Goal: Task Accomplishment & Management: Use online tool/utility

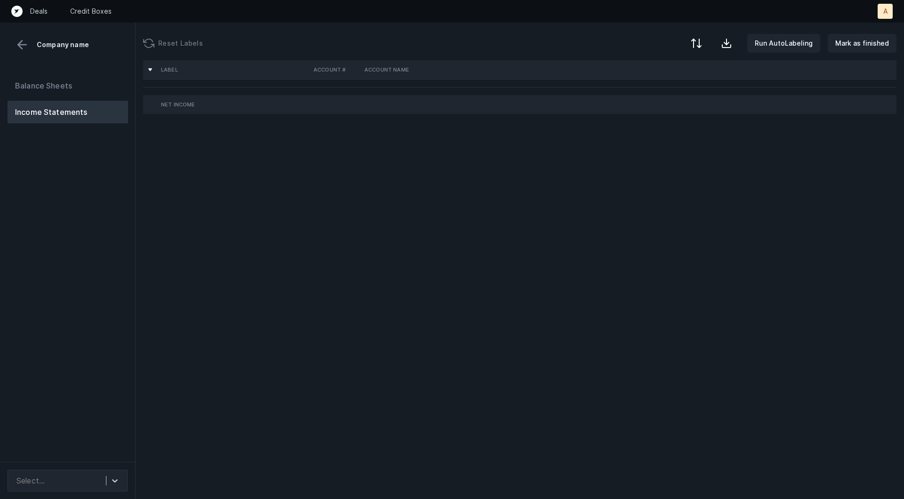
click at [95, 275] on div "Balance Sheets Income Statements" at bounding box center [68, 264] width 136 height 395
click at [98, 471] on div "Select..." at bounding box center [68, 481] width 120 height 22
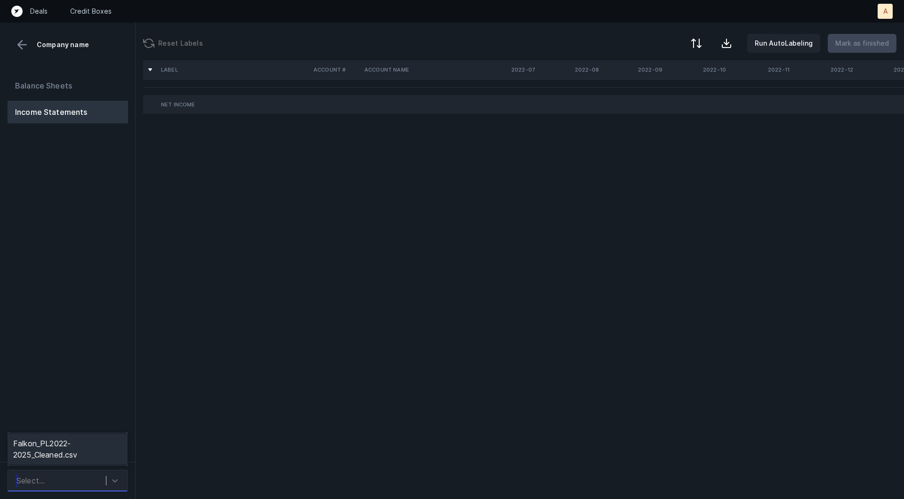
click at [98, 448] on div "Falkon_PL2022-2025_Cleaned.csv" at bounding box center [68, 449] width 120 height 30
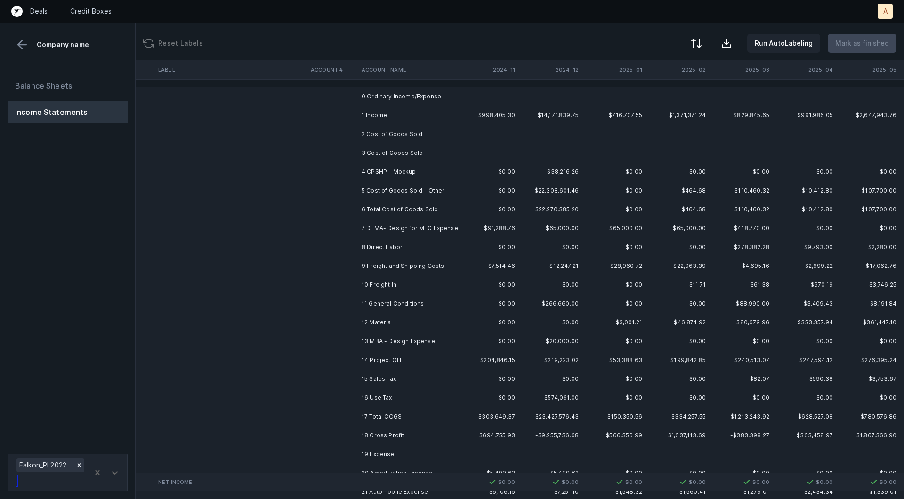
scroll to position [0, 1860]
click at [26, 41] on button at bounding box center [22, 45] width 14 height 14
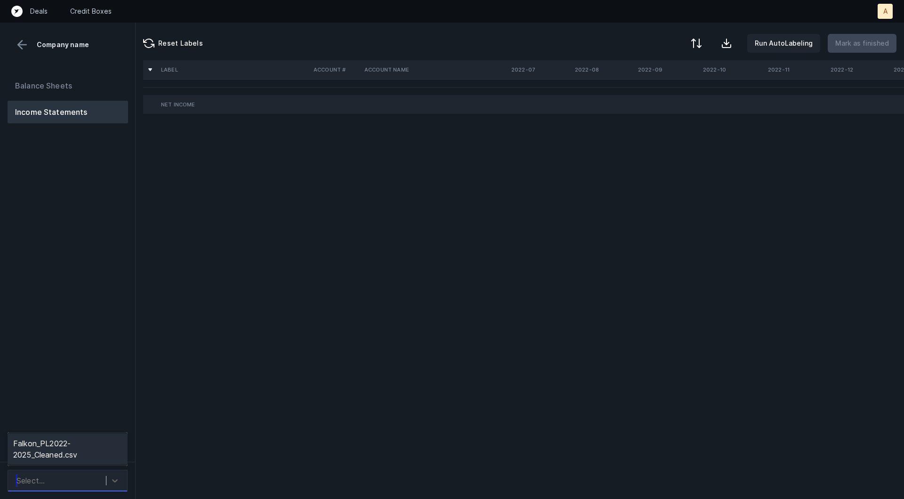
click at [92, 473] on div "Select..." at bounding box center [59, 480] width 94 height 17
click at [92, 446] on div "Falkon_PL2022-2025_Cleaned.csv" at bounding box center [68, 449] width 120 height 30
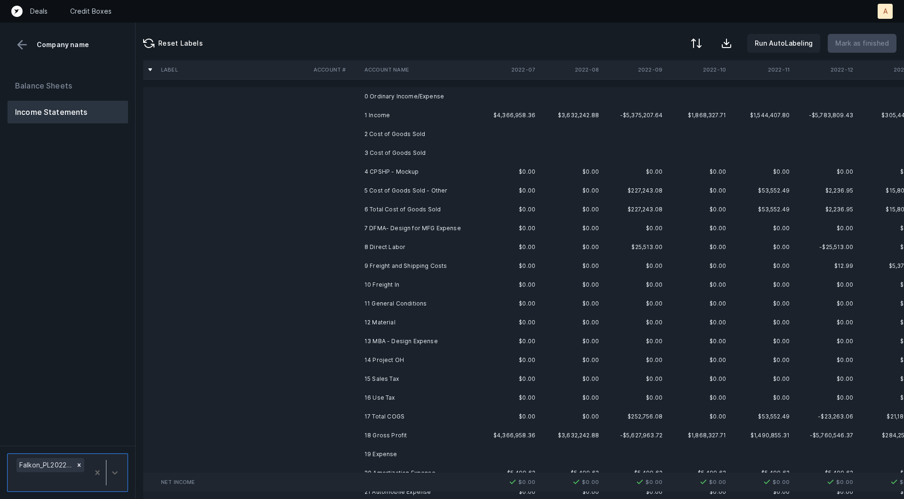
click at [534, 118] on td "$4,366,958.36" at bounding box center [508, 115] width 64 height 19
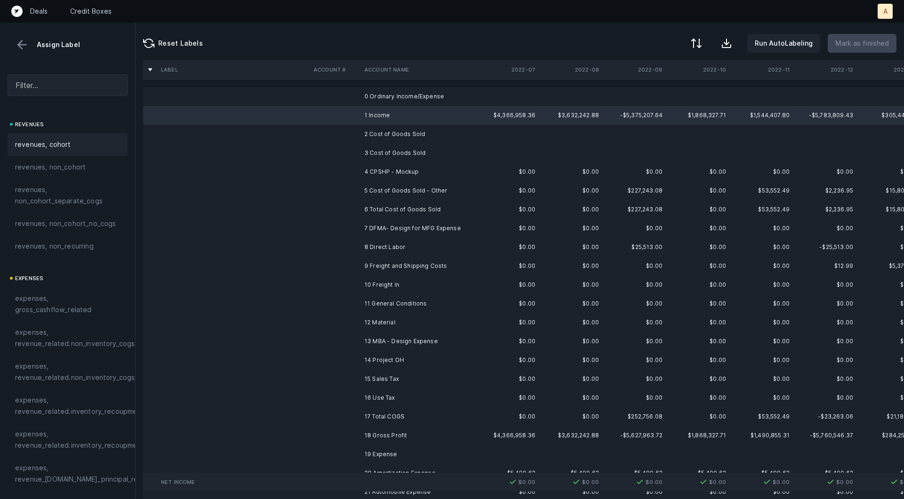
click at [82, 144] on div "revenues, cohort" at bounding box center [67, 144] width 105 height 11
click at [403, 168] on td "4 CPSHP - Mockup" at bounding box center [418, 171] width 115 height 19
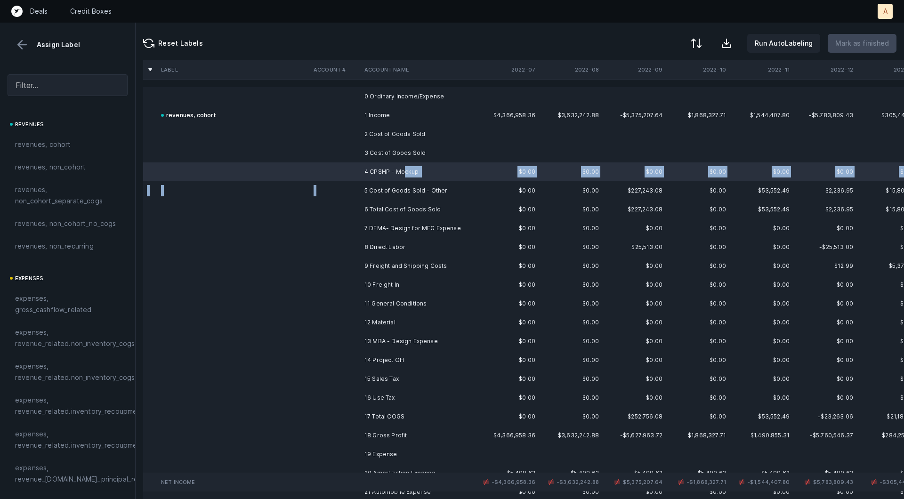
click at [394, 184] on td "5 Cost of Goods Sold - Other" at bounding box center [418, 190] width 115 height 19
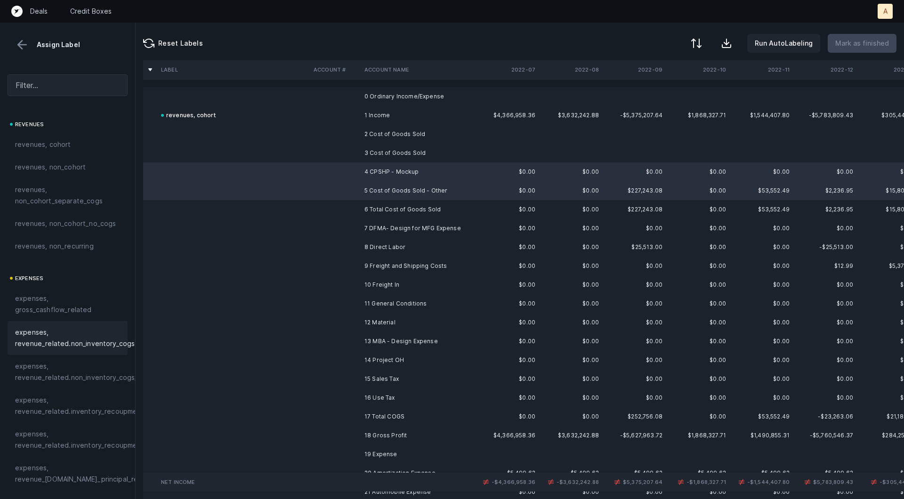
click at [96, 338] on span "expenses, revenue_related.non_inventory_cogs" at bounding box center [75, 338] width 120 height 23
click at [377, 230] on td "7 DFMA- Design for MFG Expense" at bounding box center [418, 228] width 115 height 19
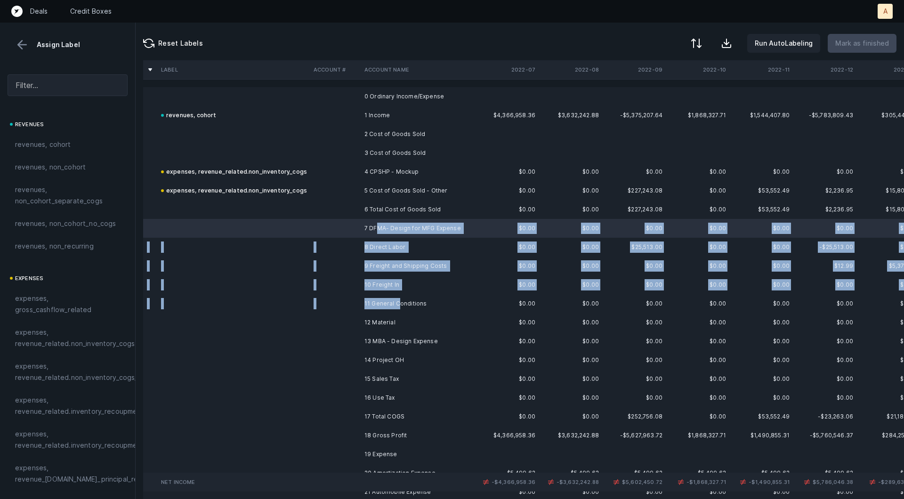
click at [398, 299] on td "11 General Conditions" at bounding box center [418, 303] width 115 height 19
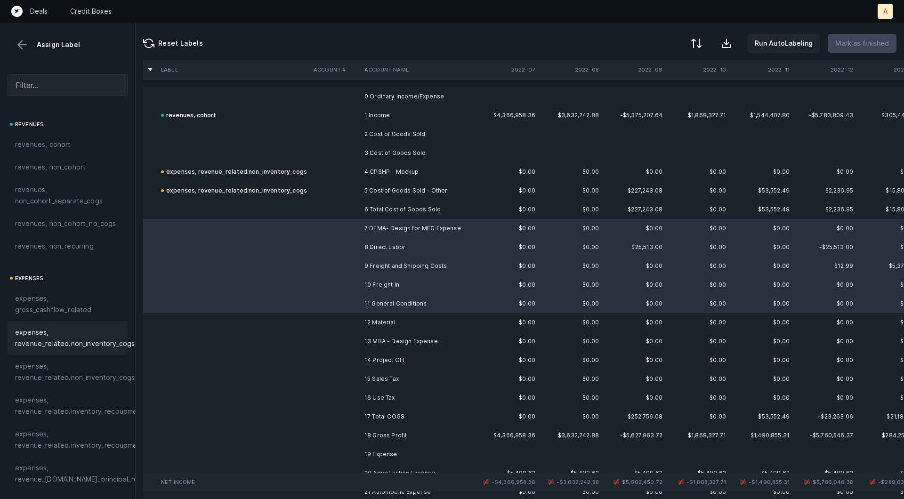
click at [96, 339] on span "expenses, revenue_related.non_inventory_cogs" at bounding box center [75, 338] width 120 height 23
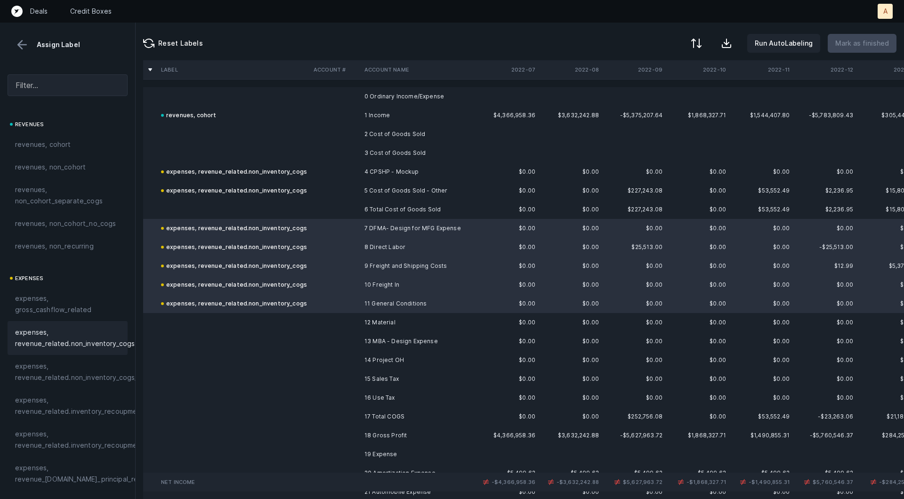
click at [315, 322] on td at bounding box center [335, 322] width 51 height 19
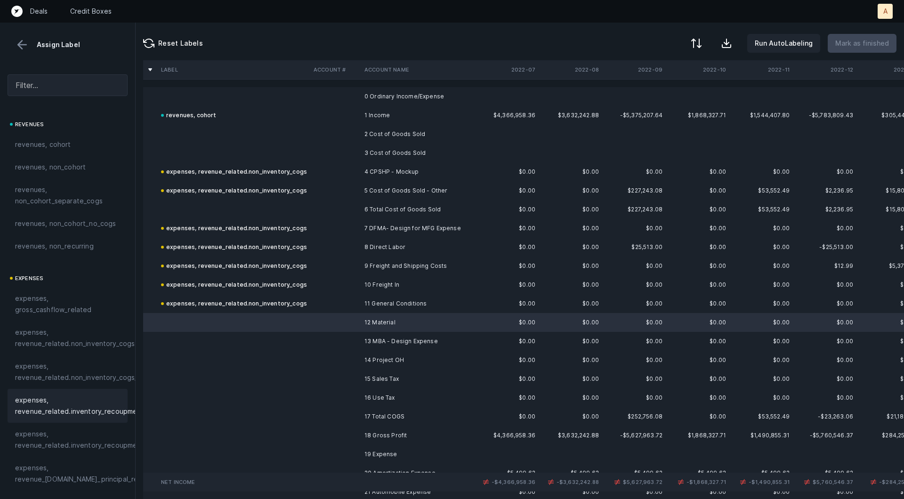
click at [114, 405] on span "expenses, revenue_related.inventory_recoupment" at bounding box center [79, 406] width 129 height 23
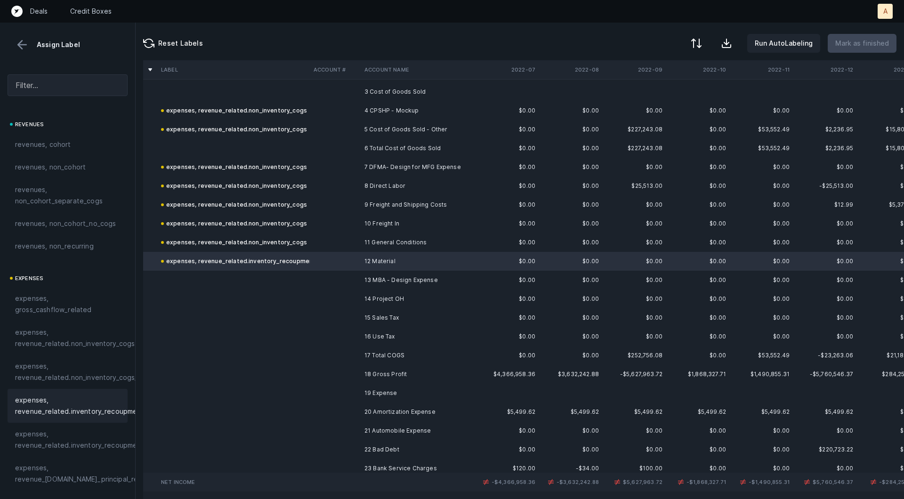
scroll to position [84, 0]
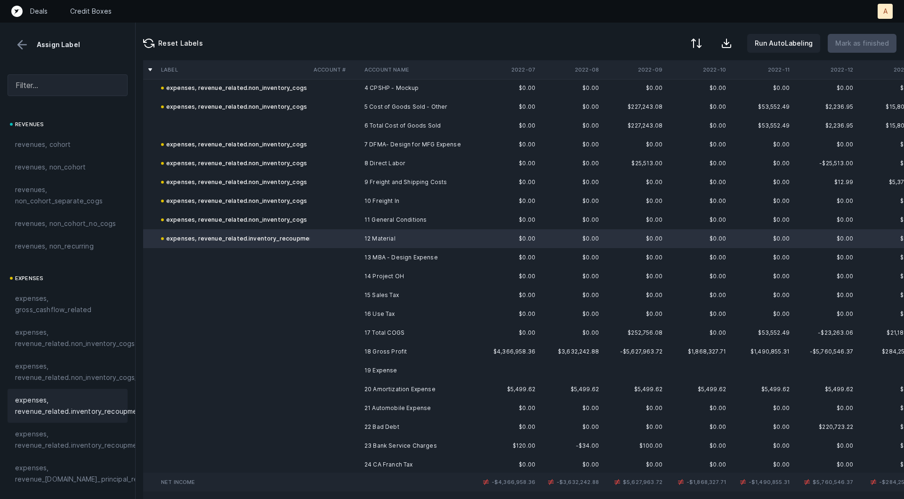
click at [408, 258] on td "13 MBA - Design Expense" at bounding box center [418, 257] width 115 height 19
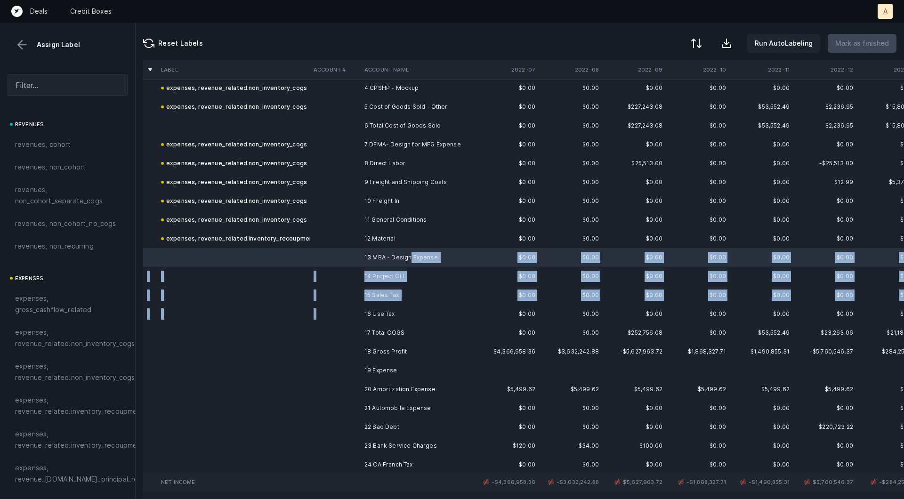
click at [365, 308] on td "16 Use Tax" at bounding box center [418, 314] width 115 height 19
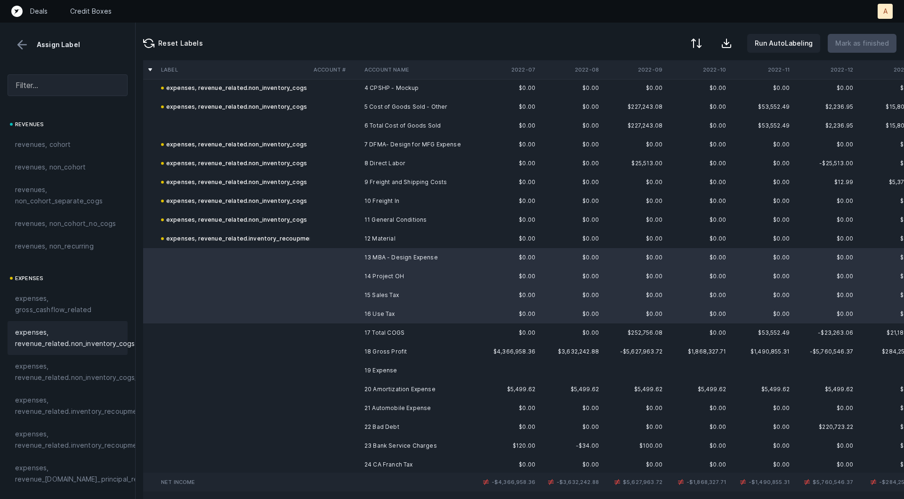
click at [106, 333] on span "expenses, revenue_related.non_inventory_cogs" at bounding box center [75, 338] width 120 height 23
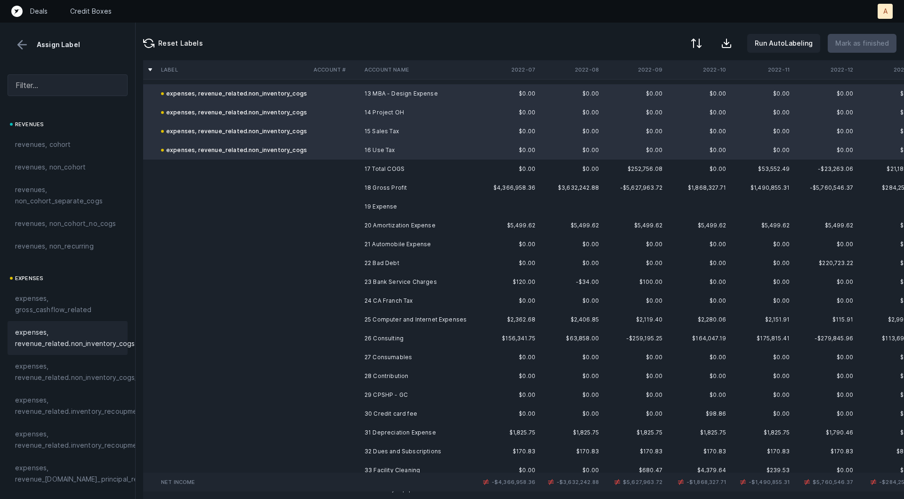
scroll to position [249, 0]
click at [379, 222] on td "20 Amortization Expense" at bounding box center [418, 224] width 115 height 19
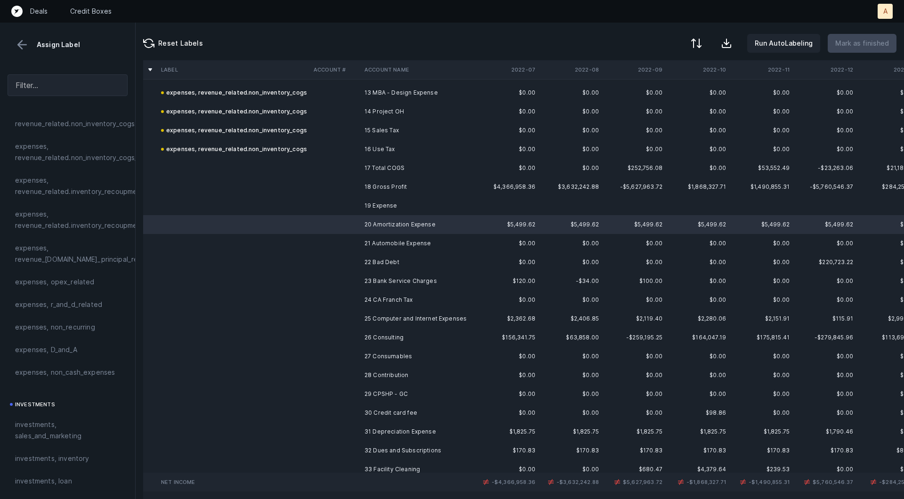
scroll to position [223, 0]
click at [56, 351] on span "expenses, D_and_A" at bounding box center [46, 346] width 62 height 11
click at [353, 252] on td at bounding box center [335, 243] width 51 height 19
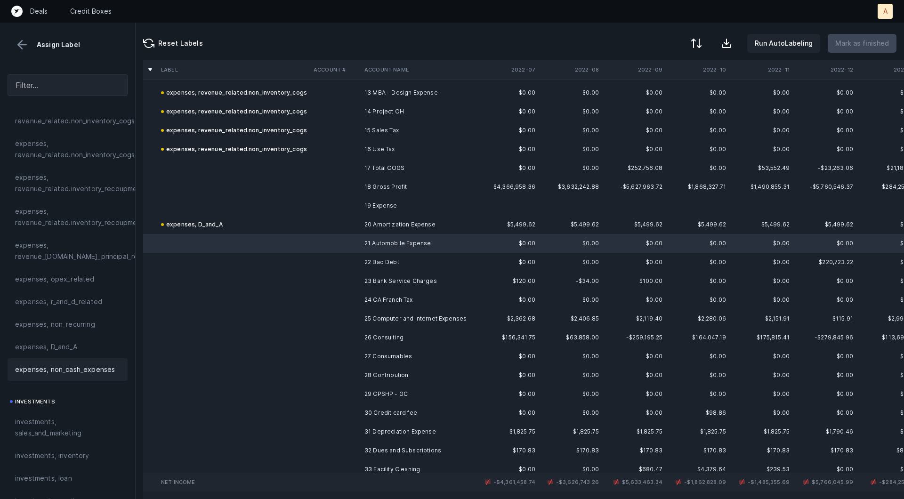
click at [32, 373] on span "expenses, non_cash_expenses" at bounding box center [65, 369] width 100 height 11
click at [379, 258] on td "22 Bad Debt" at bounding box center [418, 262] width 115 height 19
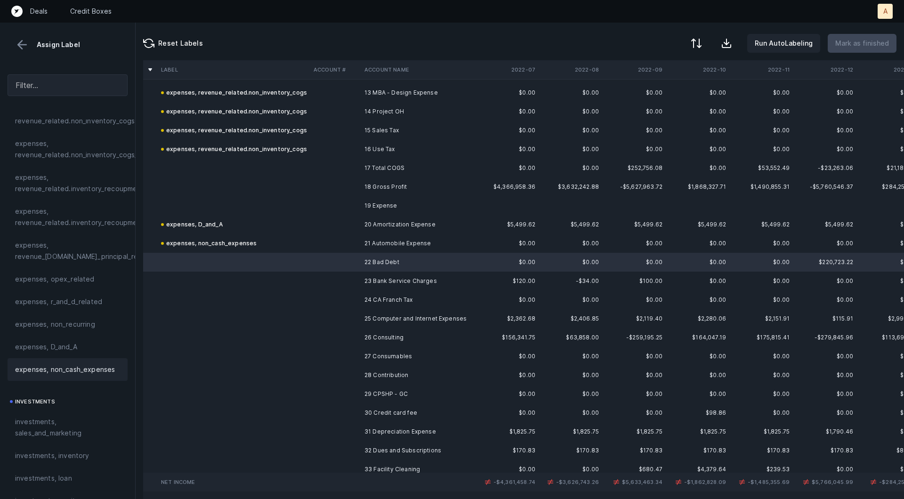
click at [96, 371] on span "expenses, non_cash_expenses" at bounding box center [65, 369] width 100 height 11
click at [210, 251] on td "expenses, non_cash_expenses" at bounding box center [233, 243] width 153 height 19
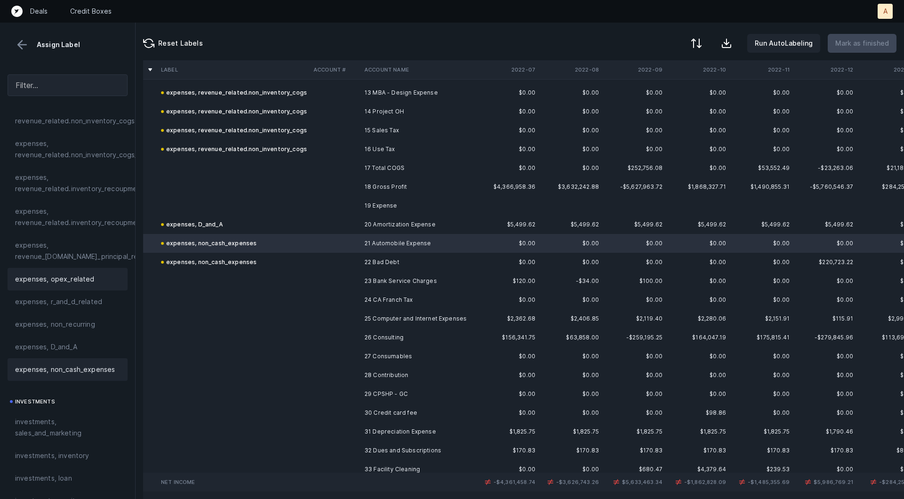
click at [80, 282] on span "expenses, opex_related" at bounding box center [55, 279] width 80 height 11
click at [365, 280] on td "23 Bank Service Charges" at bounding box center [418, 281] width 115 height 19
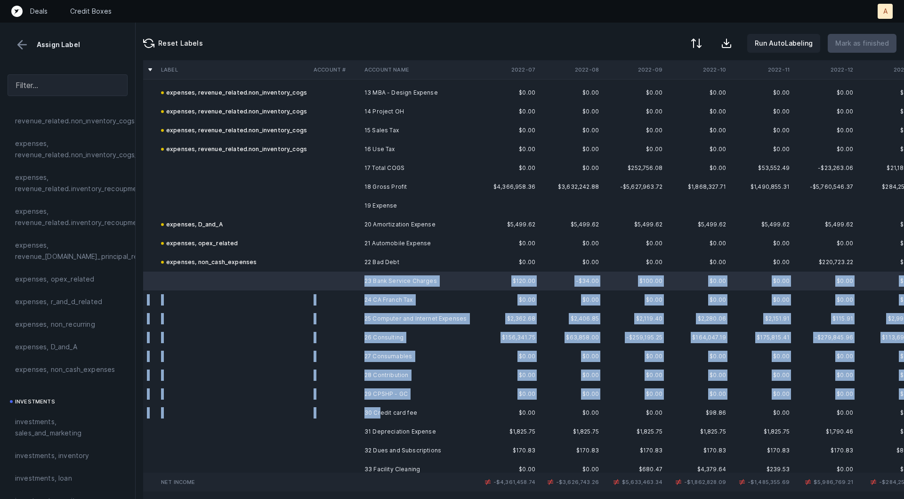
click at [380, 417] on td "30 Credit card fee" at bounding box center [418, 413] width 115 height 19
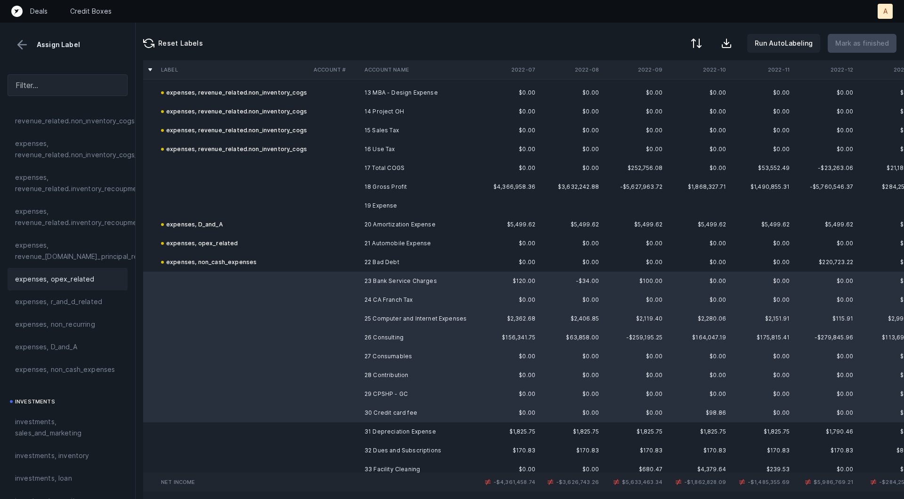
click at [102, 289] on div "expenses, opex_related" at bounding box center [68, 279] width 120 height 23
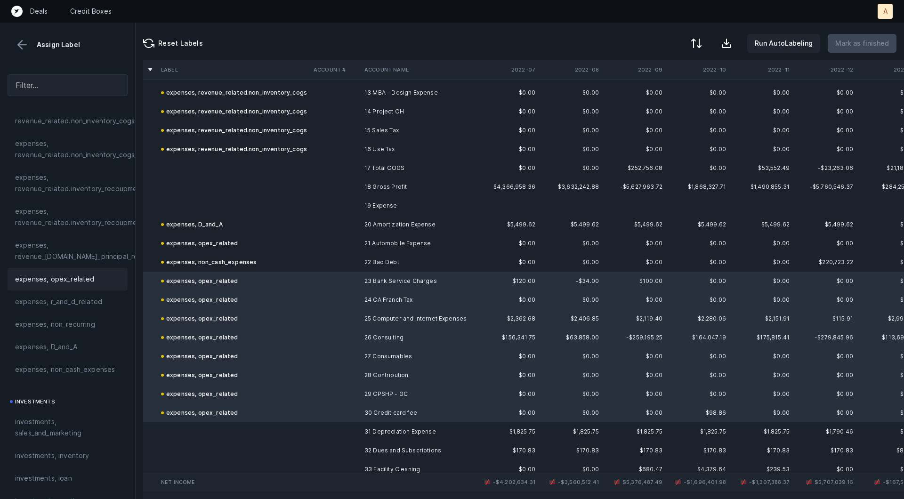
scroll to position [424, 0]
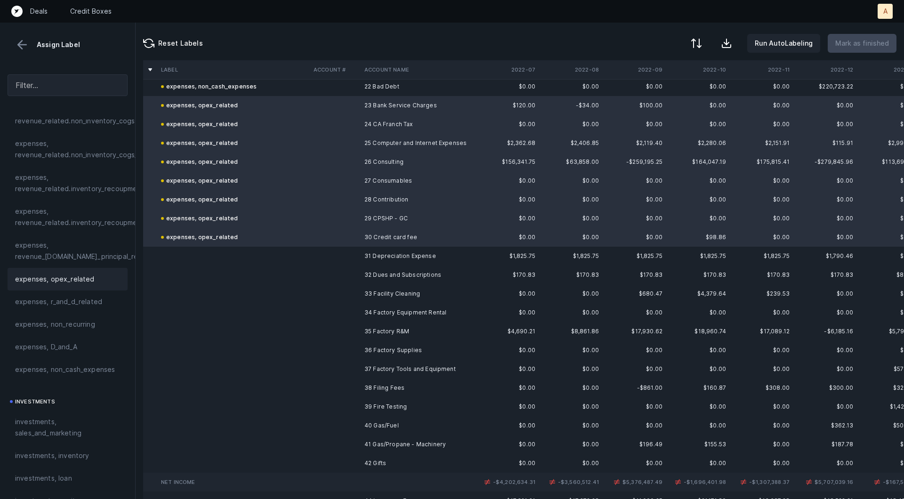
click at [321, 254] on td at bounding box center [335, 256] width 51 height 19
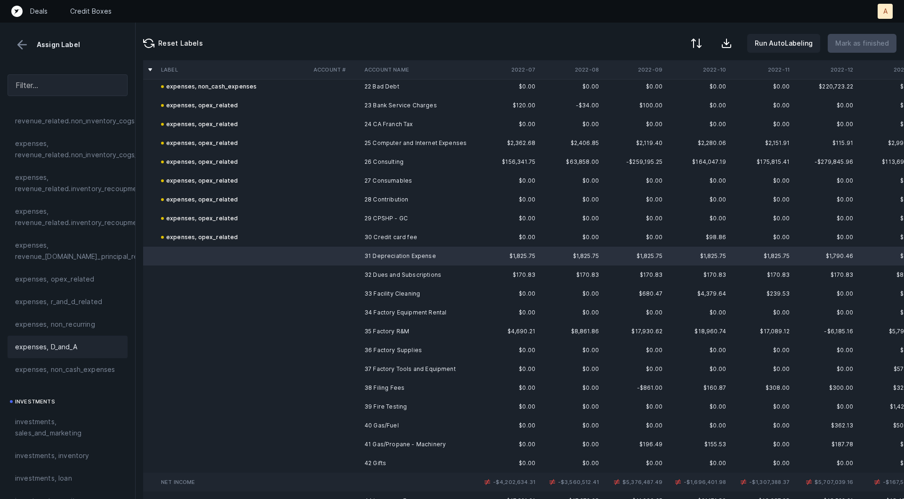
click at [73, 339] on div "expenses, D_and_A" at bounding box center [68, 347] width 120 height 23
click at [406, 270] on td "32 Dues and Subscriptions" at bounding box center [418, 275] width 115 height 19
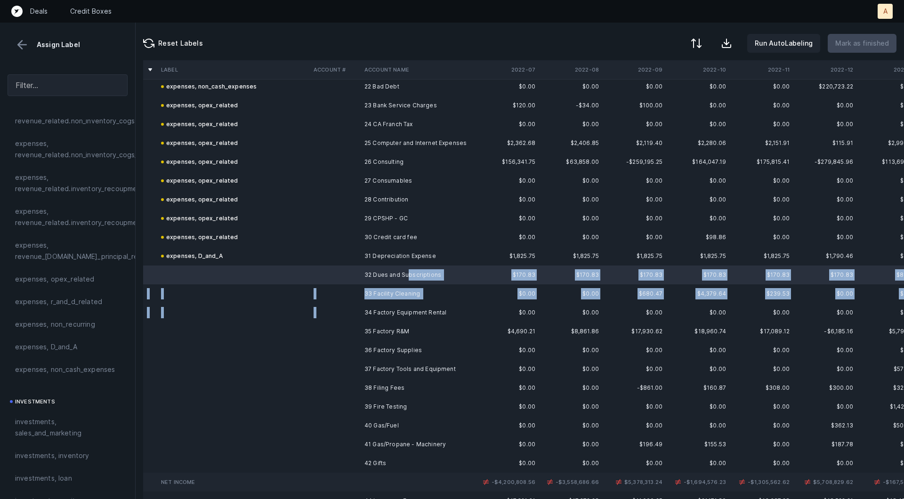
click at [410, 305] on td "34 Factory Equipment Rental" at bounding box center [418, 312] width 115 height 19
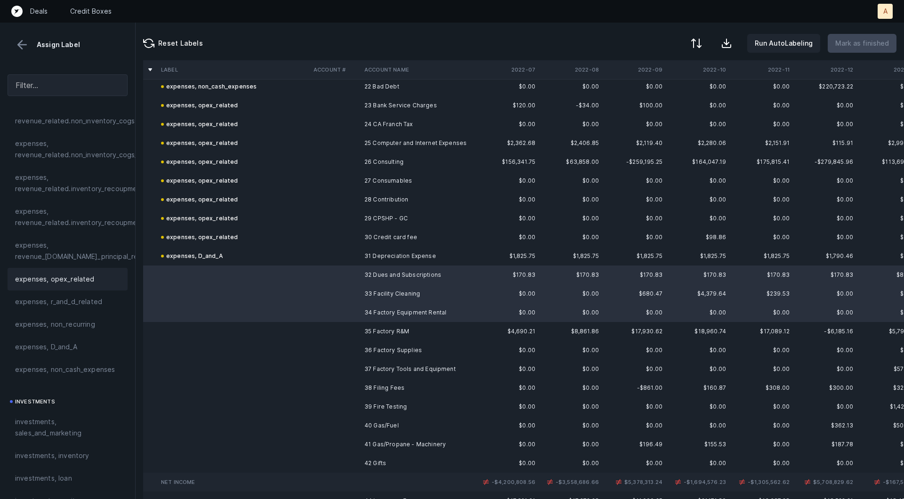
click at [66, 287] on div "expenses, opex_related" at bounding box center [68, 279] width 120 height 23
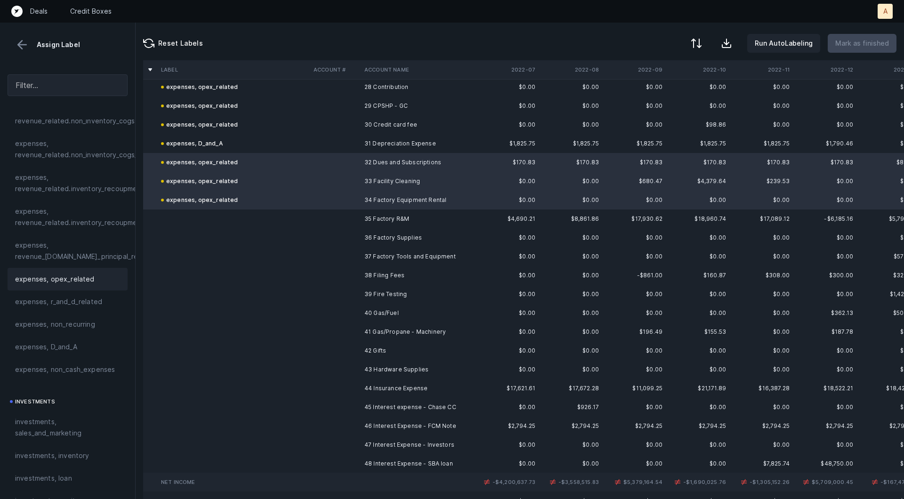
scroll to position [557, 0]
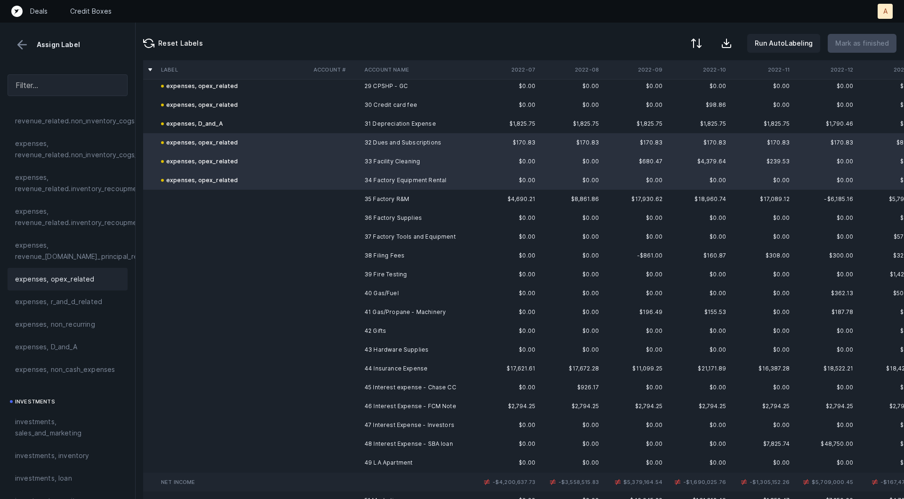
click at [386, 199] on td "35 Factory R&M" at bounding box center [418, 199] width 115 height 19
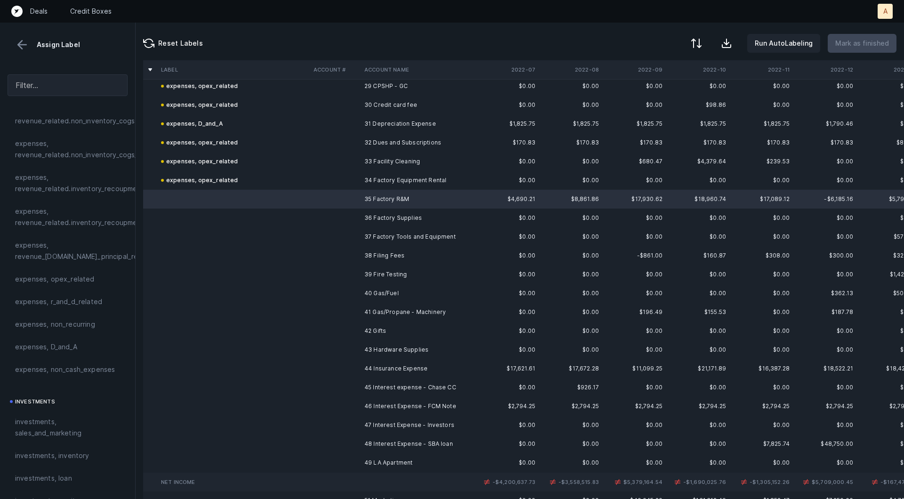
click at [402, 308] on td "41 Gas/Propane - Machinery" at bounding box center [418, 312] width 115 height 19
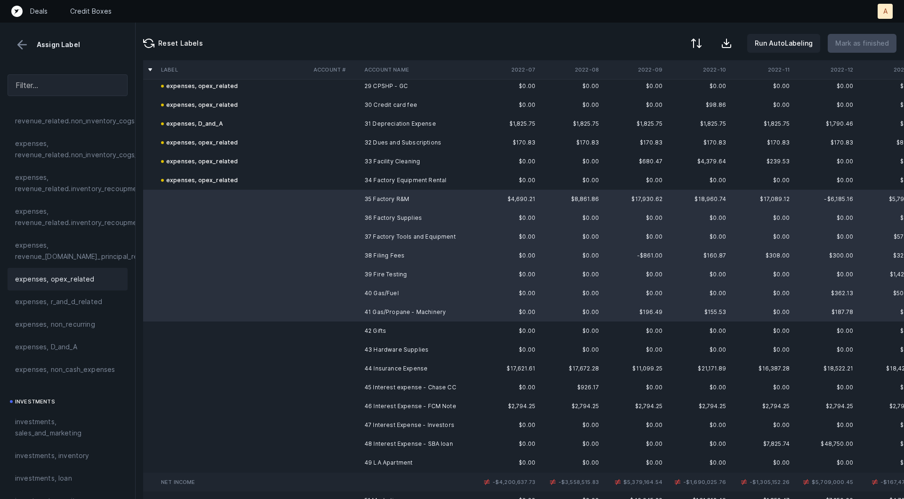
click at [103, 274] on div "expenses, opex_related" at bounding box center [67, 279] width 105 height 11
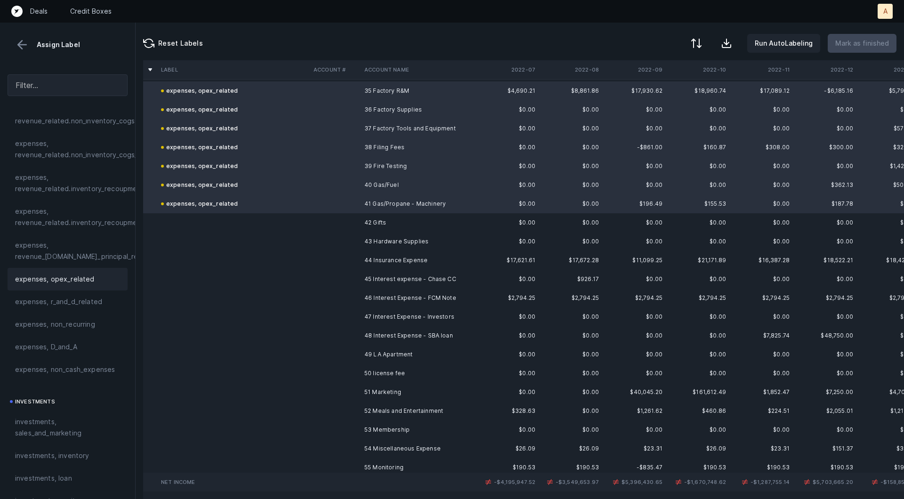
scroll to position [724, 0]
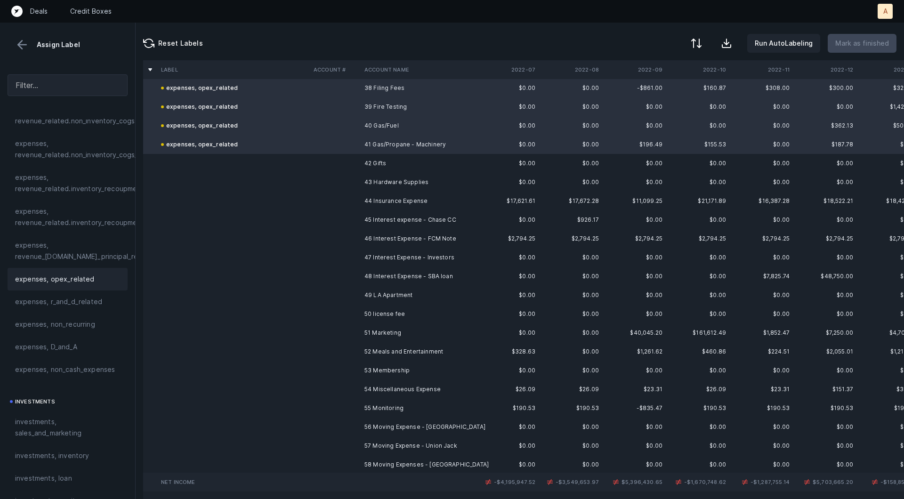
click at [370, 158] on td "42 Gifts" at bounding box center [418, 163] width 115 height 19
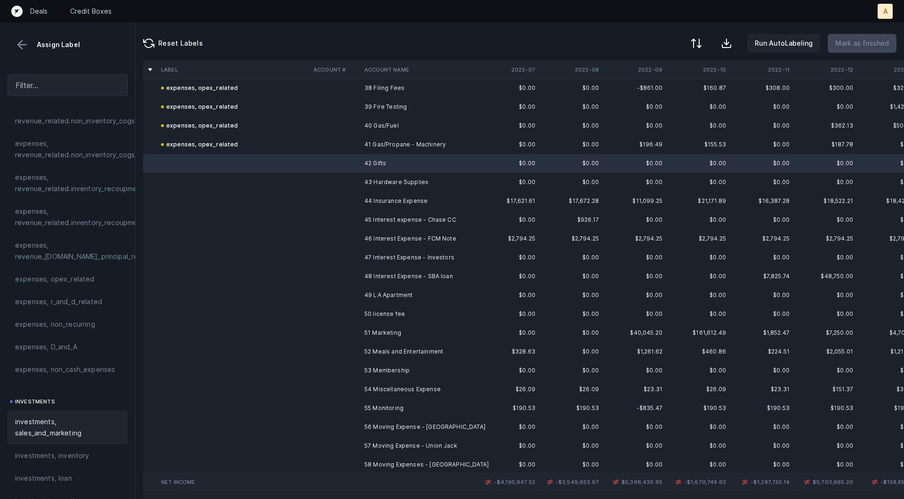
click at [46, 414] on div "investments, sales_and_marketing" at bounding box center [68, 428] width 120 height 34
click at [327, 184] on td at bounding box center [335, 182] width 51 height 19
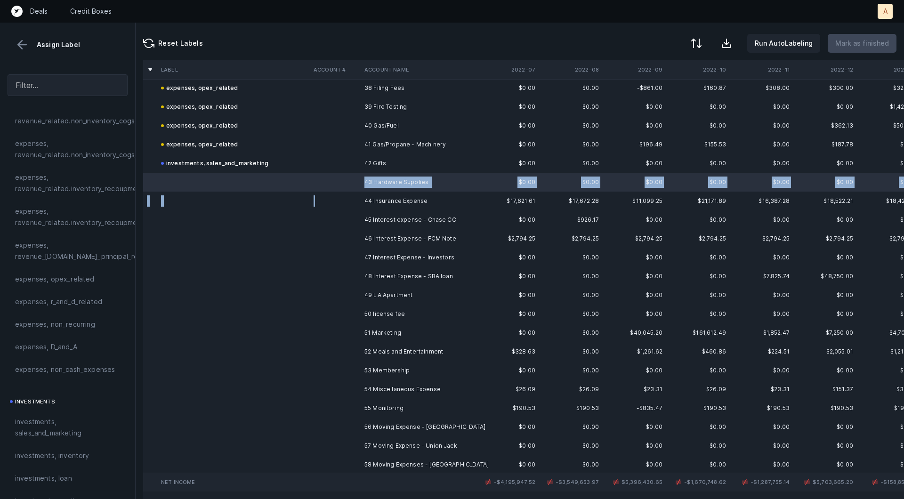
click at [328, 201] on td at bounding box center [335, 201] width 51 height 19
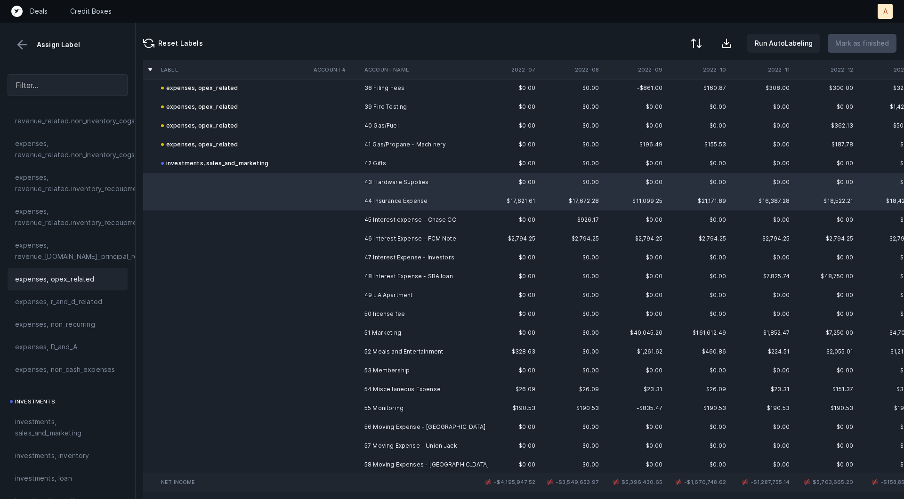
click at [57, 287] on div "expenses, opex_related" at bounding box center [68, 279] width 120 height 23
click at [376, 216] on td "45 Interest expense - Chase CC" at bounding box center [418, 219] width 115 height 19
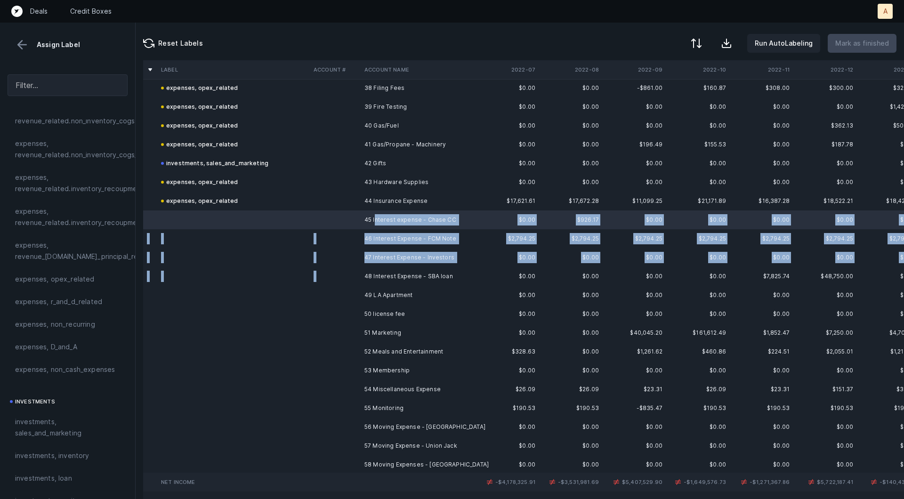
click at [365, 280] on td "48 Interest Expense - SBA loan" at bounding box center [418, 276] width 115 height 19
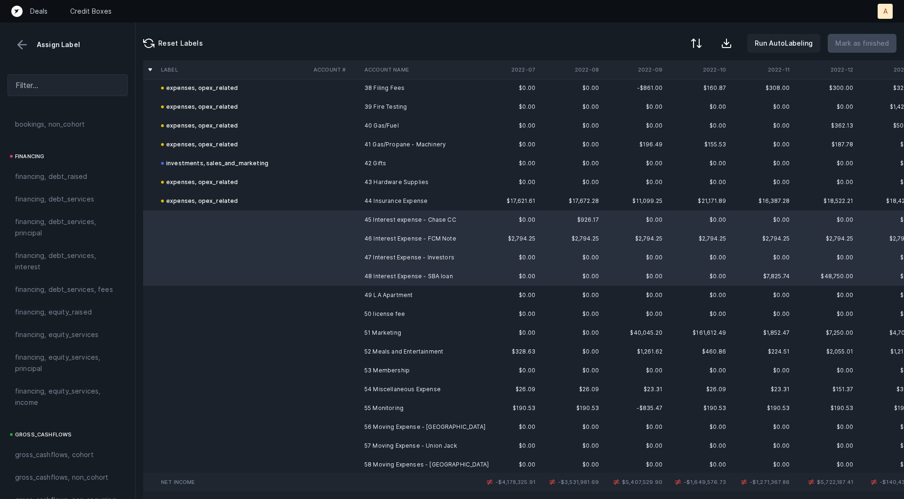
scroll to position [640, 0]
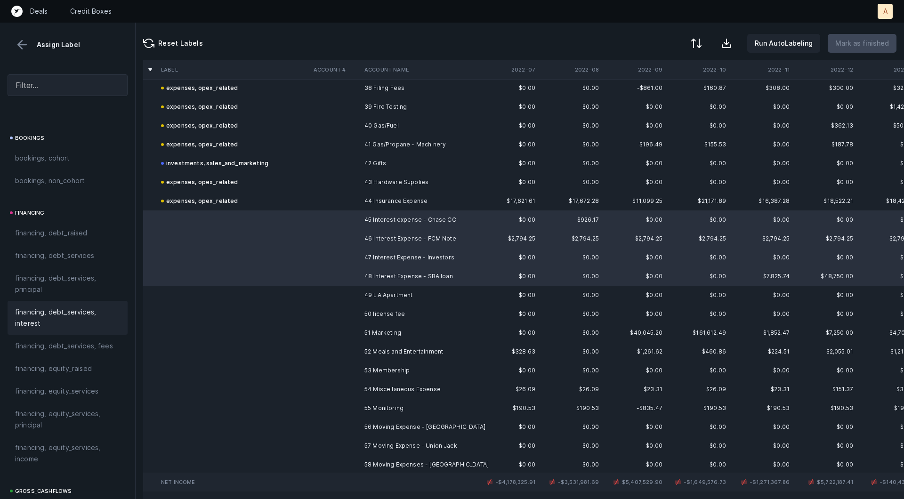
click at [62, 324] on span "financing, debt_services, interest" at bounding box center [67, 318] width 105 height 23
click at [362, 291] on td "49 LA Apartment" at bounding box center [418, 295] width 115 height 19
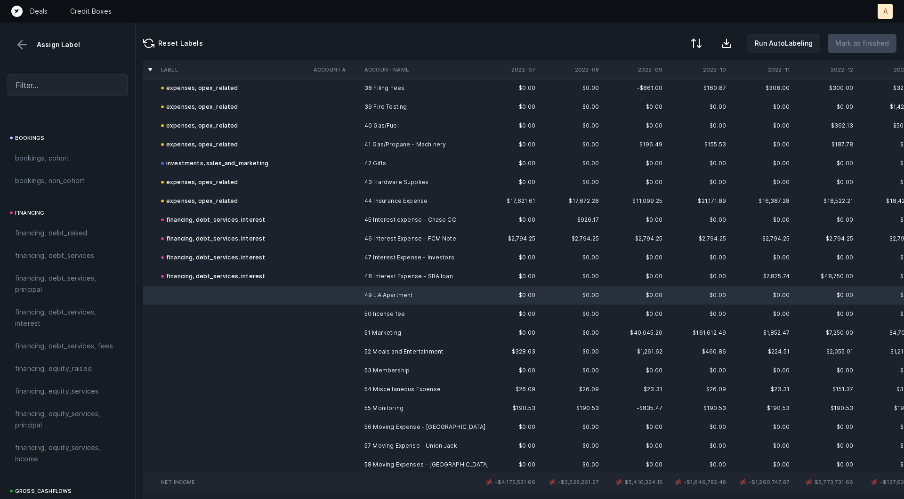
click at [362, 291] on td "49 LA Apartment" at bounding box center [418, 295] width 115 height 19
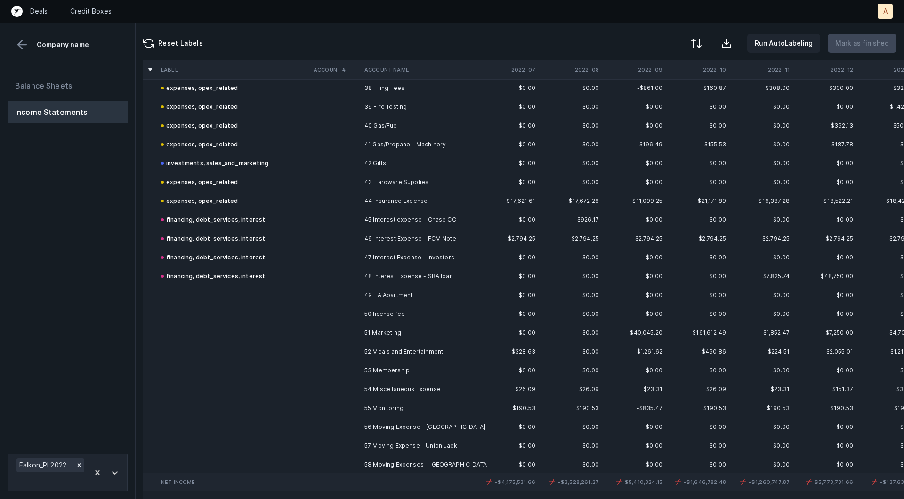
click at [362, 292] on td "49 LA Apartment" at bounding box center [418, 295] width 115 height 19
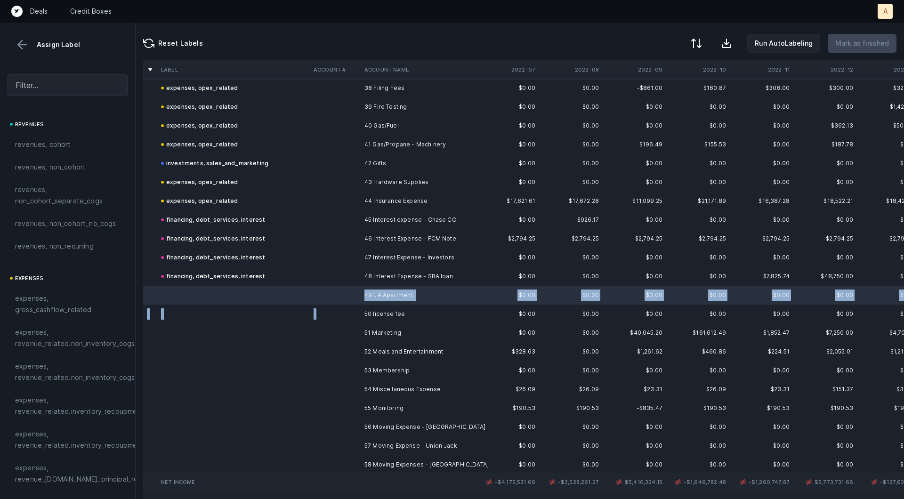
click at [362, 315] on td "50 license fee" at bounding box center [418, 314] width 115 height 19
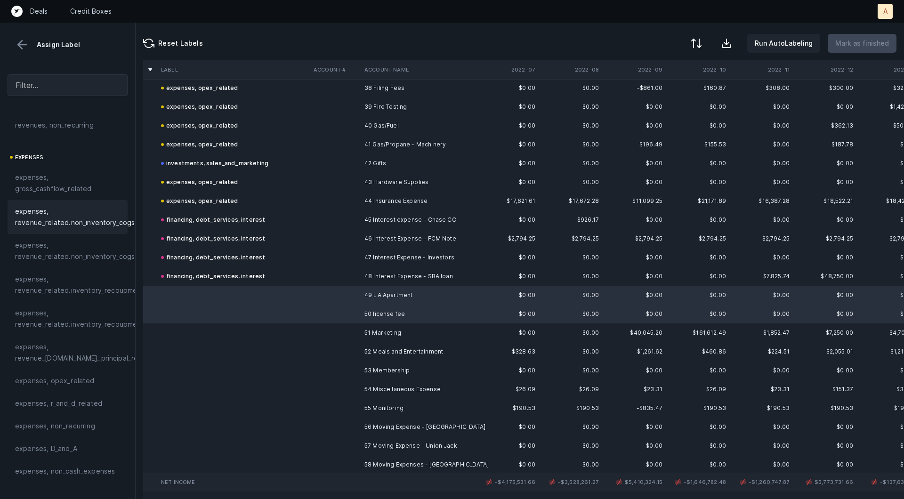
scroll to position [132, 0]
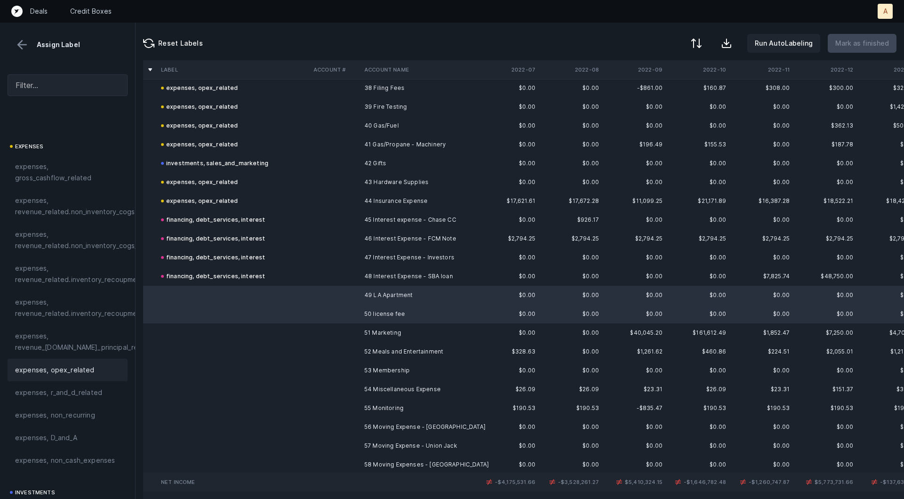
click at [62, 367] on span "expenses, opex_related" at bounding box center [55, 369] width 80 height 11
click at [358, 333] on td at bounding box center [335, 333] width 51 height 19
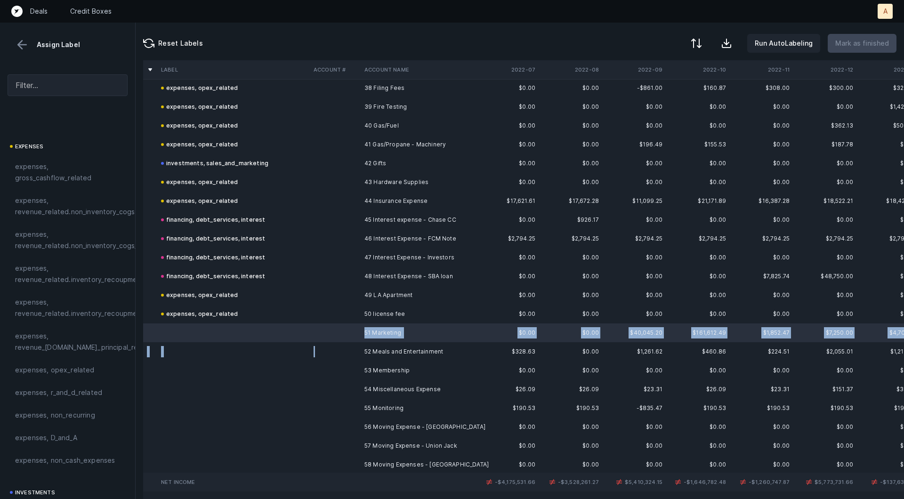
click at [356, 356] on td at bounding box center [335, 351] width 51 height 19
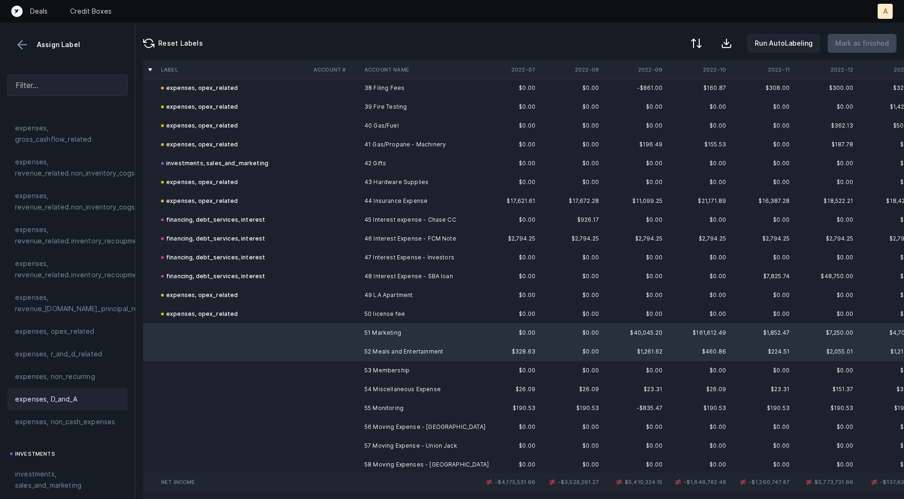
scroll to position [185, 0]
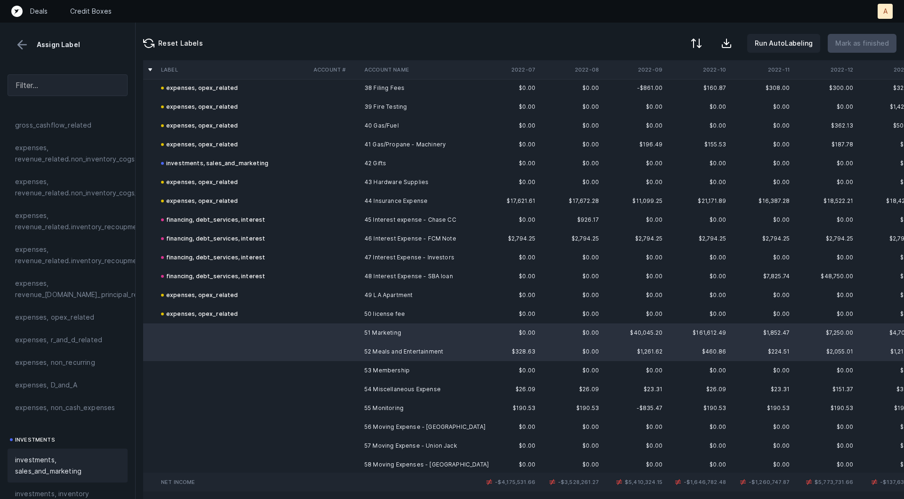
click at [49, 451] on div "investments, sales_and_marketing" at bounding box center [68, 466] width 120 height 34
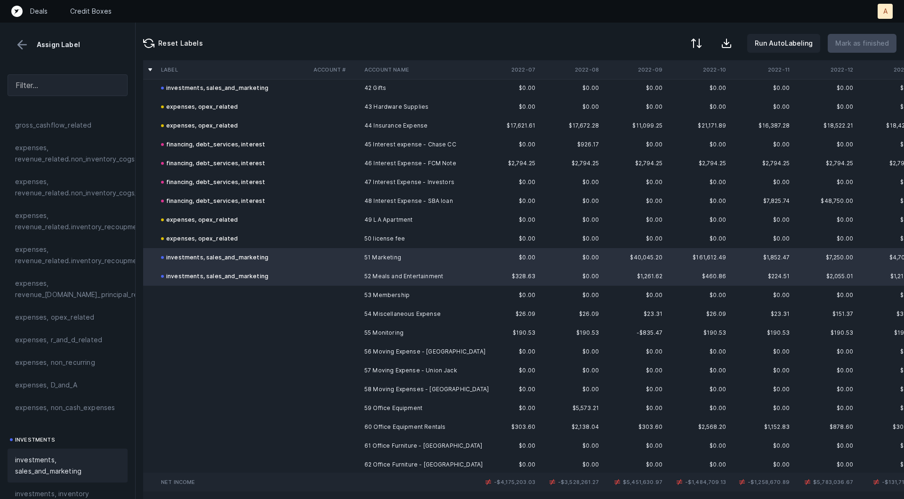
scroll to position [841, 0]
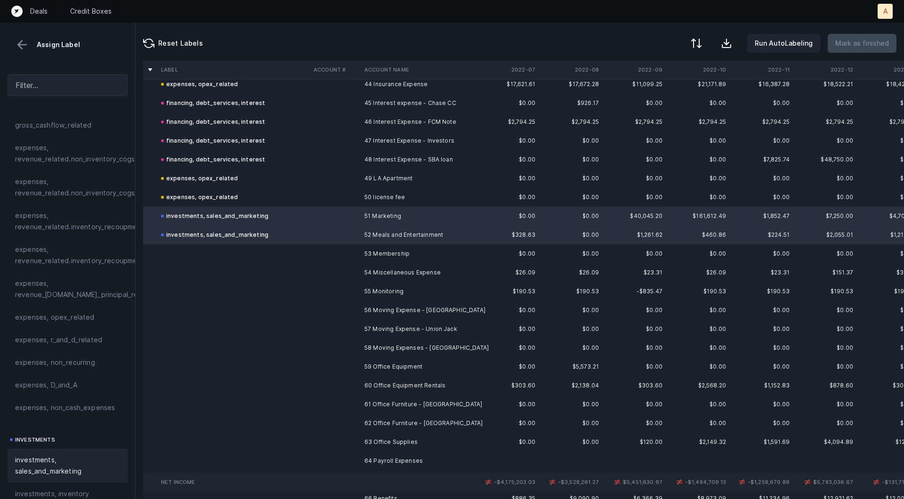
click at [334, 252] on td at bounding box center [335, 253] width 51 height 19
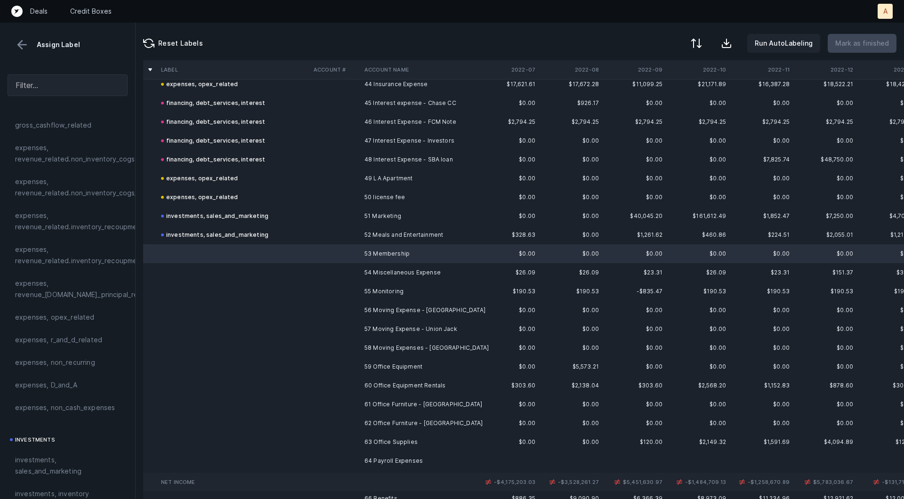
click at [406, 425] on td "62 Office Furniture - [GEOGRAPHIC_DATA]" at bounding box center [418, 423] width 115 height 19
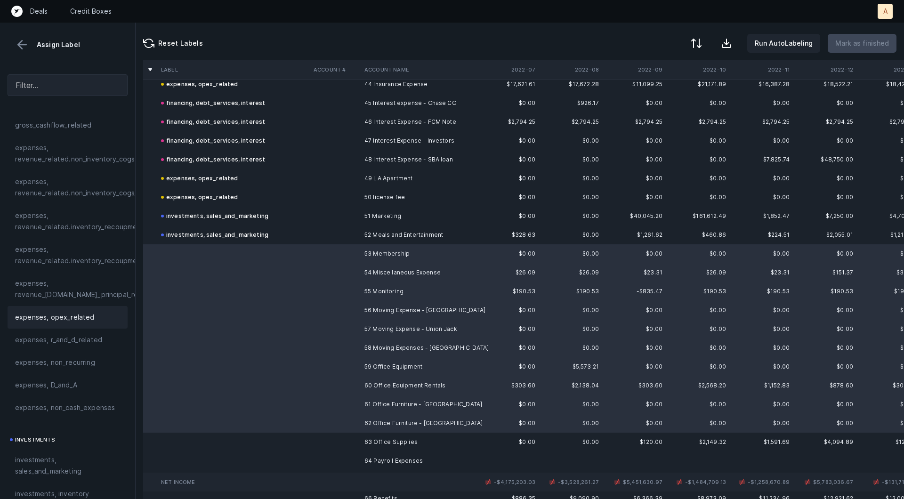
click at [78, 318] on span "expenses, opex_related" at bounding box center [55, 317] width 80 height 11
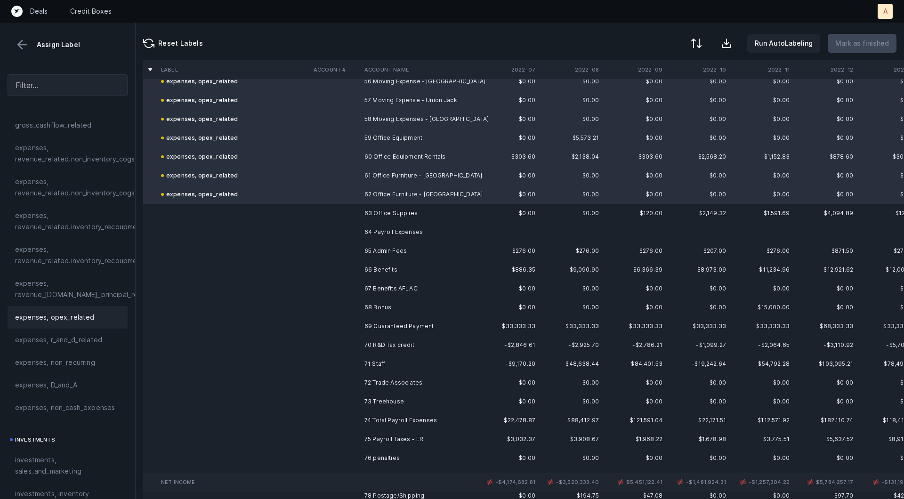
scroll to position [1076, 0]
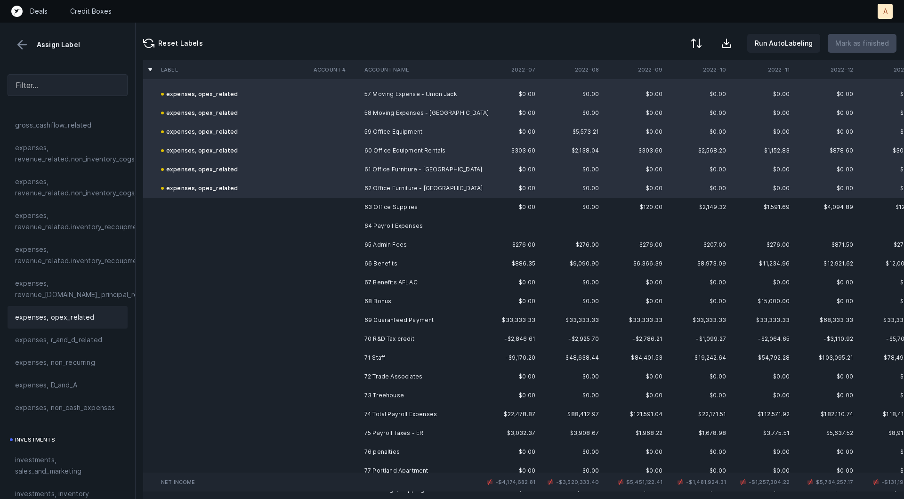
click at [375, 211] on td "63 Office Supplies" at bounding box center [418, 207] width 115 height 19
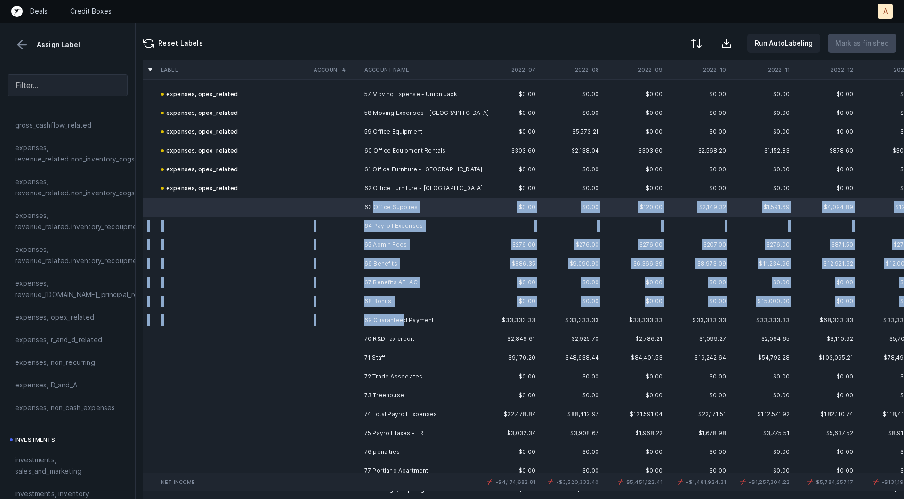
click at [401, 321] on td "69 Guaranteed Payment" at bounding box center [418, 320] width 115 height 19
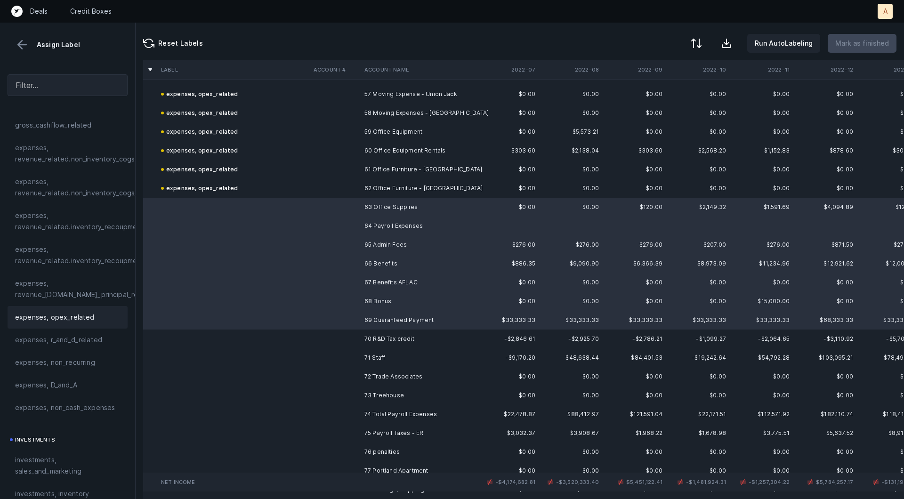
click at [71, 319] on span "expenses, opex_related" at bounding box center [55, 317] width 80 height 11
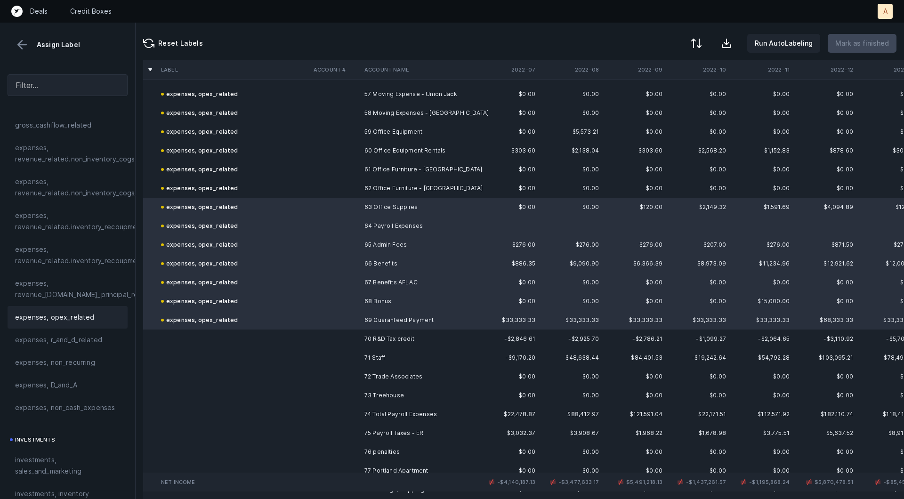
click at [387, 336] on td "70 R&D Tax credit" at bounding box center [418, 339] width 115 height 19
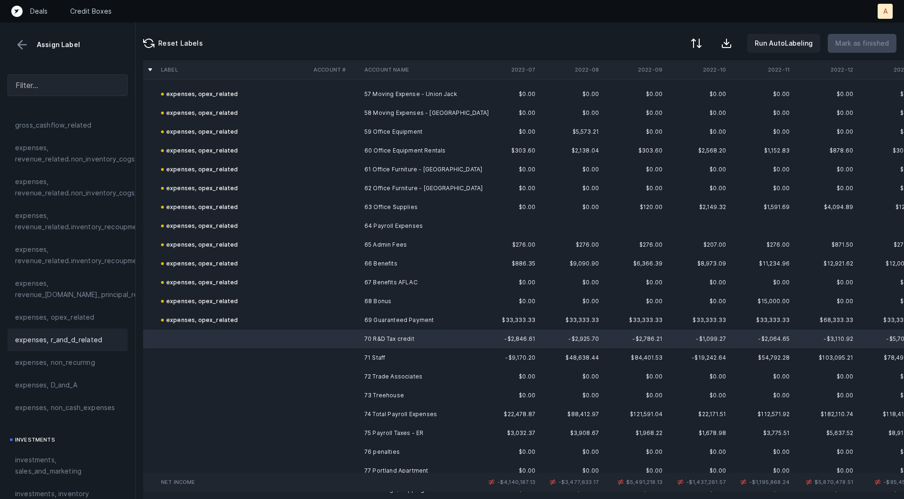
click at [58, 334] on span "expenses, r_and_d_related" at bounding box center [58, 339] width 87 height 11
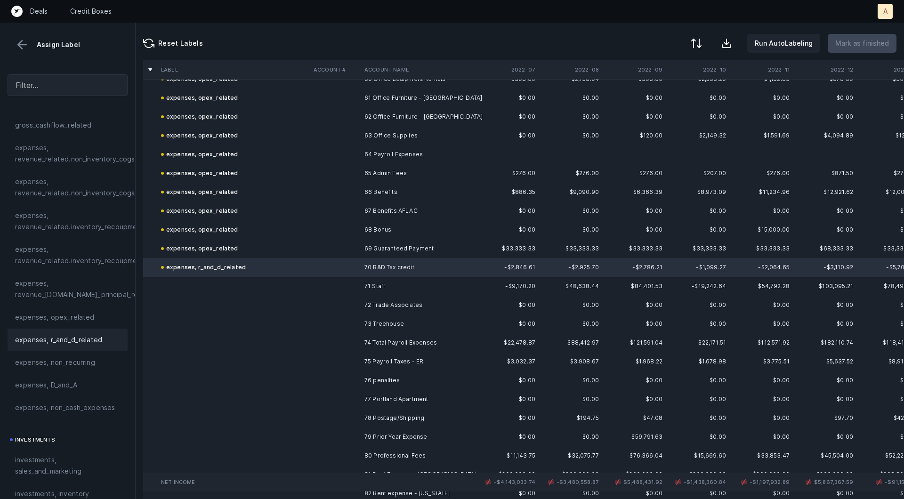
scroll to position [1181, 0]
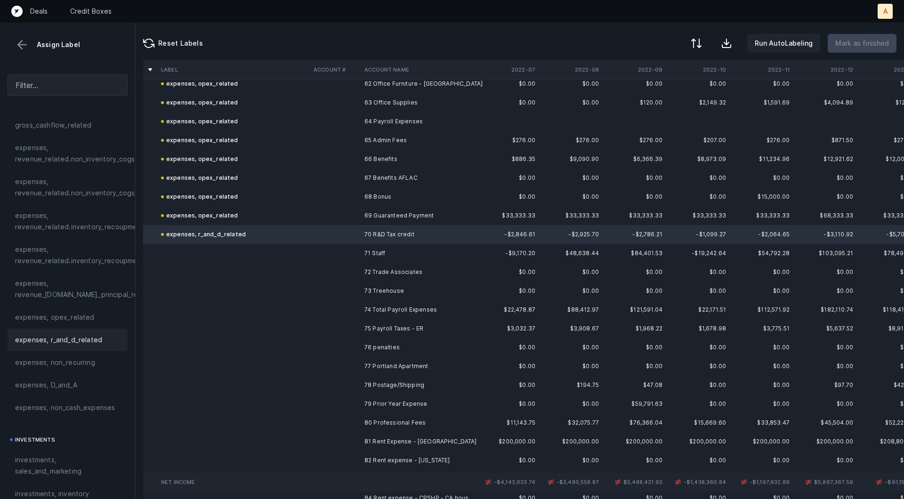
click at [355, 250] on td at bounding box center [335, 253] width 51 height 19
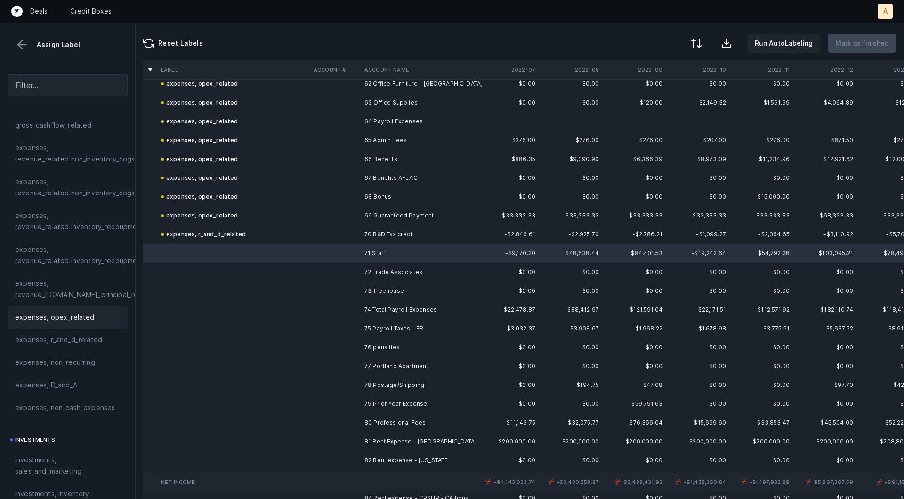
click at [43, 315] on span "expenses, opex_related" at bounding box center [55, 317] width 80 height 11
click at [396, 276] on td "72 Trade Associates" at bounding box center [418, 272] width 115 height 19
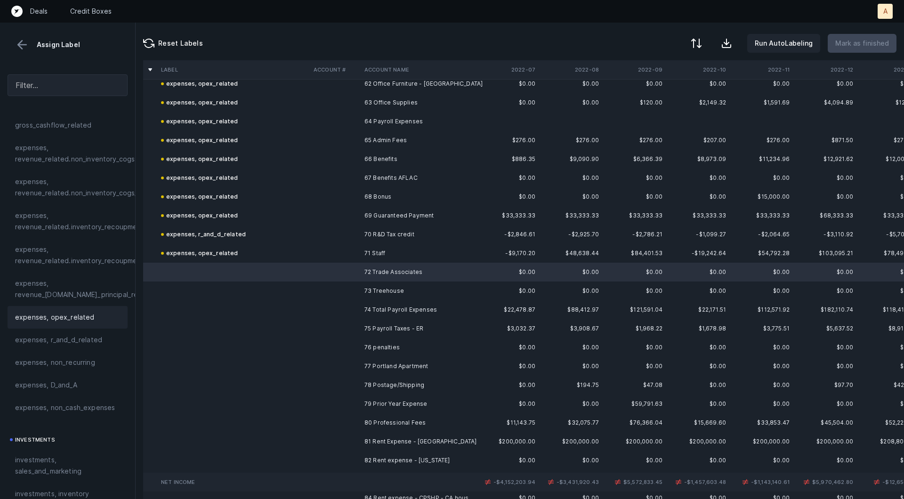
click at [65, 312] on span "expenses, opex_related" at bounding box center [55, 317] width 80 height 11
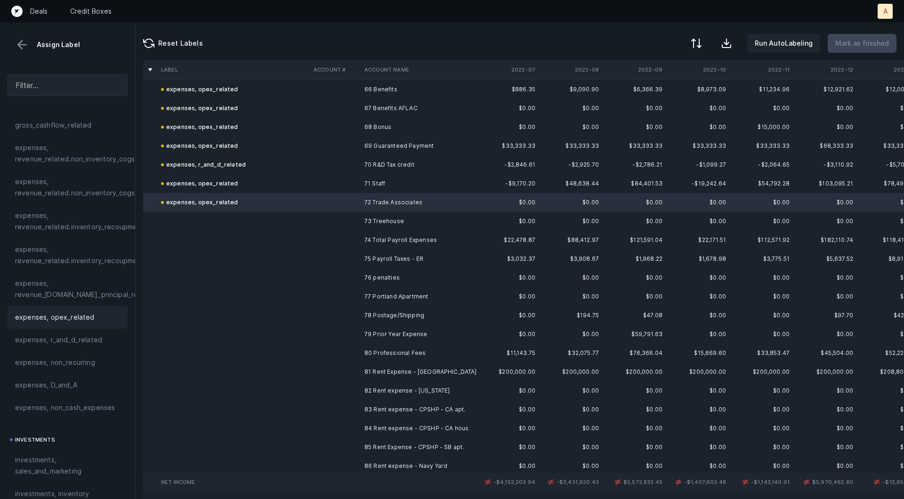
scroll to position [1256, 0]
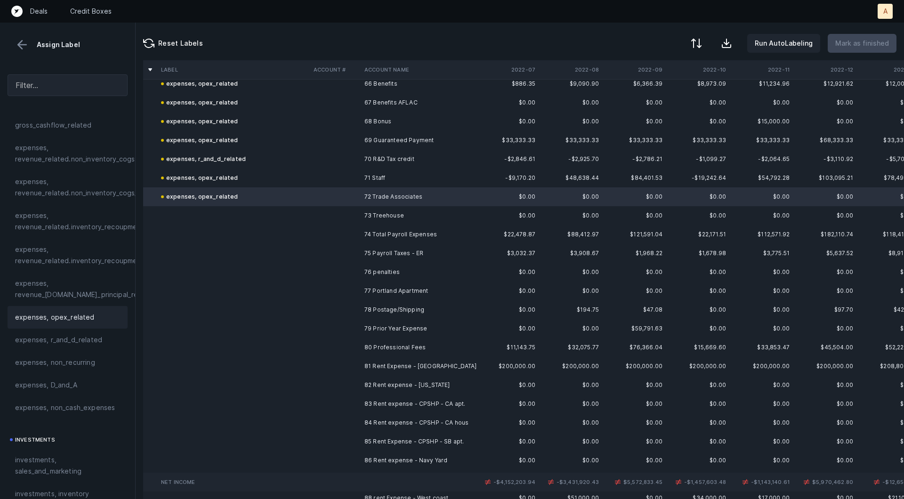
click at [346, 214] on td at bounding box center [335, 215] width 51 height 19
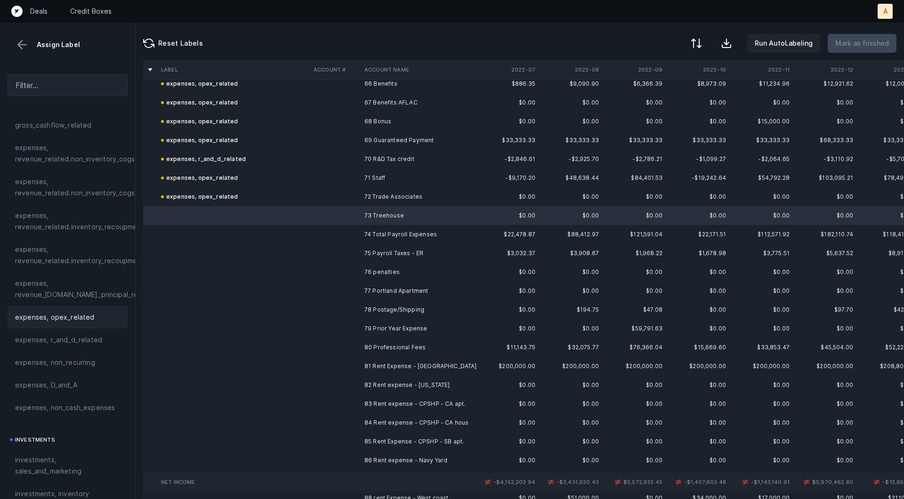
click at [43, 310] on div "expenses, opex_related" at bounding box center [68, 317] width 120 height 23
click at [354, 250] on td at bounding box center [335, 253] width 51 height 19
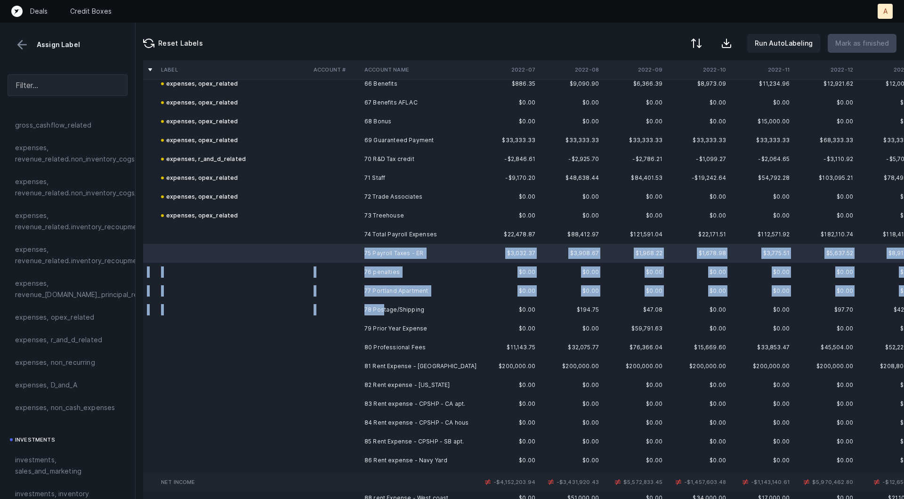
click at [384, 308] on td "78 Postage/Shipping" at bounding box center [418, 309] width 115 height 19
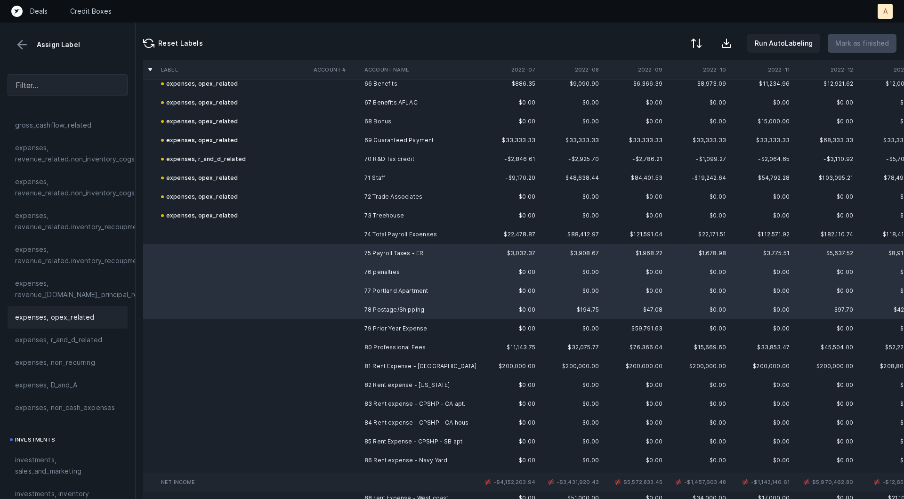
click at [67, 312] on span "expenses, opex_related" at bounding box center [55, 317] width 80 height 11
click at [397, 329] on td "79 Prior Year Expense" at bounding box center [418, 328] width 115 height 19
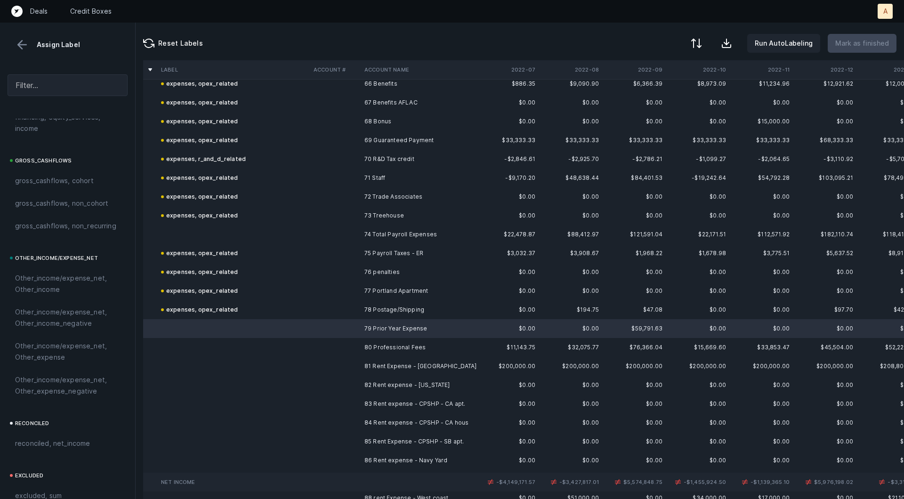
scroll to position [1054, 0]
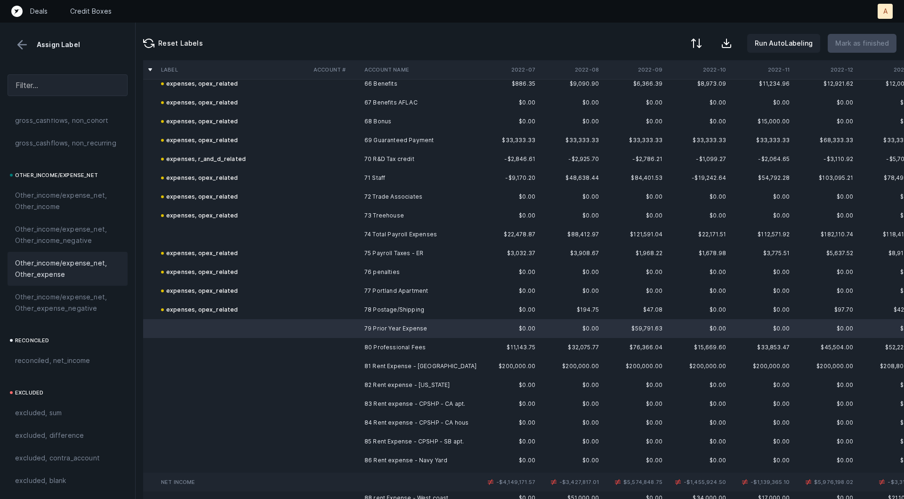
click at [63, 265] on span "Other_income/expense_net, Other_expense" at bounding box center [67, 269] width 105 height 23
click at [417, 348] on td "80 Professional Fees" at bounding box center [418, 347] width 115 height 19
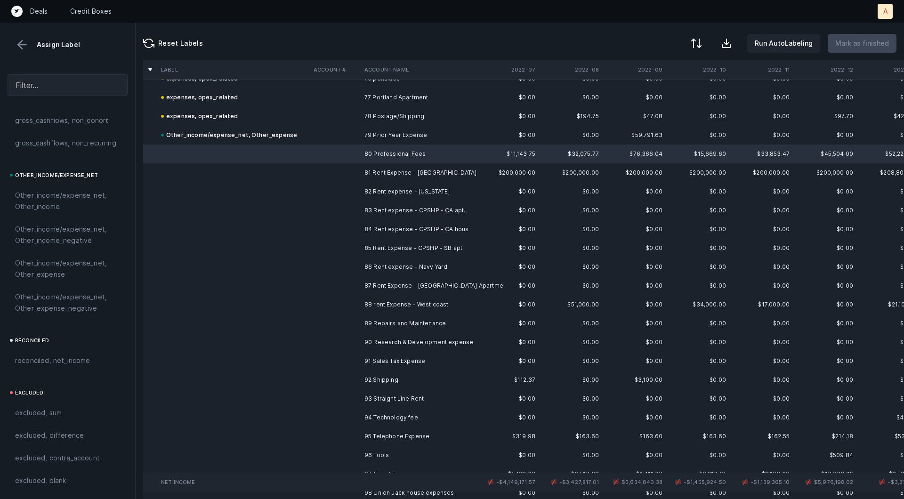
scroll to position [1451, 0]
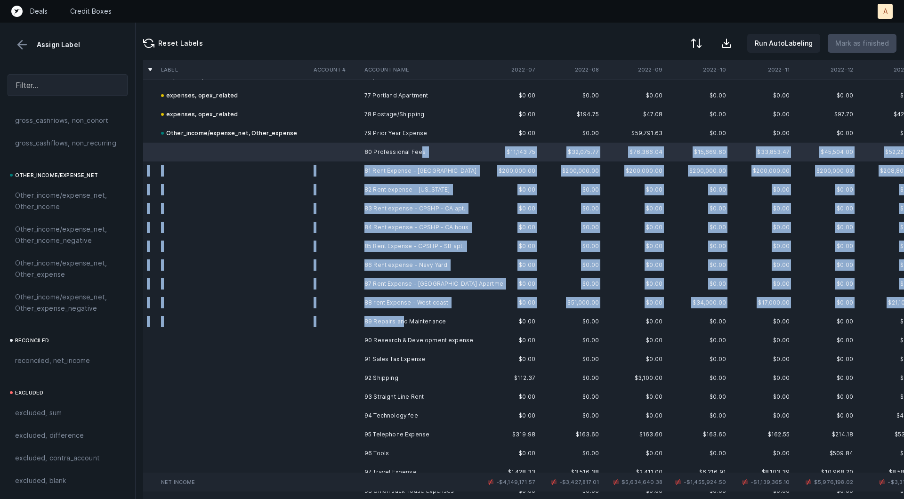
click at [400, 318] on td "89 Repairs and Maintenance" at bounding box center [418, 321] width 115 height 19
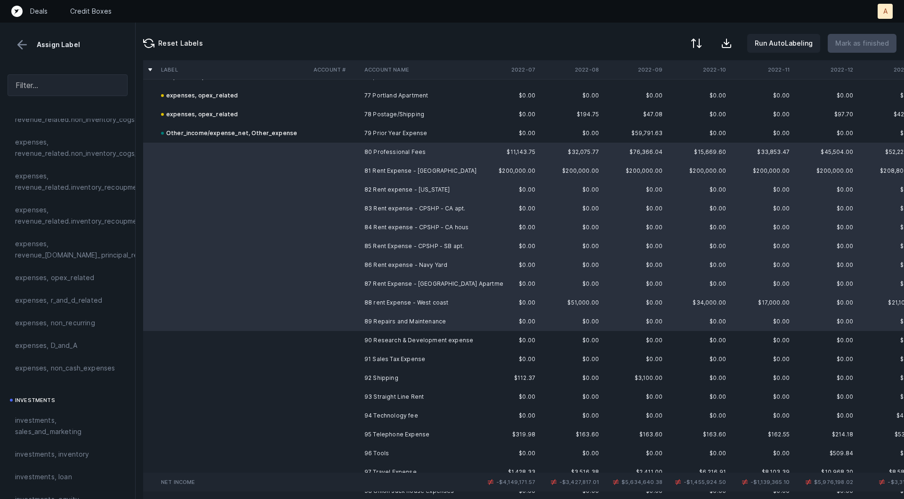
scroll to position [190, 0]
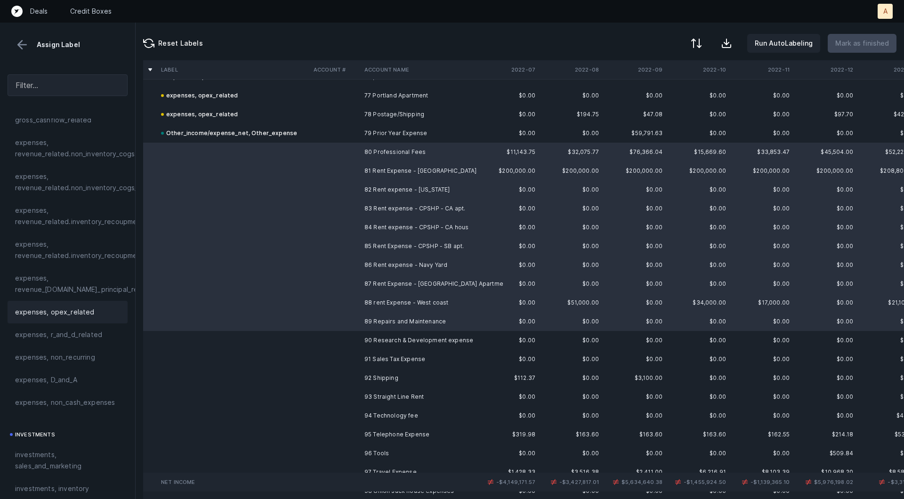
click at [28, 309] on span "expenses, opex_related" at bounding box center [55, 312] width 80 height 11
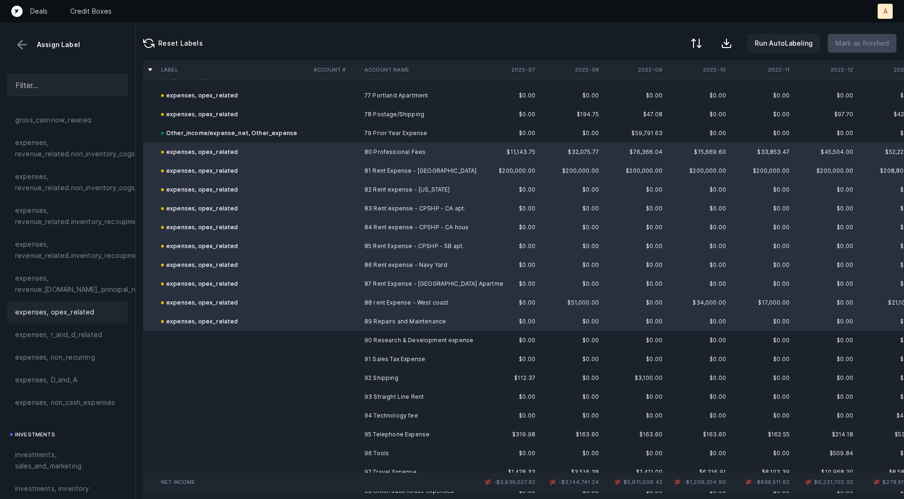
click at [306, 335] on td at bounding box center [233, 340] width 153 height 19
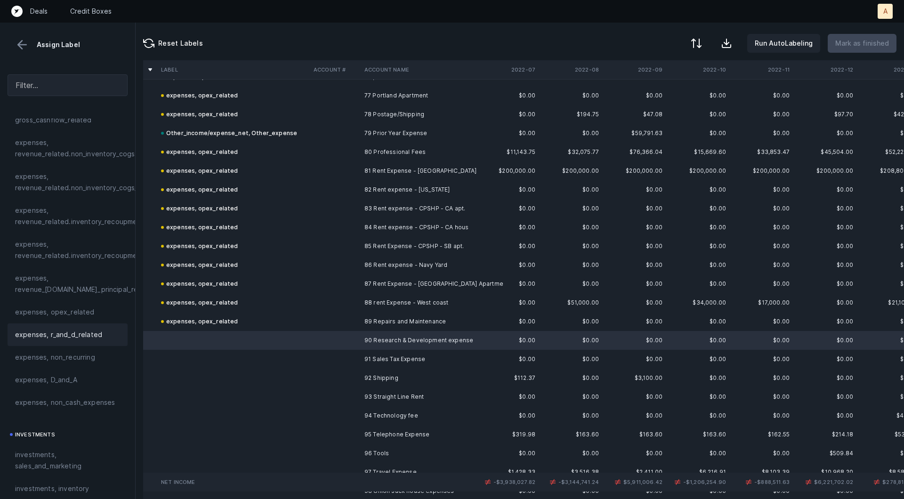
click at [85, 331] on span "expenses, r_and_d_related" at bounding box center [58, 334] width 87 height 11
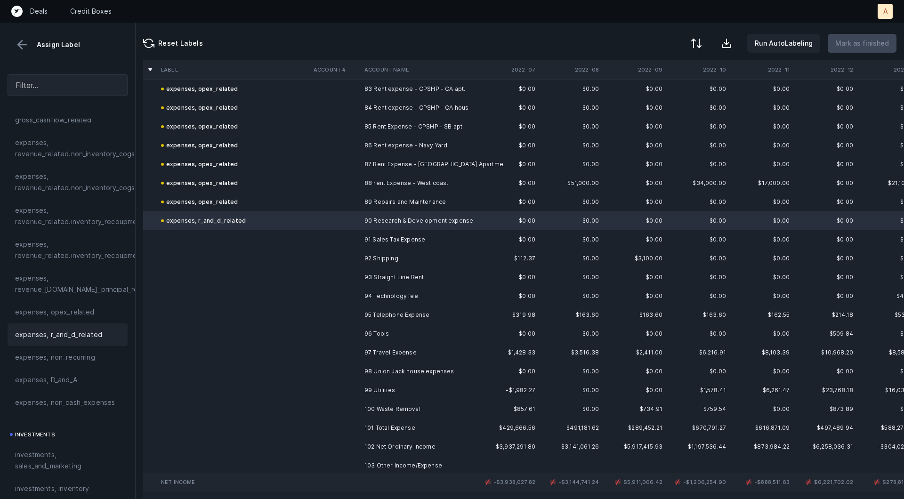
scroll to position [1602, 0]
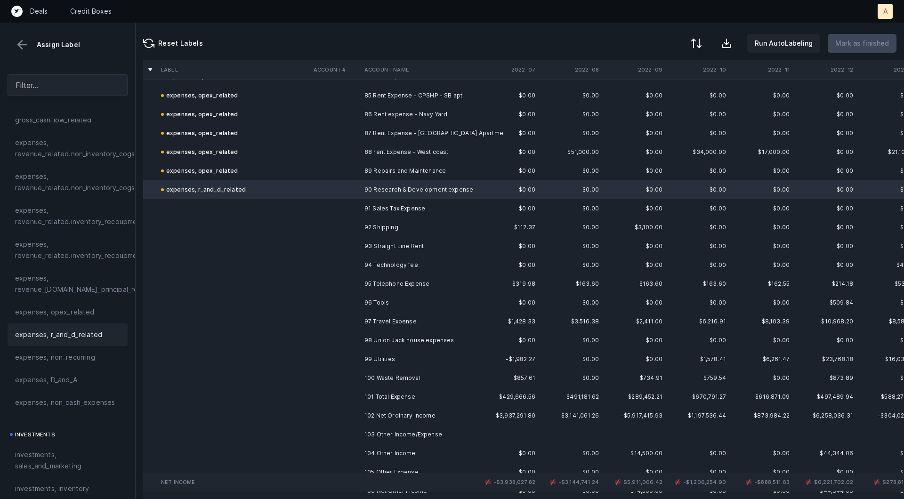
click at [327, 211] on td at bounding box center [335, 208] width 51 height 19
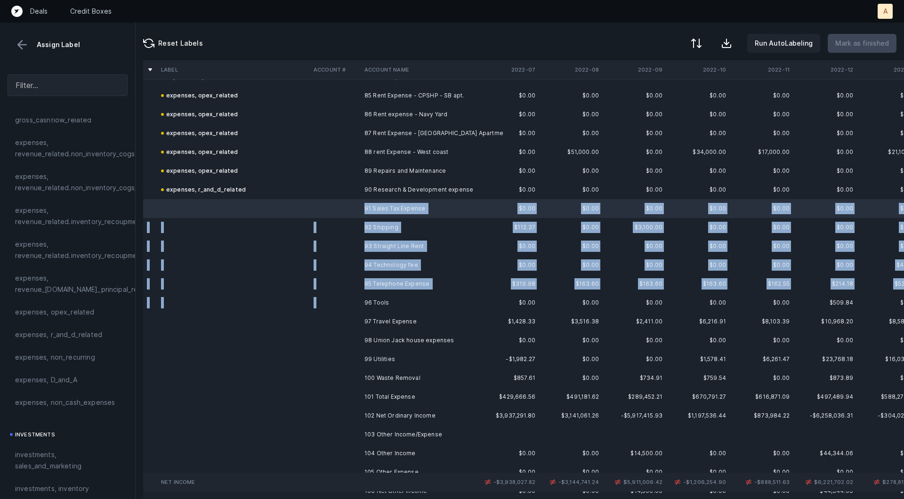
click at [363, 299] on td "96 Tools" at bounding box center [418, 302] width 115 height 19
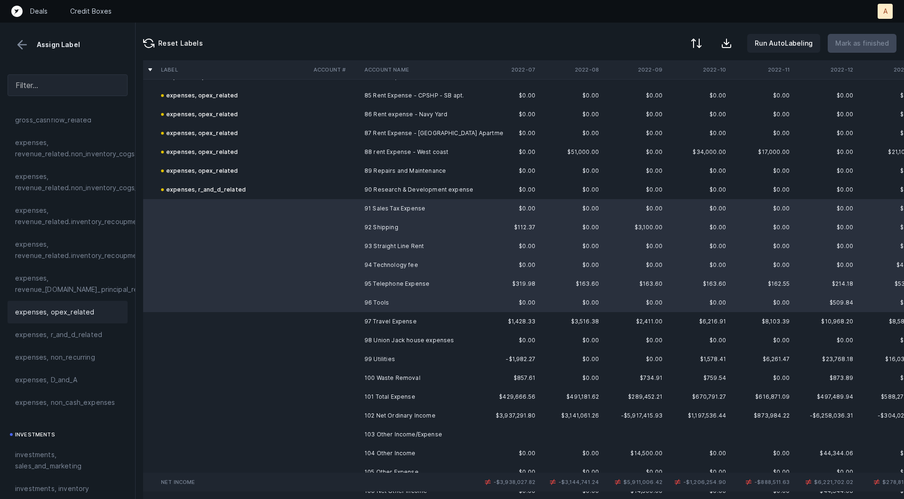
click at [89, 310] on span "expenses, opex_related" at bounding box center [55, 312] width 80 height 11
click at [369, 319] on td "97 Travel Expense" at bounding box center [418, 321] width 115 height 19
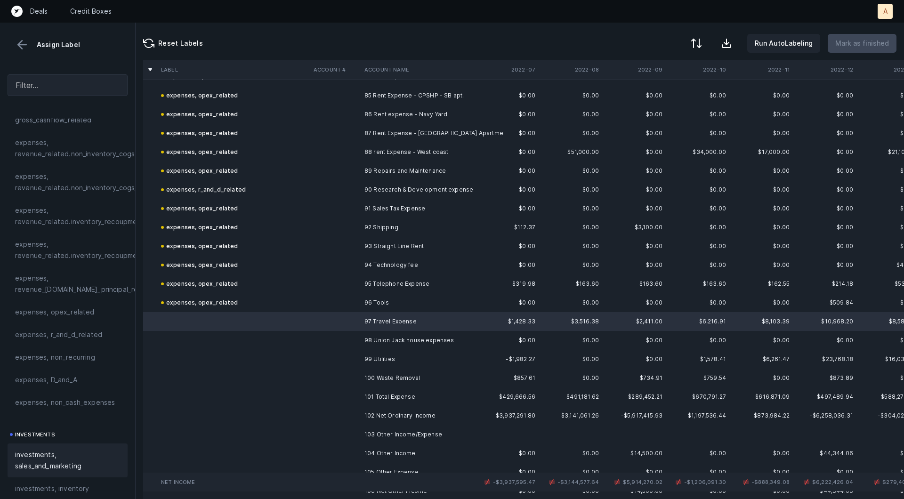
click at [66, 466] on span "investments, sales_and_marketing" at bounding box center [67, 460] width 105 height 23
click at [391, 339] on td "98 Union Jack house expenses" at bounding box center [418, 340] width 115 height 19
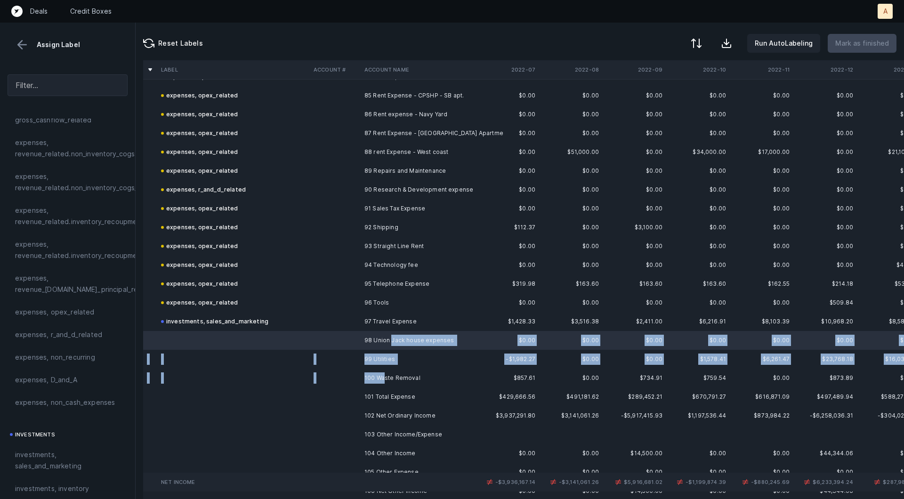
click at [385, 375] on td "100 Waste Removal" at bounding box center [418, 378] width 115 height 19
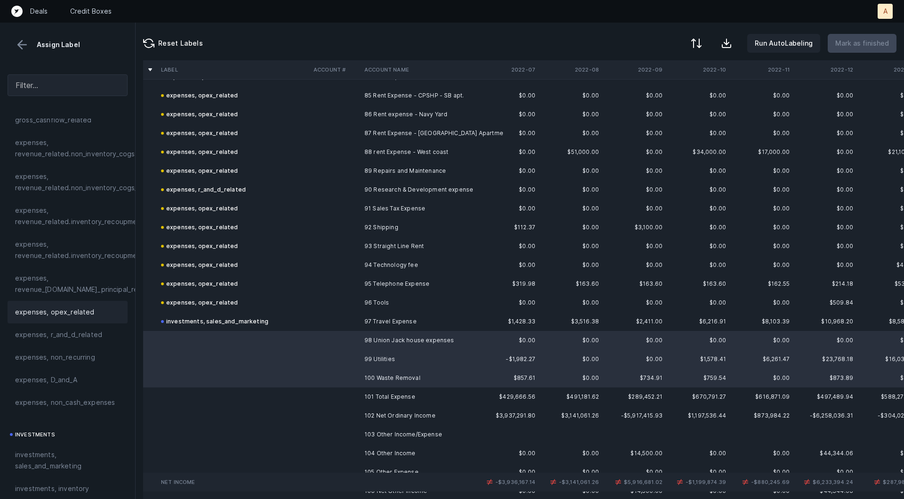
click at [93, 309] on div "expenses, opex_related" at bounding box center [67, 312] width 105 height 11
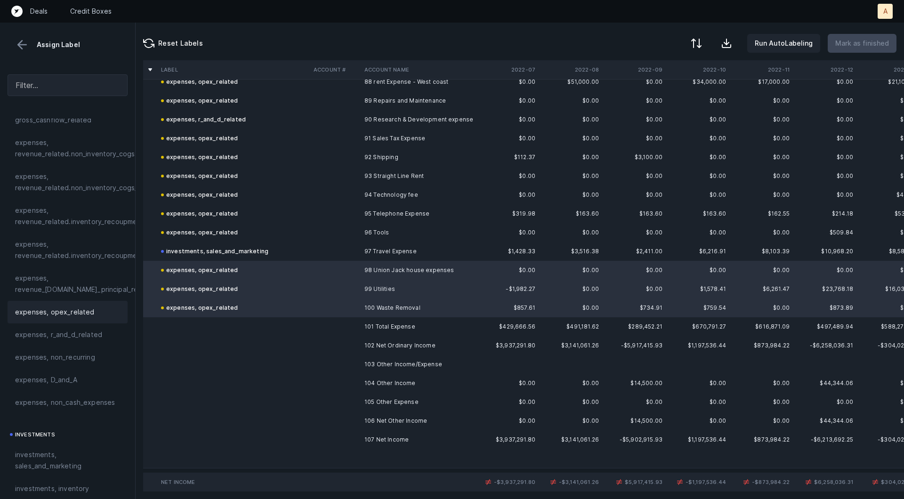
scroll to position [1675, 0]
click at [380, 437] on td "107 Net Income" at bounding box center [418, 437] width 115 height 19
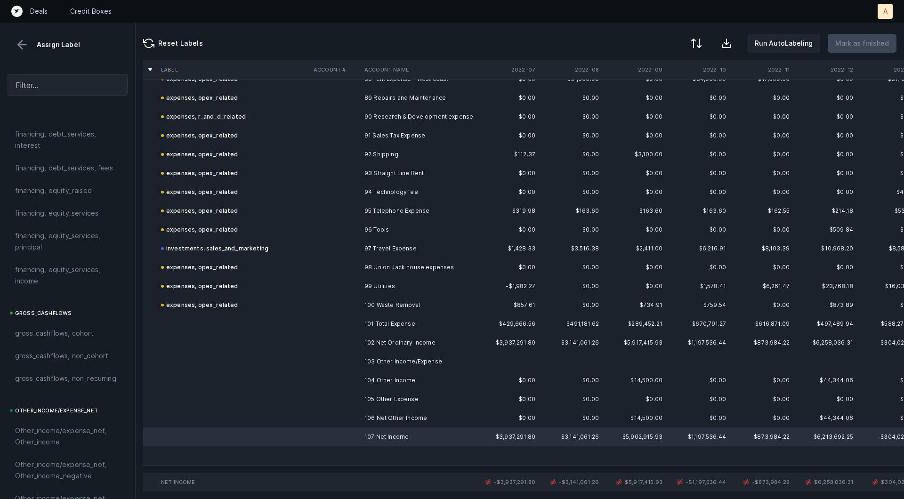
scroll to position [1054, 0]
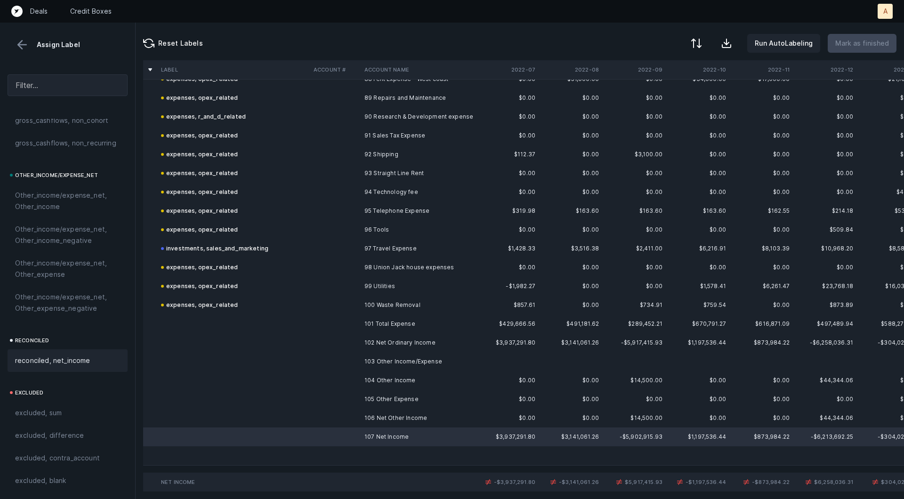
click at [73, 354] on div "reconciled, net_income" at bounding box center [68, 360] width 120 height 23
click at [321, 375] on td at bounding box center [335, 380] width 51 height 19
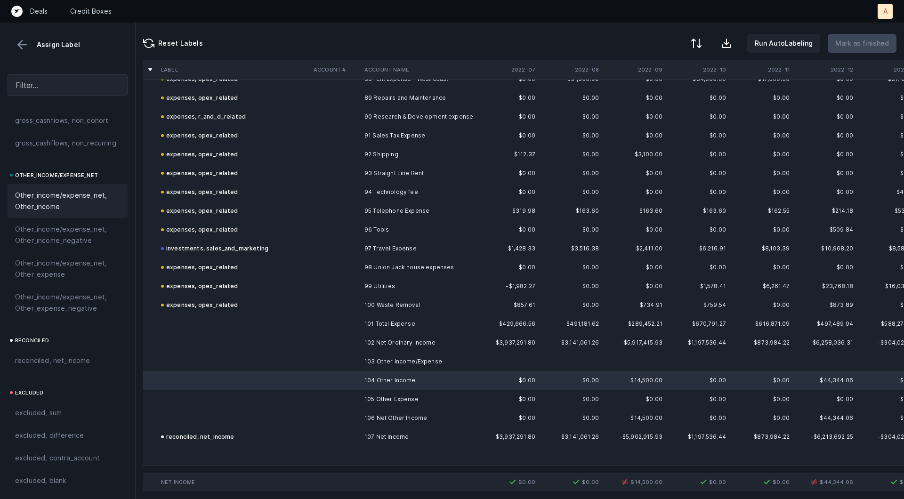
click at [93, 207] on span "Other_income/expense_net, Other_income" at bounding box center [67, 201] width 105 height 23
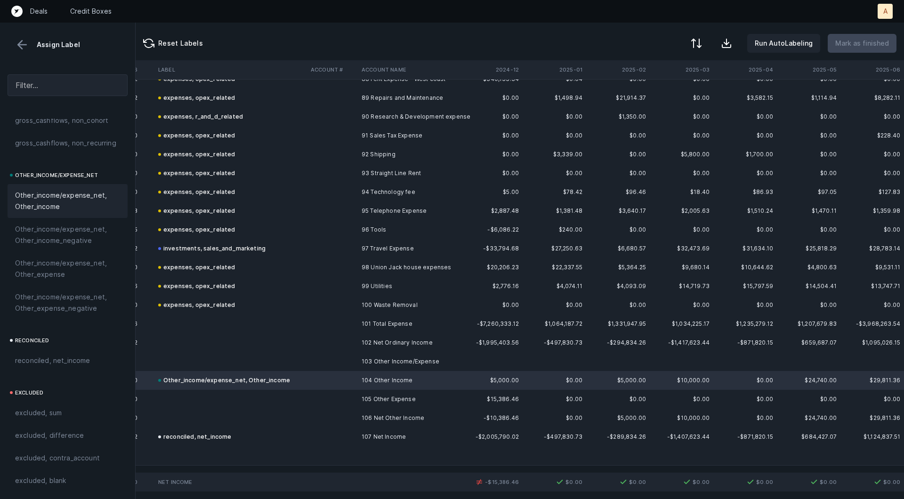
scroll to position [1675, 1687]
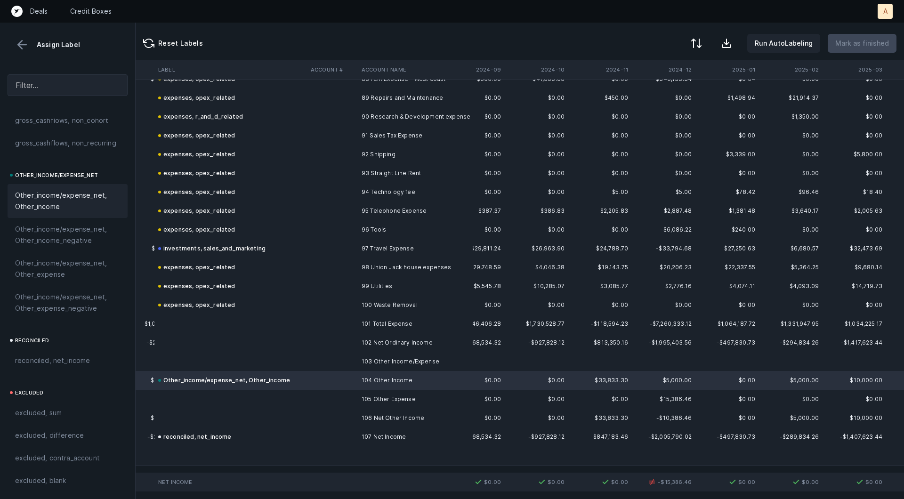
click at [455, 399] on td "105 Other Expense" at bounding box center [415, 399] width 115 height 19
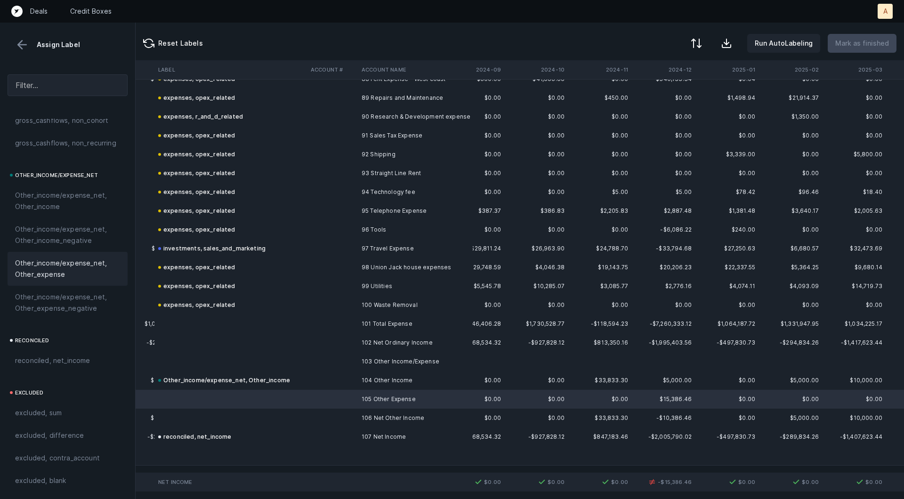
click at [83, 277] on span "Other_income/expense_net, Other_expense" at bounding box center [67, 269] width 105 height 23
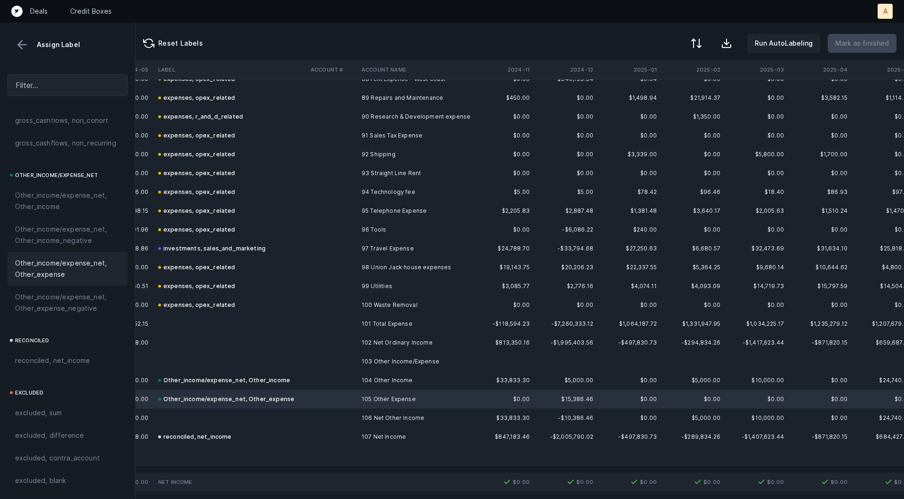
scroll to position [1675, 1860]
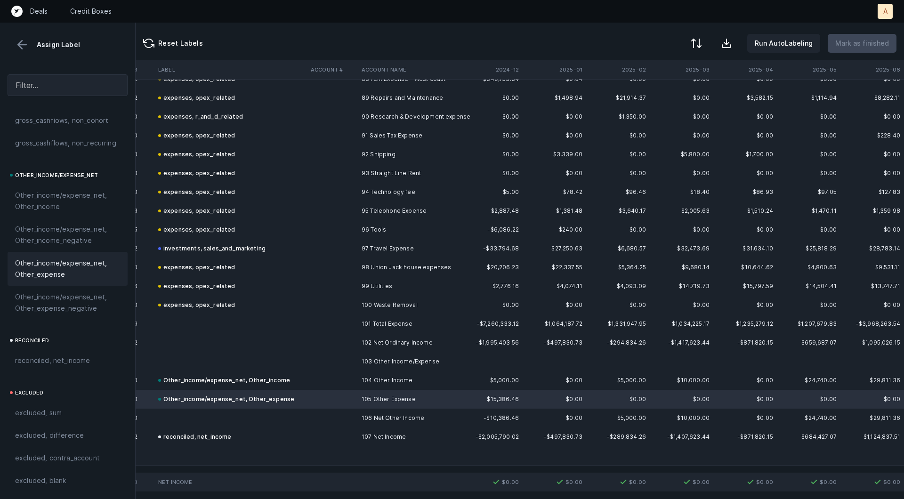
click at [24, 56] on div at bounding box center [67, 59] width 135 height 15
click at [24, 46] on button at bounding box center [22, 45] width 14 height 14
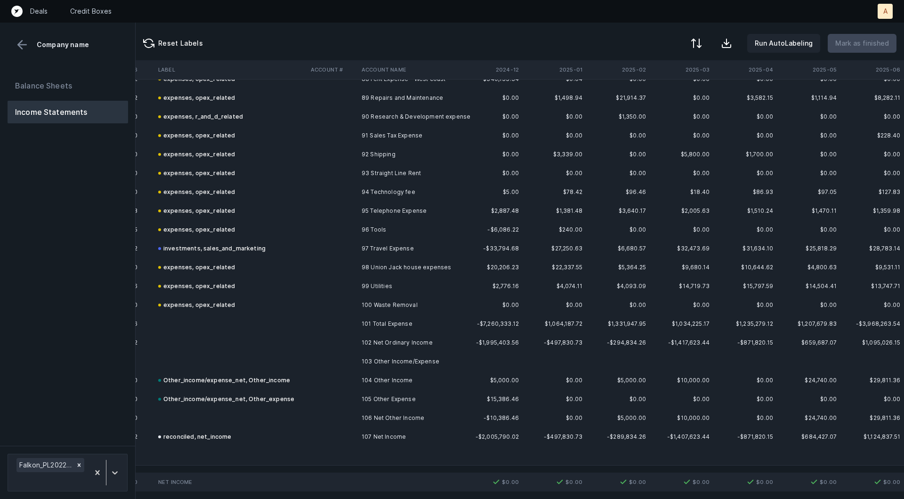
click at [688, 38] on div "Reset Labels Run AutoLabeling Mark as finished" at bounding box center [520, 42] width 769 height 38
click at [692, 45] on button at bounding box center [695, 44] width 21 height 21
click at [653, 97] on div "By Hum label" at bounding box center [635, 99] width 41 height 11
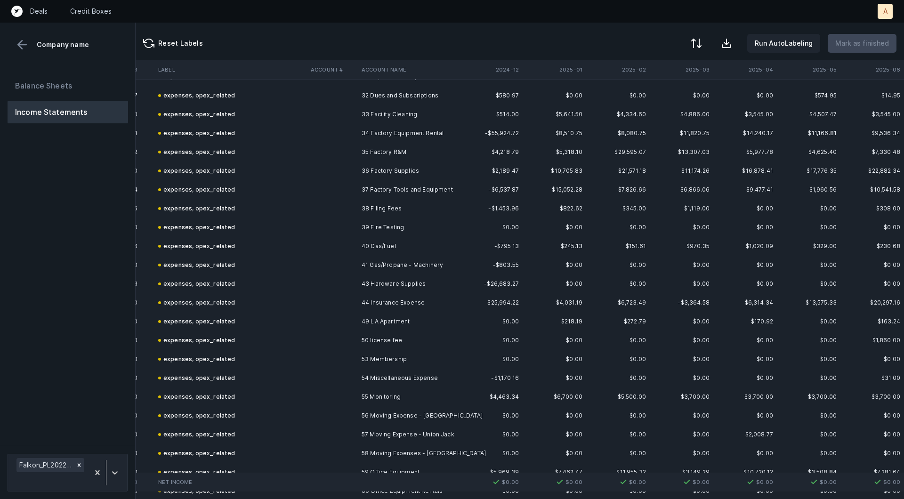
scroll to position [0, 1860]
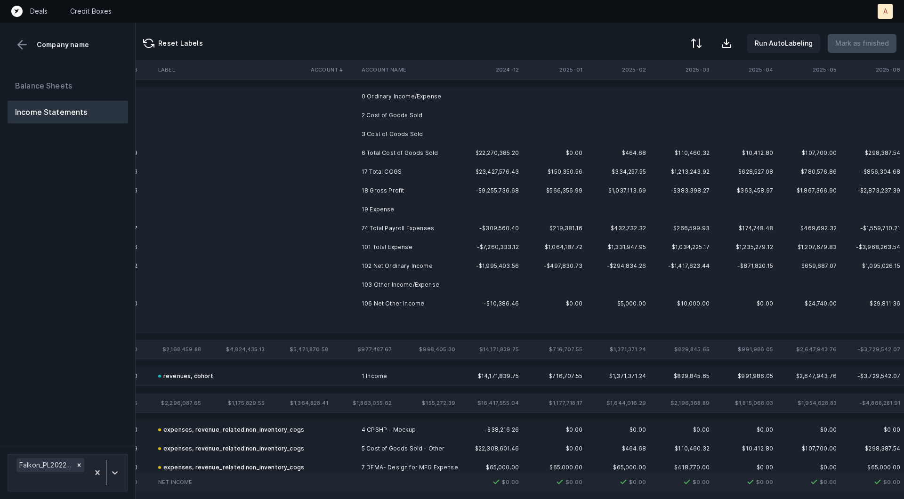
click at [570, 106] on td at bounding box center [555, 115] width 64 height 19
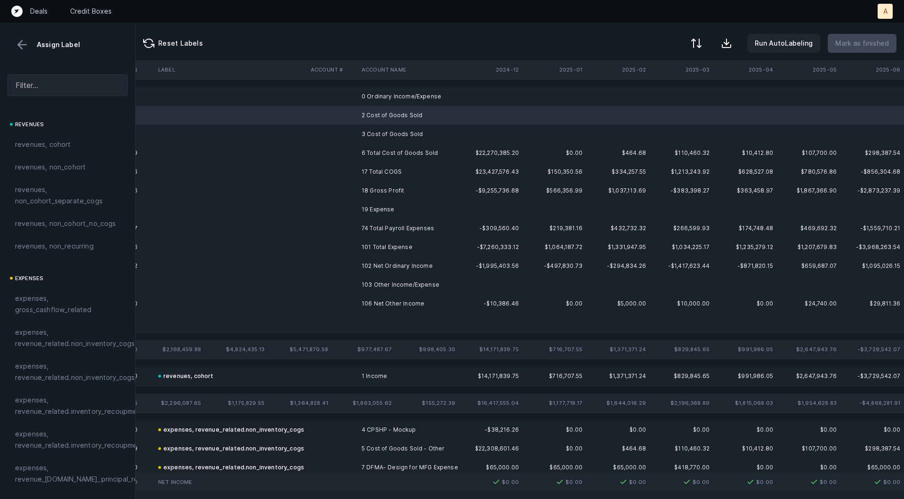
click at [493, 104] on td at bounding box center [491, 96] width 64 height 19
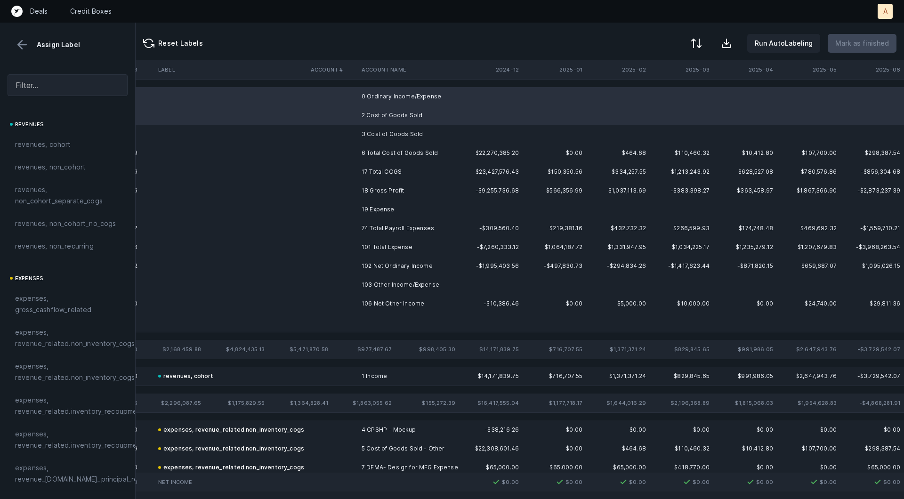
click at [422, 132] on td "3 Cost of Goods Sold" at bounding box center [415, 134] width 115 height 19
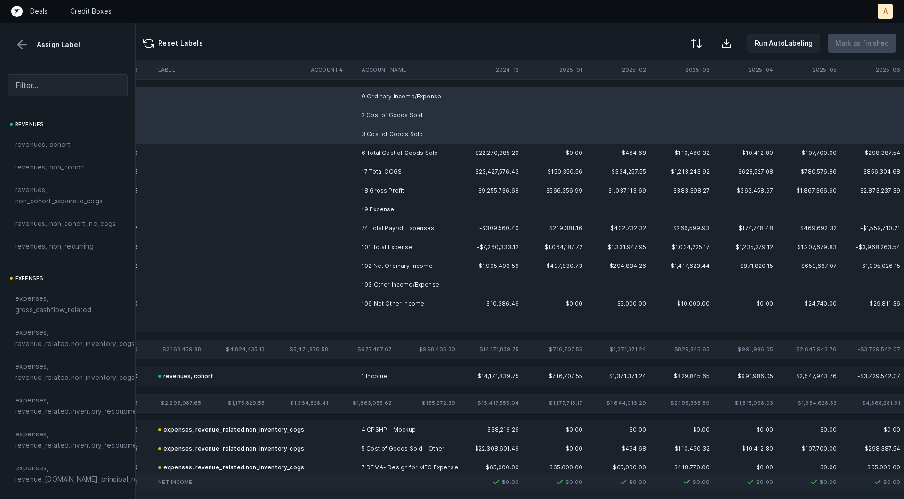
click at [385, 206] on td "19 Expense" at bounding box center [415, 209] width 115 height 19
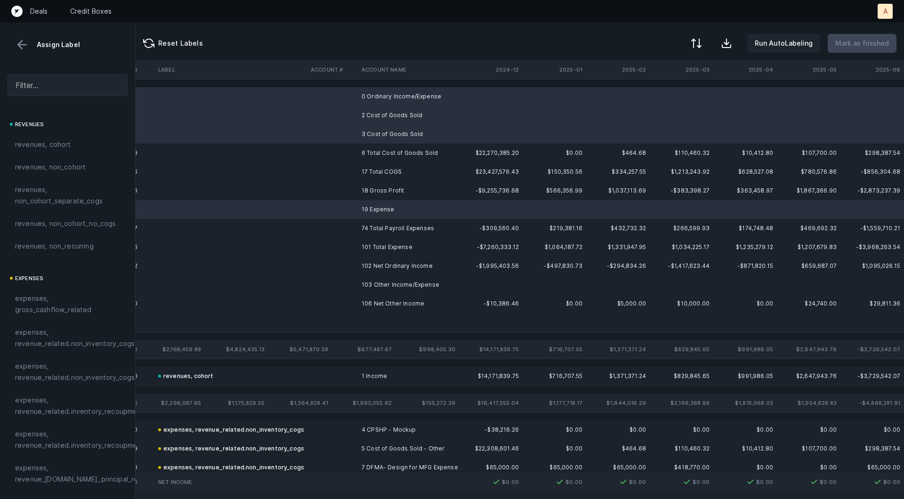
click at [372, 286] on td "103 Other Income/Expense" at bounding box center [415, 284] width 115 height 19
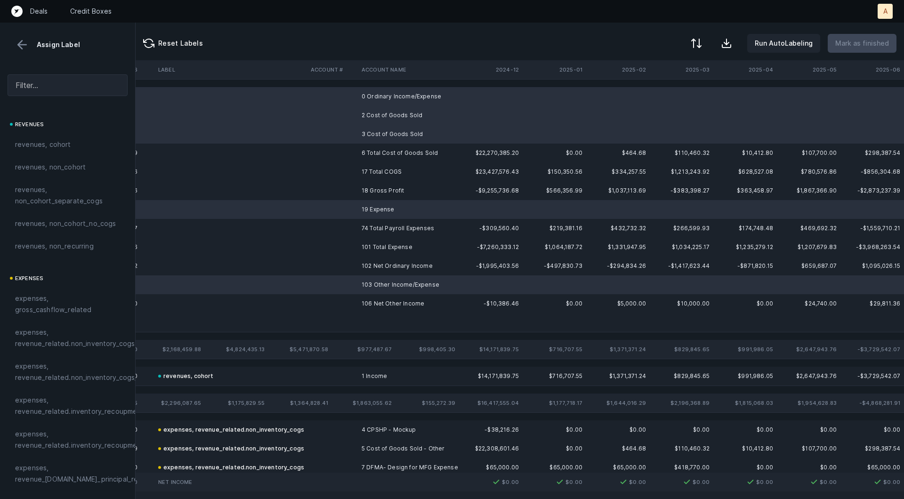
click at [364, 324] on td at bounding box center [415, 322] width 115 height 19
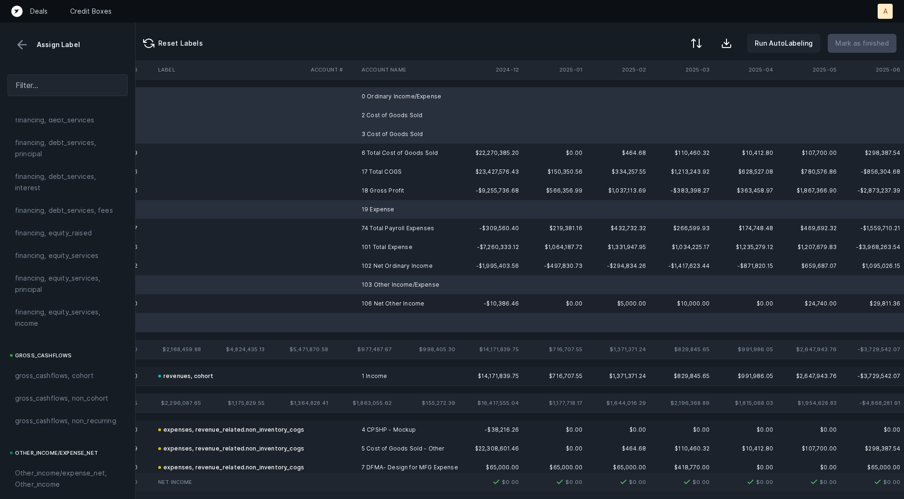
scroll to position [1054, 0]
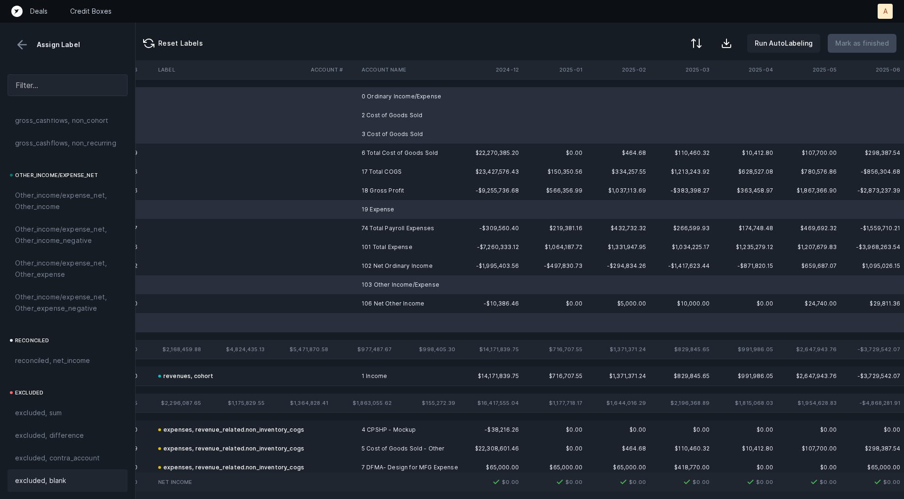
click at [37, 481] on span "excluded, blank" at bounding box center [40, 480] width 51 height 11
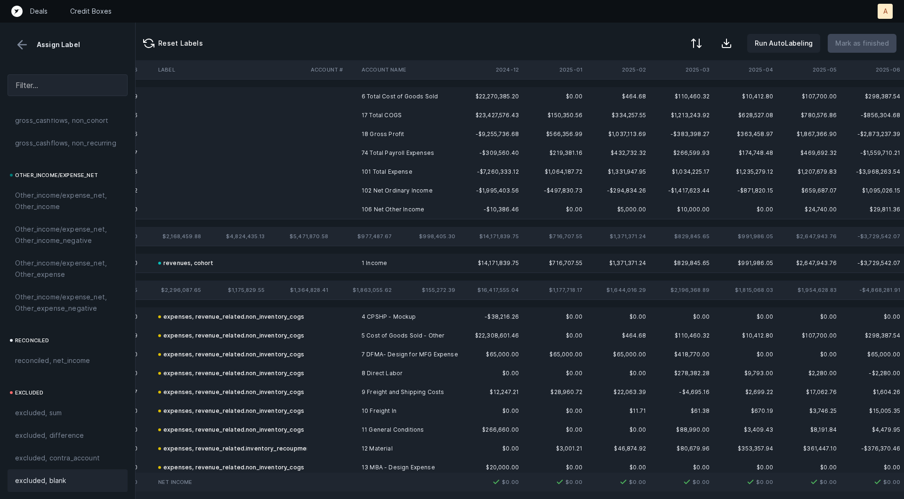
click at [362, 133] on td "18 Gross Profit" at bounding box center [415, 134] width 115 height 19
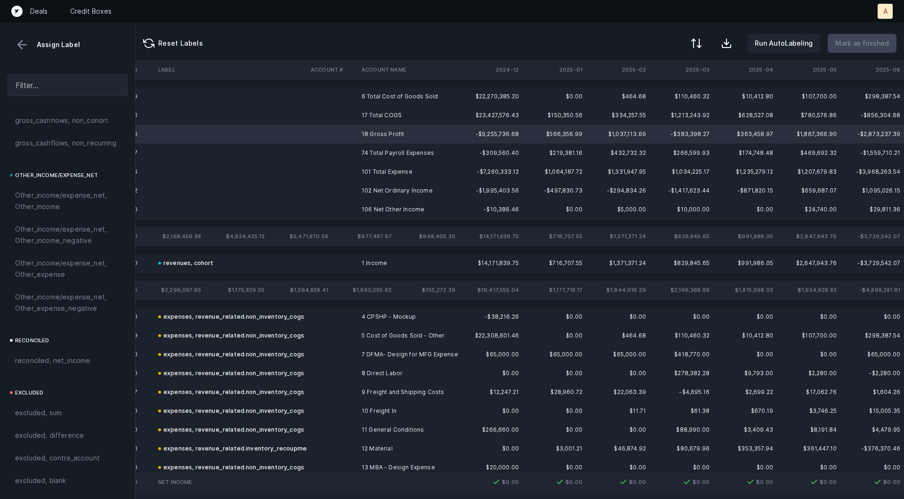
click at [372, 187] on td "102 Net Ordinary Income" at bounding box center [415, 190] width 115 height 19
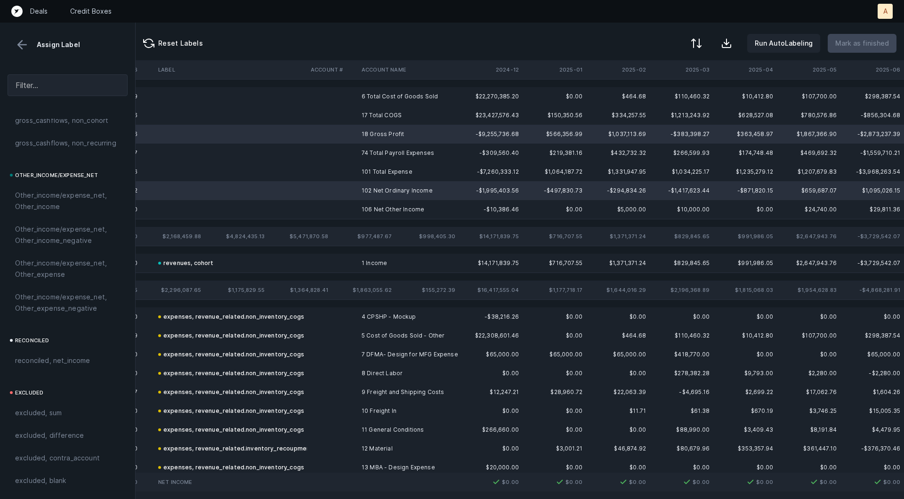
click at [363, 210] on td "106 Net Other Income" at bounding box center [415, 209] width 115 height 19
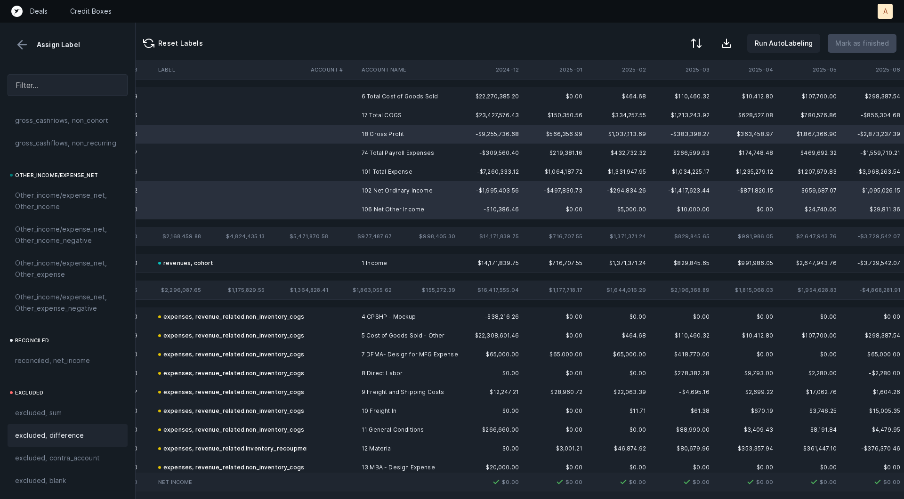
click at [60, 434] on span "excluded, difference" at bounding box center [49, 435] width 69 height 11
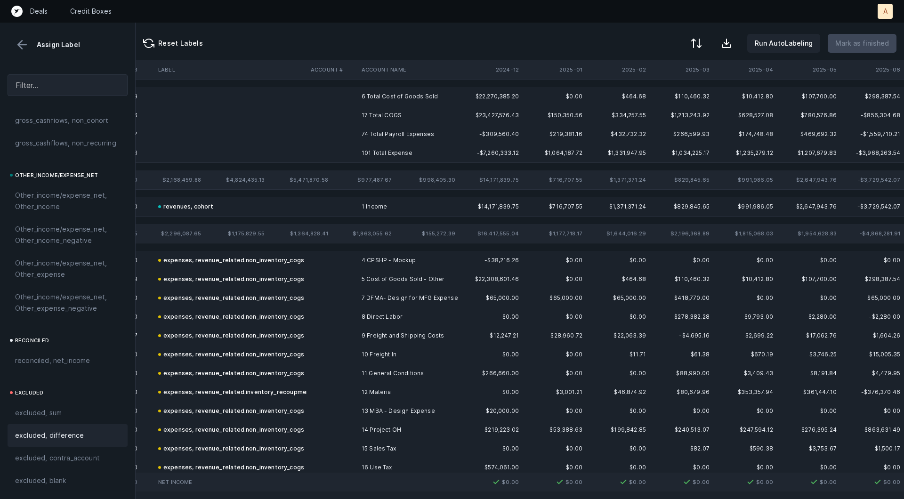
click at [371, 103] on td "6 Total Cost of Goods Sold" at bounding box center [415, 96] width 115 height 19
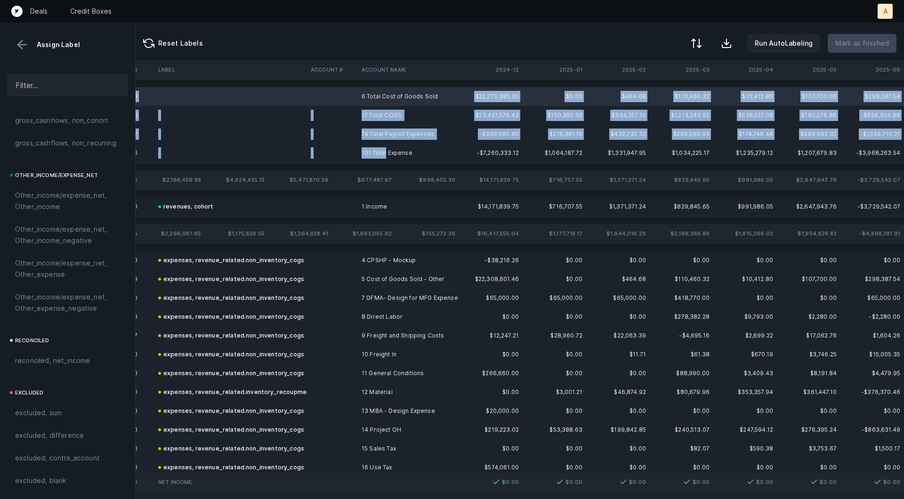
click at [386, 150] on td "101 Total Expense" at bounding box center [415, 153] width 115 height 19
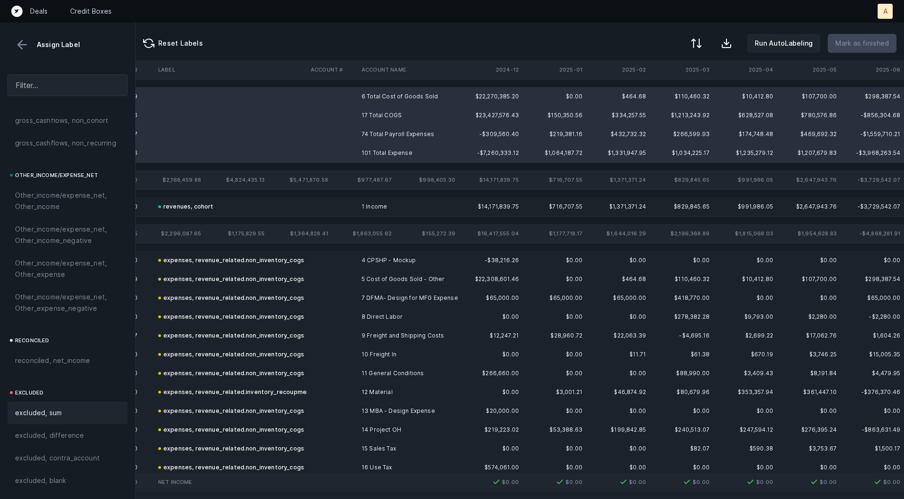
click at [72, 414] on div "excluded, sum" at bounding box center [67, 412] width 105 height 11
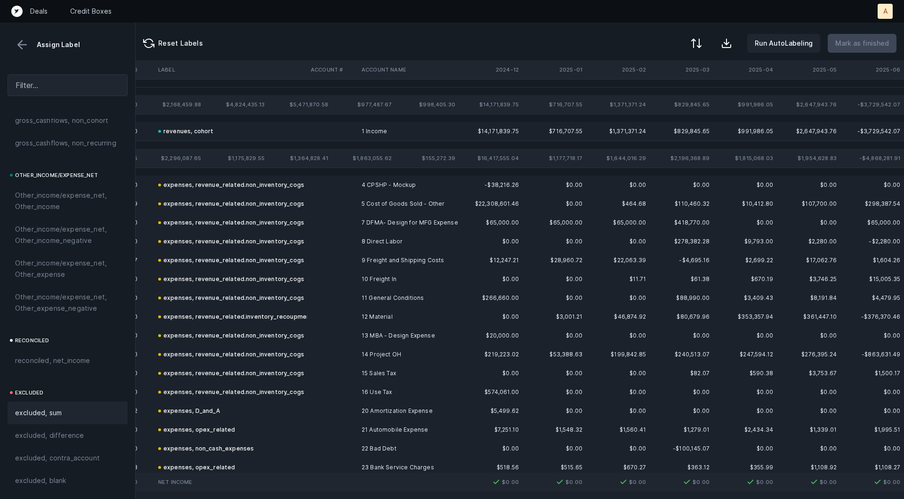
click at [24, 44] on button at bounding box center [22, 45] width 14 height 14
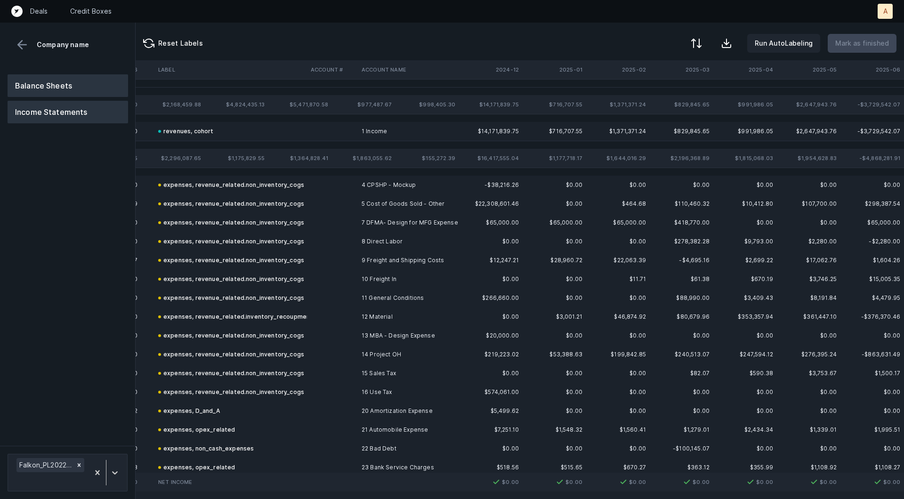
click at [57, 81] on button "Balance Sheets" at bounding box center [68, 85] width 121 height 23
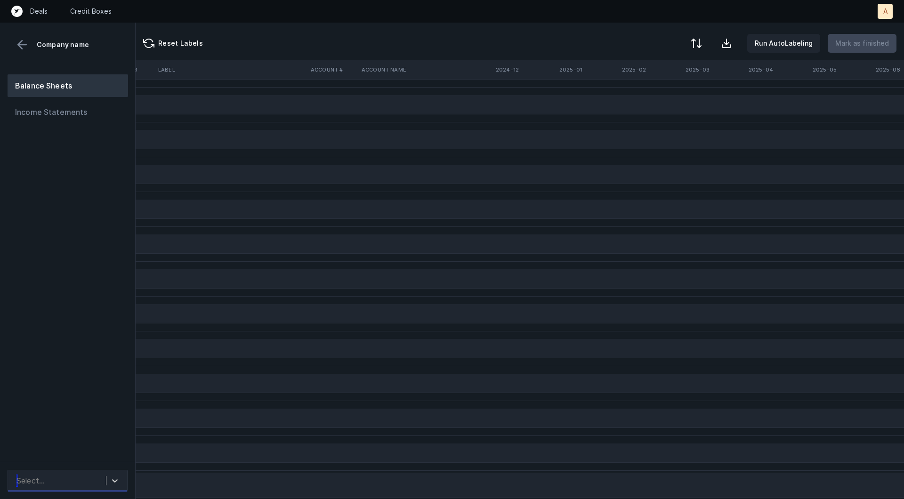
click at [82, 484] on div "Select..." at bounding box center [59, 480] width 94 height 17
click at [92, 460] on div "auto_cleaned_company9570_fileID_32938_tab.csv" at bounding box center [68, 454] width 120 height 19
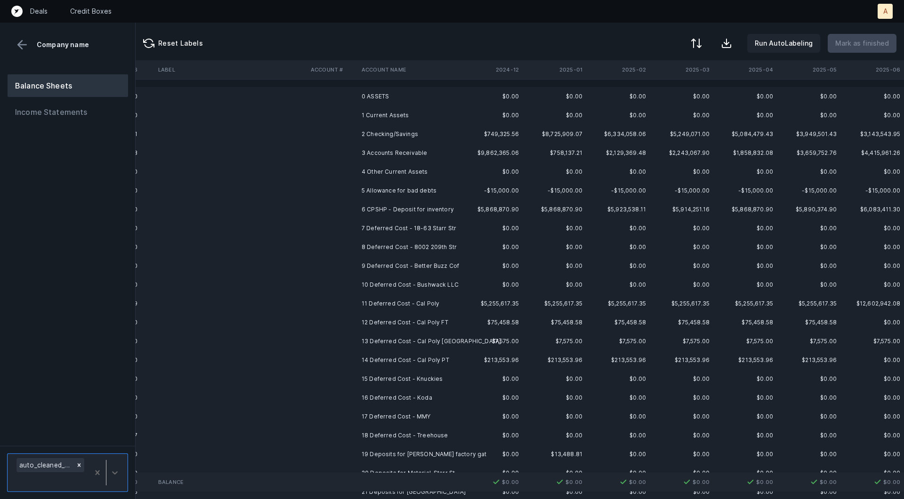
click at [402, 137] on td "2 Checking/Savings" at bounding box center [415, 134] width 115 height 19
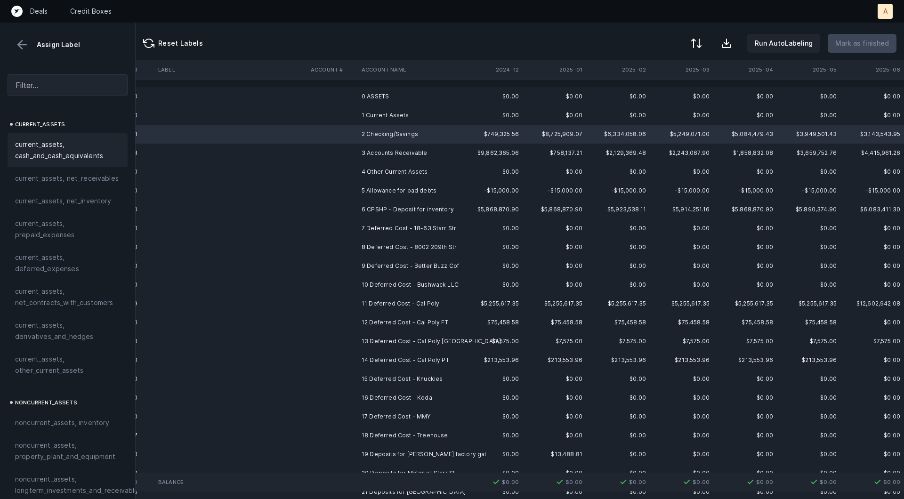
click at [58, 154] on span "current_assets, cash_and_cash_equivalents" at bounding box center [67, 150] width 105 height 23
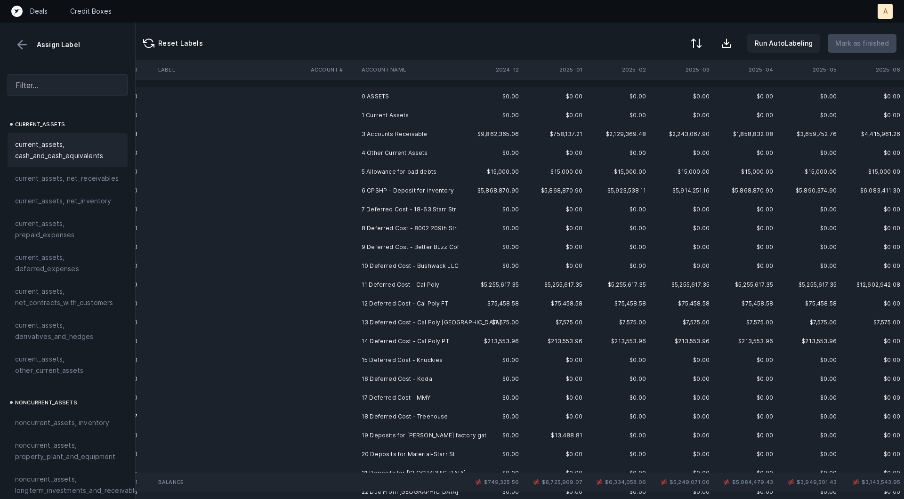
click at [339, 145] on td at bounding box center [332, 153] width 51 height 19
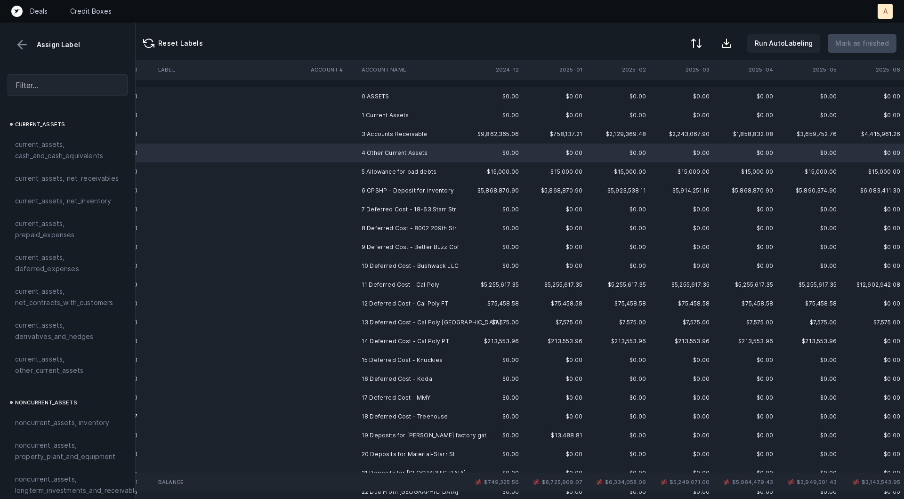
click at [339, 136] on td at bounding box center [332, 134] width 51 height 19
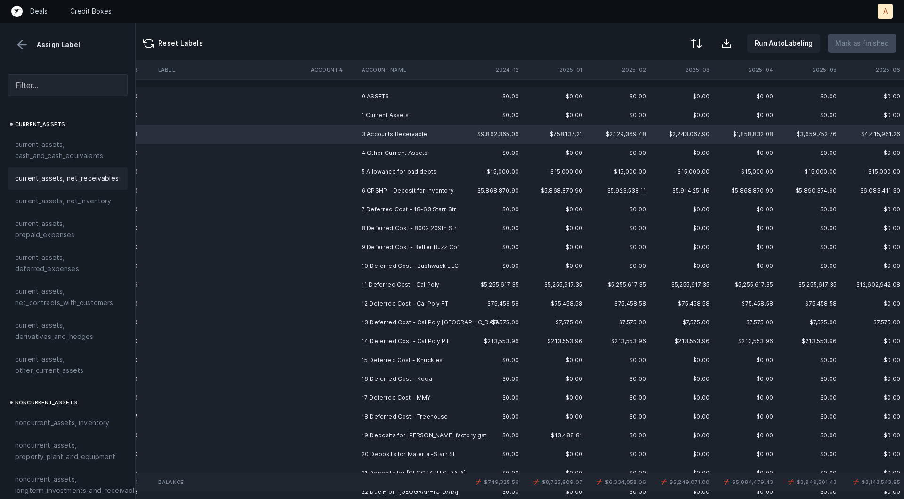
click at [103, 170] on div "current_assets, net_receivables" at bounding box center [68, 178] width 120 height 23
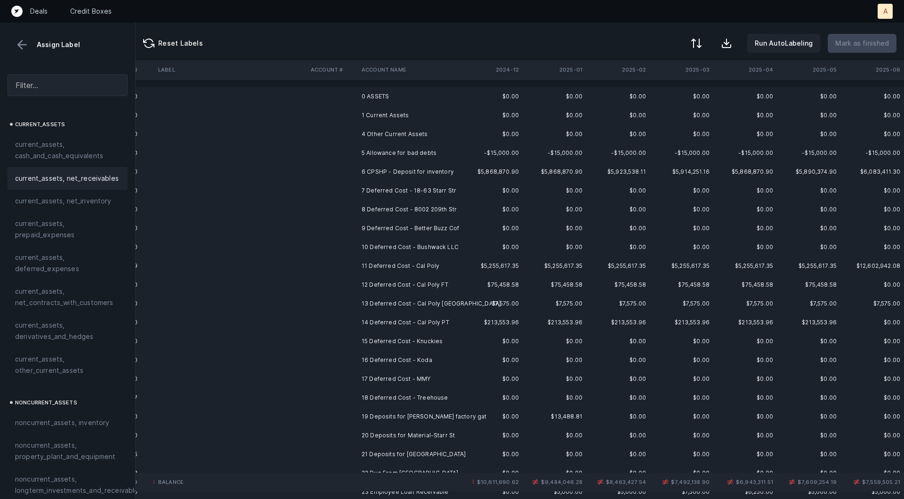
click at [378, 149] on td "5 Allowance for bad debts" at bounding box center [415, 153] width 115 height 19
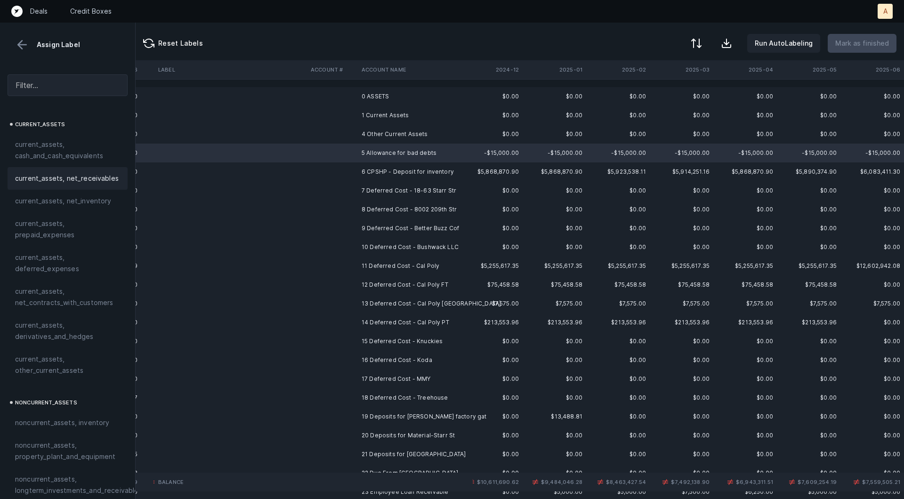
click at [94, 173] on span "current_assets, net_receivables" at bounding box center [67, 178] width 104 height 11
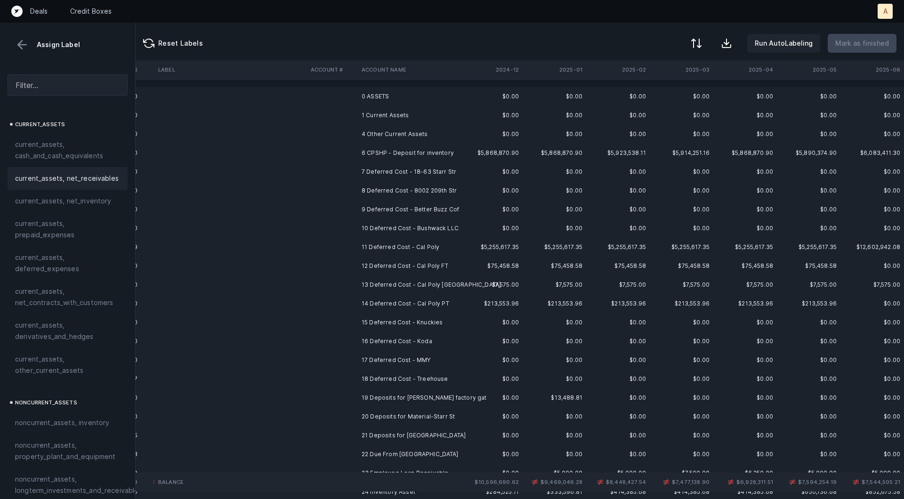
click at [379, 156] on td "6 CPSHP - Deposit for inventory" at bounding box center [415, 153] width 115 height 19
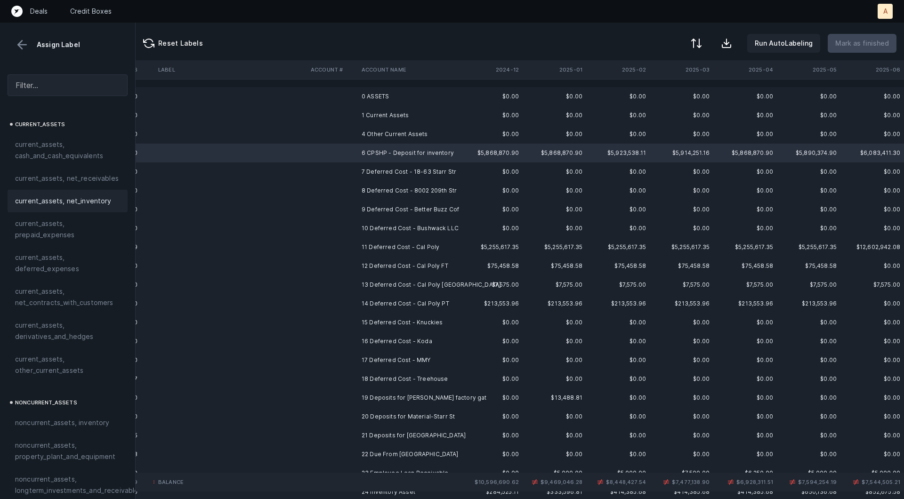
click at [97, 197] on span "current_assets, net_inventory" at bounding box center [63, 200] width 97 height 11
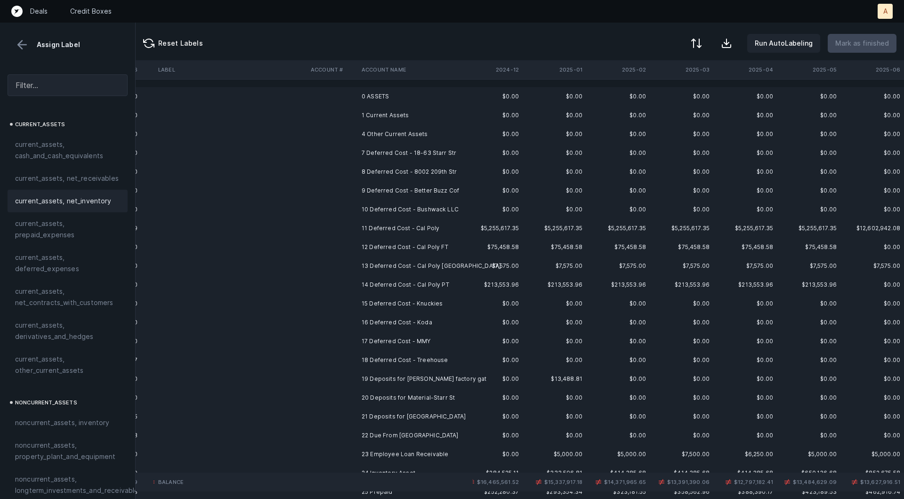
click at [398, 152] on td "7 Deferred Cost - 18-63 Starr Str" at bounding box center [415, 153] width 115 height 19
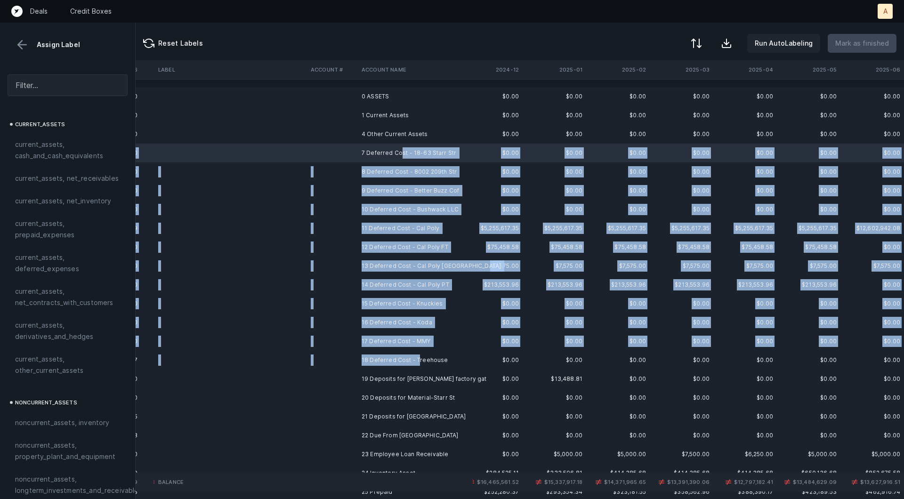
click at [418, 360] on td "18 Deferred Cost - Treehouse" at bounding box center [415, 360] width 115 height 19
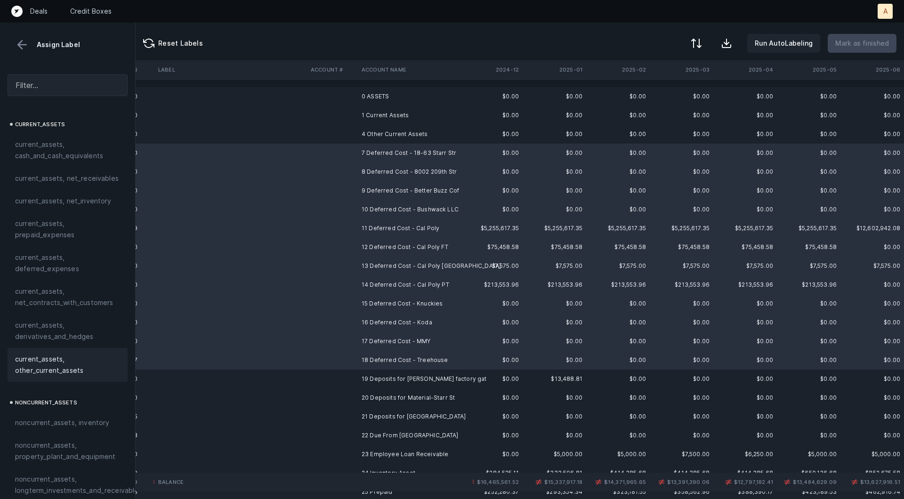
click at [73, 362] on span "current_assets, other_current_assets" at bounding box center [67, 365] width 105 height 23
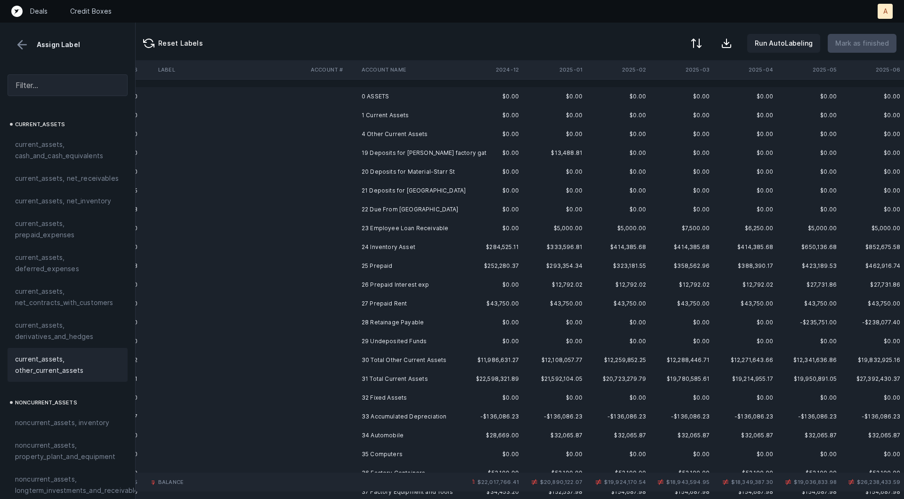
click at [439, 153] on td "19 Deposits for Carson factory gat" at bounding box center [415, 153] width 115 height 19
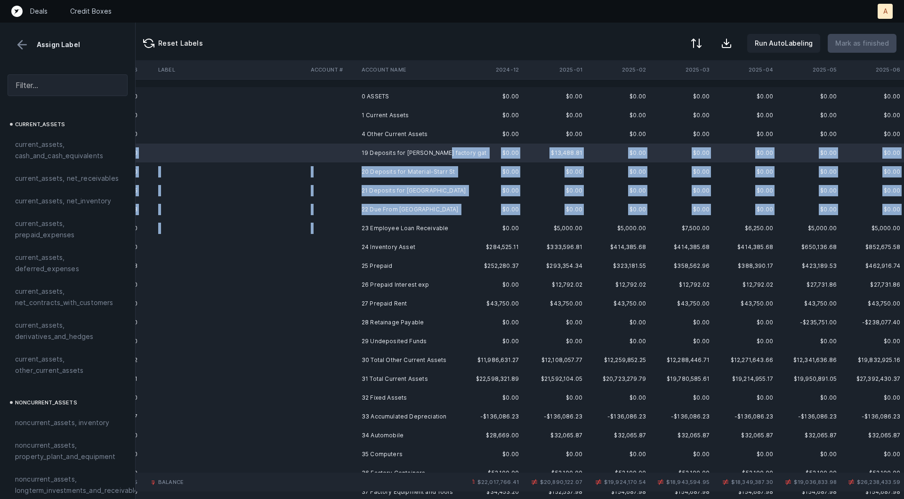
click at [416, 219] on td "23 Employee Loan Receivable" at bounding box center [415, 228] width 115 height 19
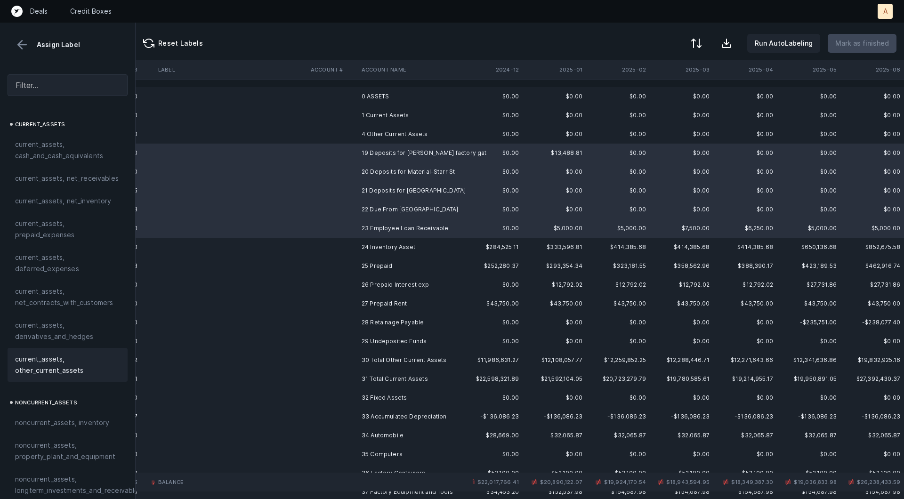
click at [38, 362] on span "current_assets, other_current_assets" at bounding box center [67, 365] width 105 height 23
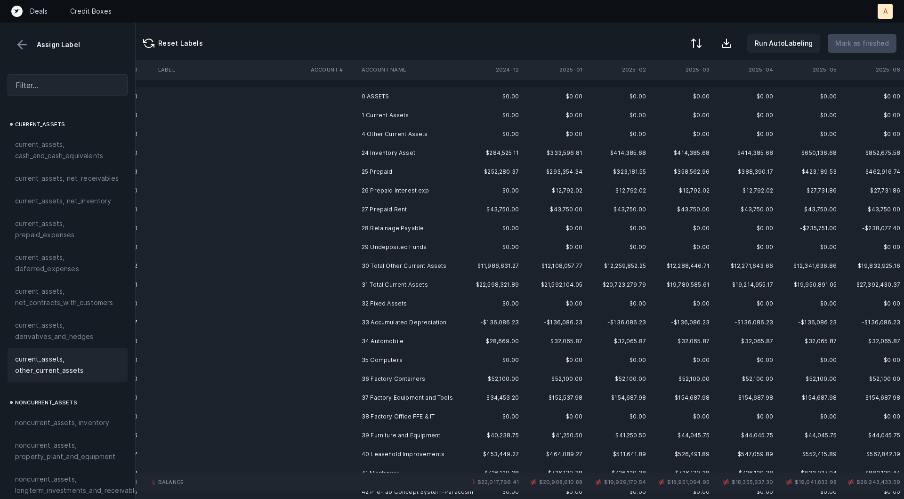
click at [362, 152] on td "24 Inventory Asset" at bounding box center [415, 153] width 115 height 19
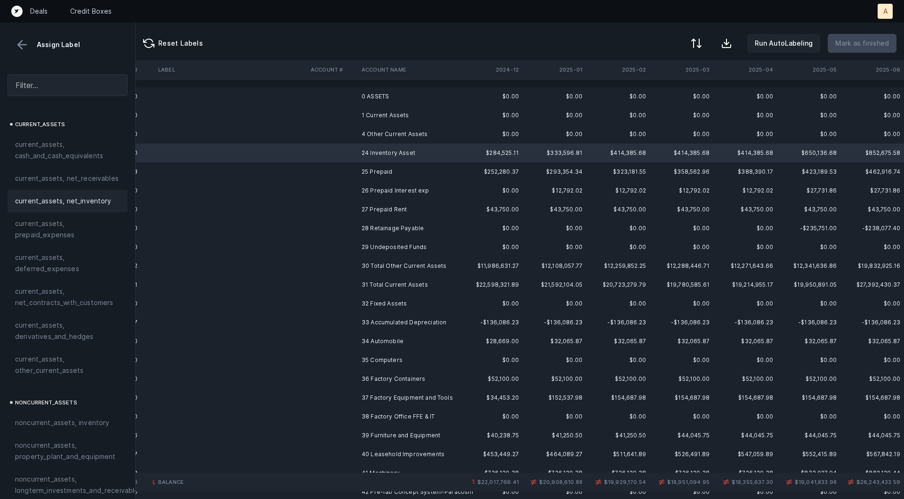
click at [89, 198] on span "current_assets, net_inventory" at bounding box center [63, 200] width 97 height 11
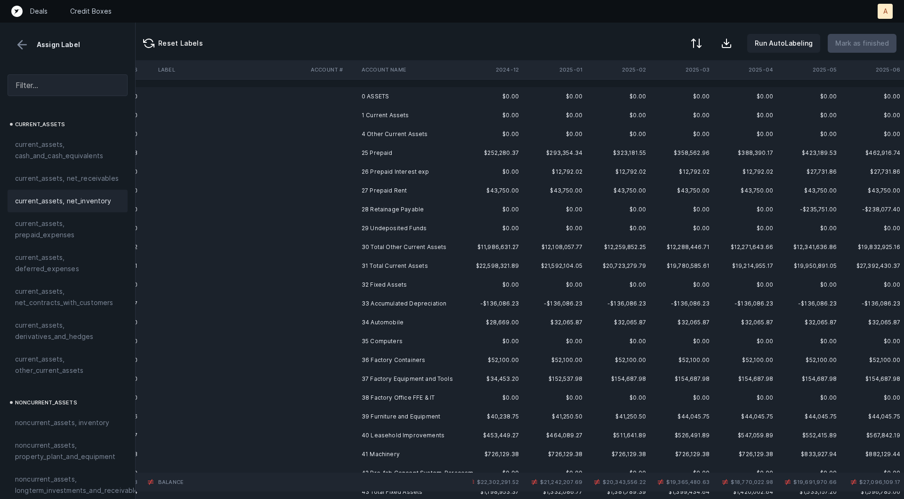
click at [345, 160] on td at bounding box center [332, 153] width 51 height 19
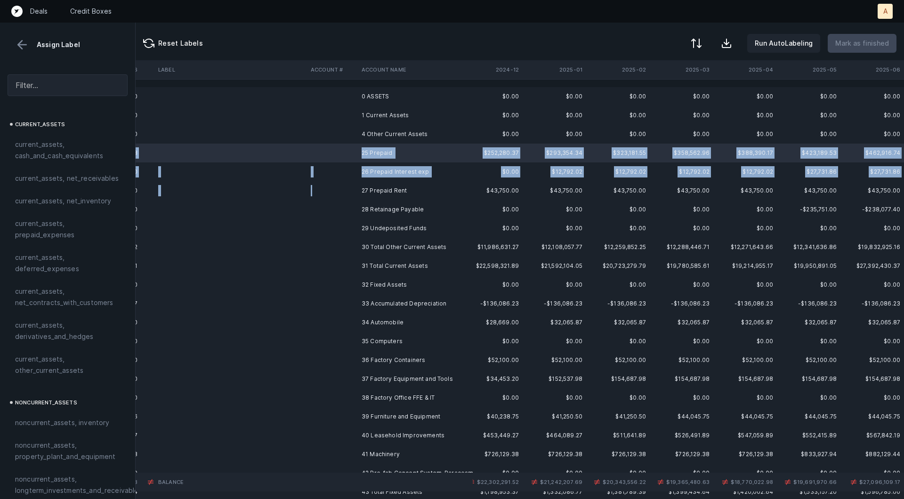
click at [353, 185] on td at bounding box center [332, 190] width 51 height 19
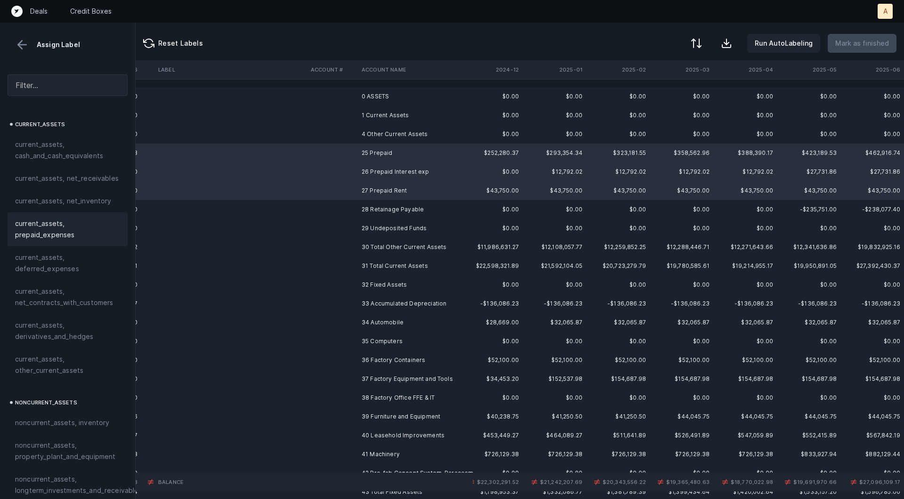
click at [98, 235] on span "current_assets, prepaid_expenses" at bounding box center [67, 229] width 105 height 23
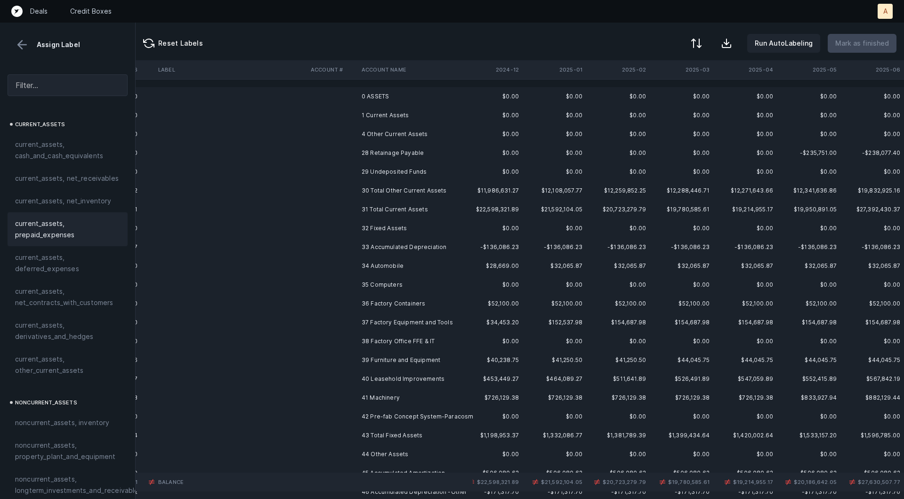
click at [390, 158] on td "28 Retainage Payable" at bounding box center [415, 153] width 115 height 19
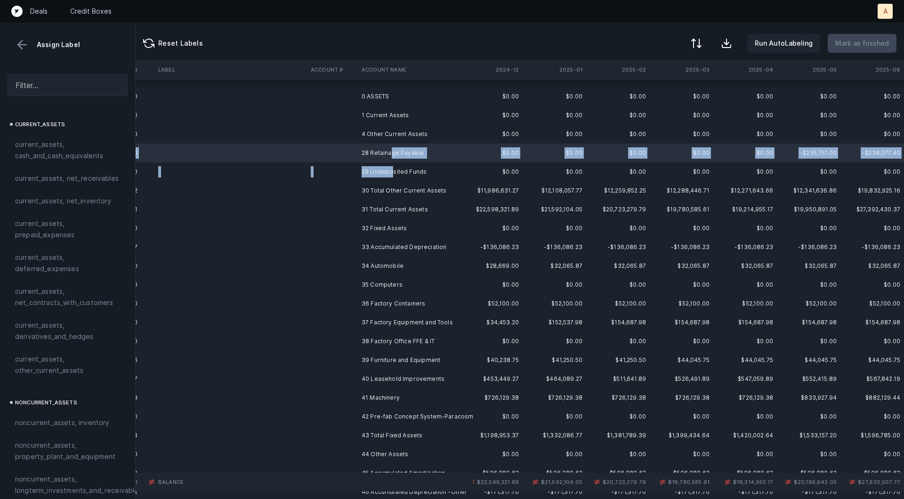
click at [391, 168] on td "29 Undeposited Funds" at bounding box center [415, 171] width 115 height 19
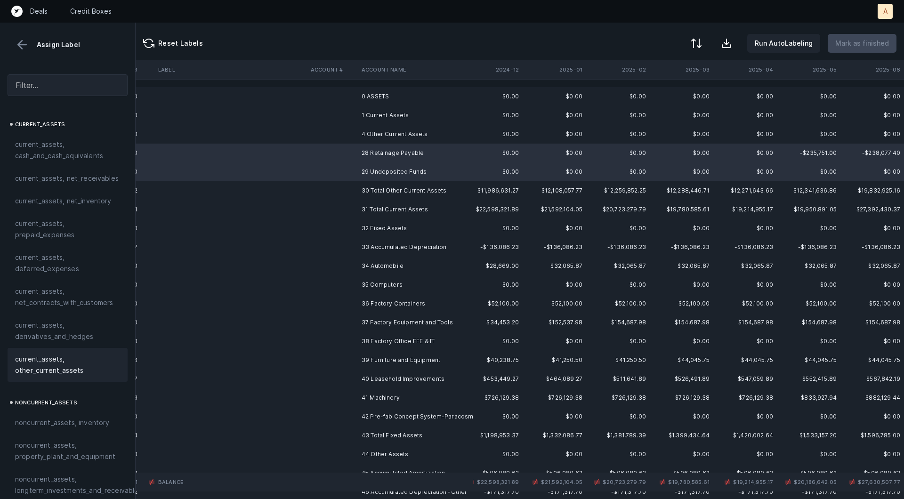
click at [76, 359] on span "current_assets, other_current_assets" at bounding box center [67, 365] width 105 height 23
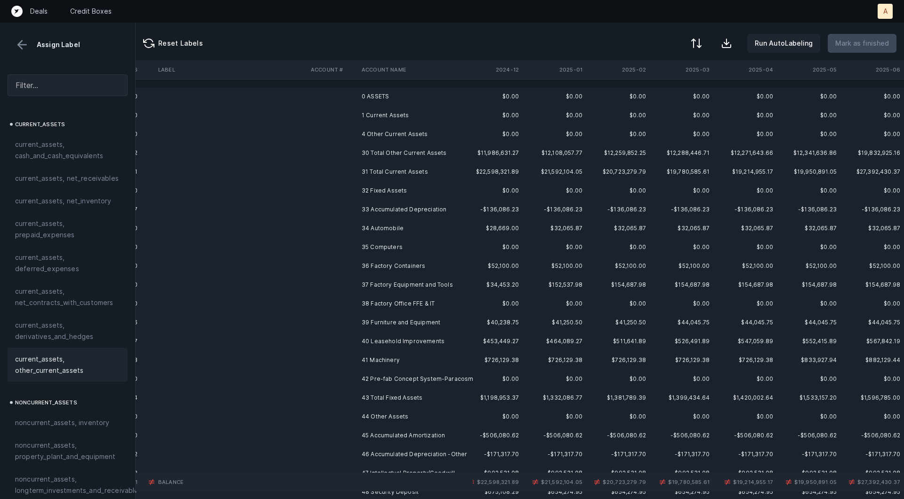
click at [380, 205] on td "33 Accumulated Depreciation" at bounding box center [415, 209] width 115 height 19
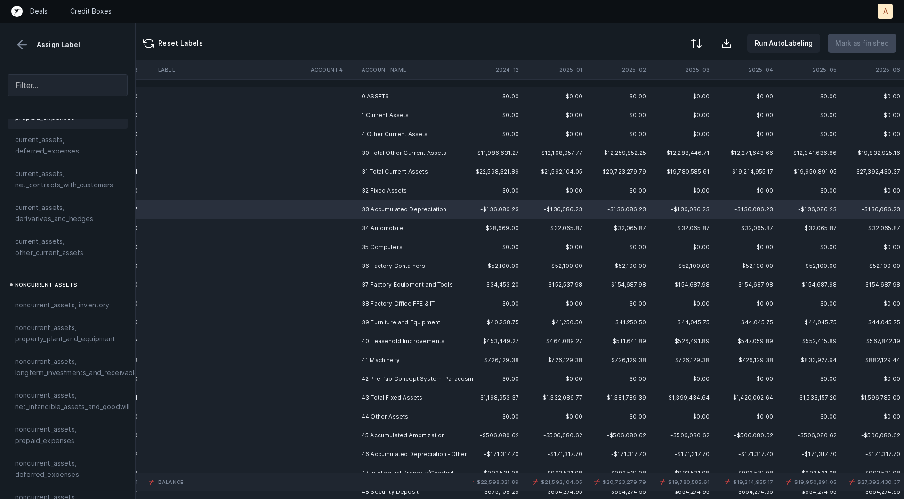
scroll to position [186, 0]
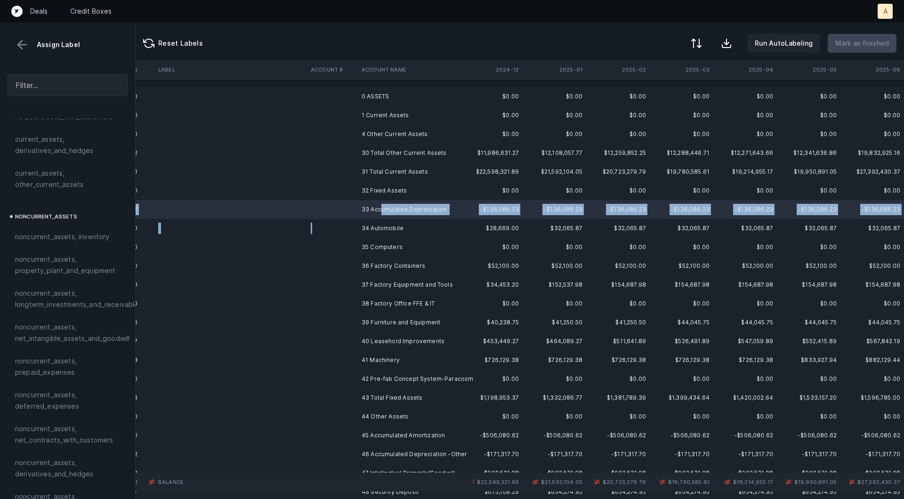
click at [344, 226] on td at bounding box center [332, 228] width 51 height 19
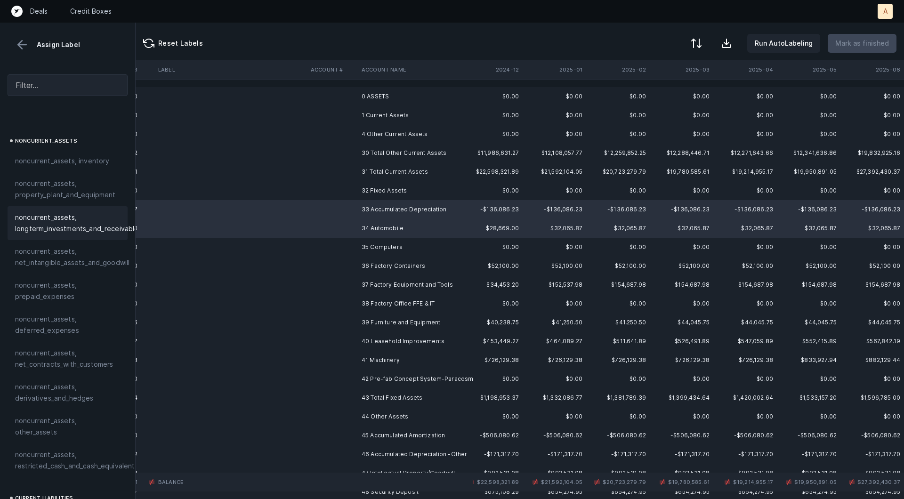
scroll to position [269, 0]
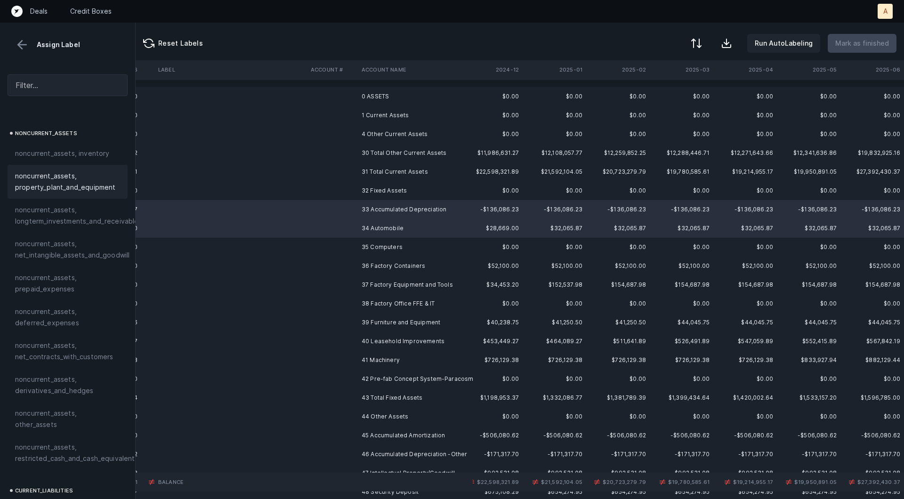
click at [52, 176] on span "noncurrent_assets, property_plant_and_equipment" at bounding box center [67, 181] width 105 height 23
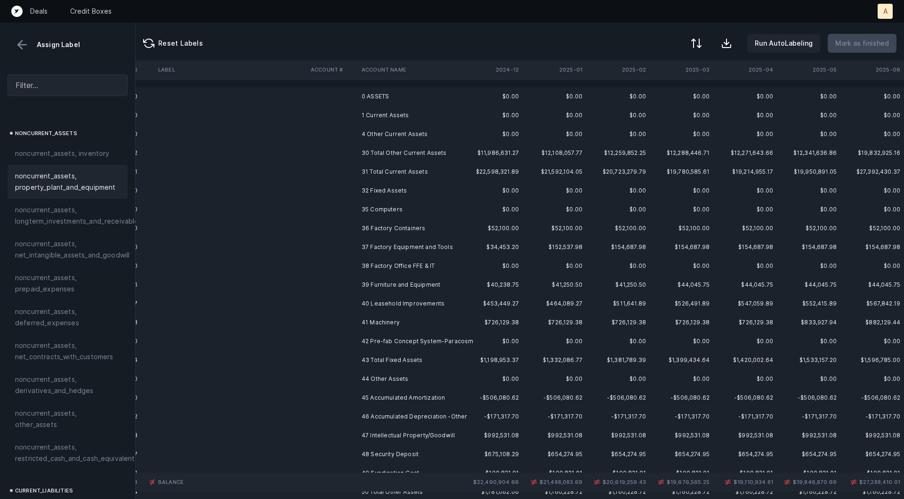
click at [383, 202] on td "35 Computers" at bounding box center [415, 209] width 115 height 19
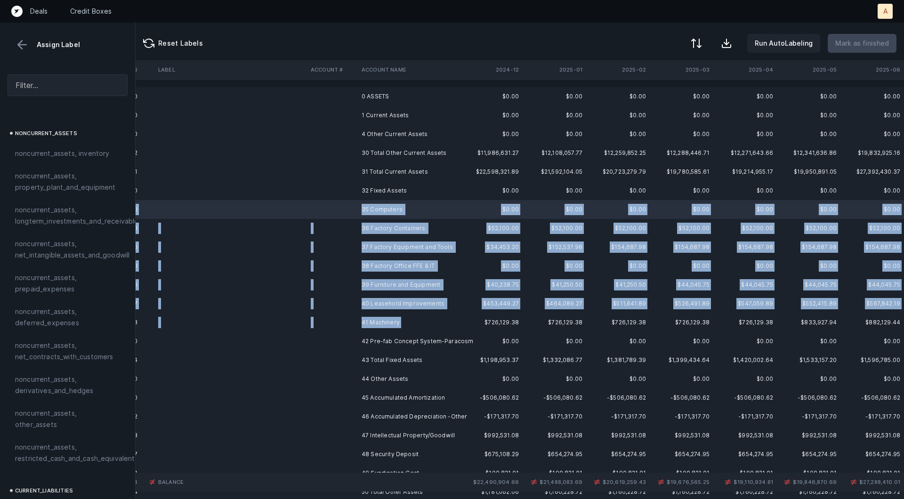
click at [387, 329] on td "41 Machinery" at bounding box center [415, 322] width 115 height 19
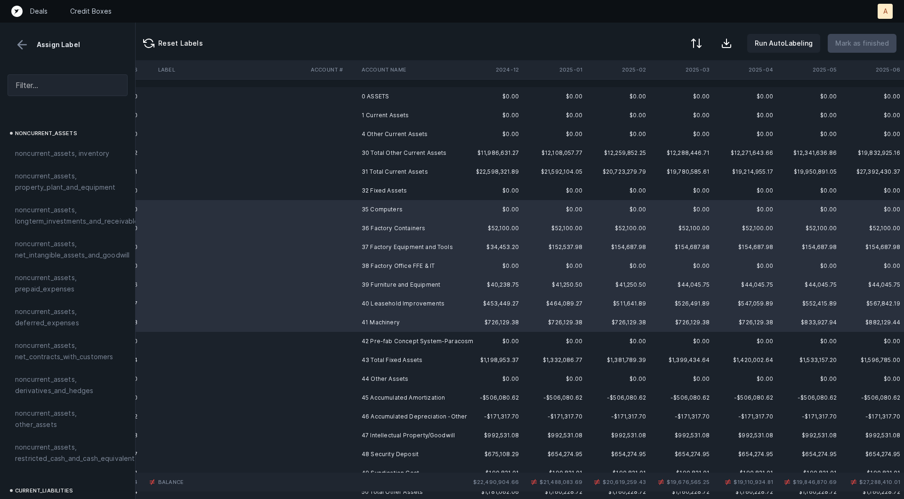
click at [378, 343] on td "42 Pre-fab Concept System-Paracosm" at bounding box center [415, 341] width 115 height 19
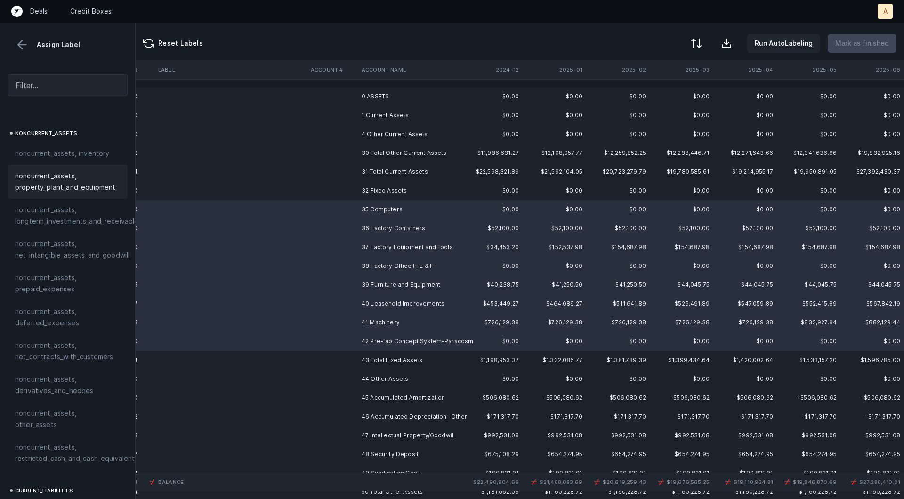
click at [74, 181] on span "noncurrent_assets, property_plant_and_equipment" at bounding box center [67, 181] width 105 height 23
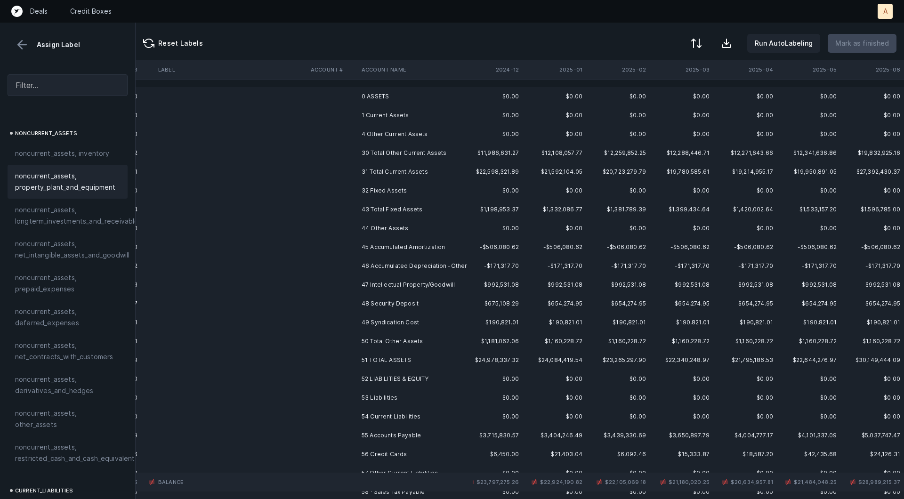
click at [410, 252] on td "45 Accumulated Amortization" at bounding box center [415, 247] width 115 height 19
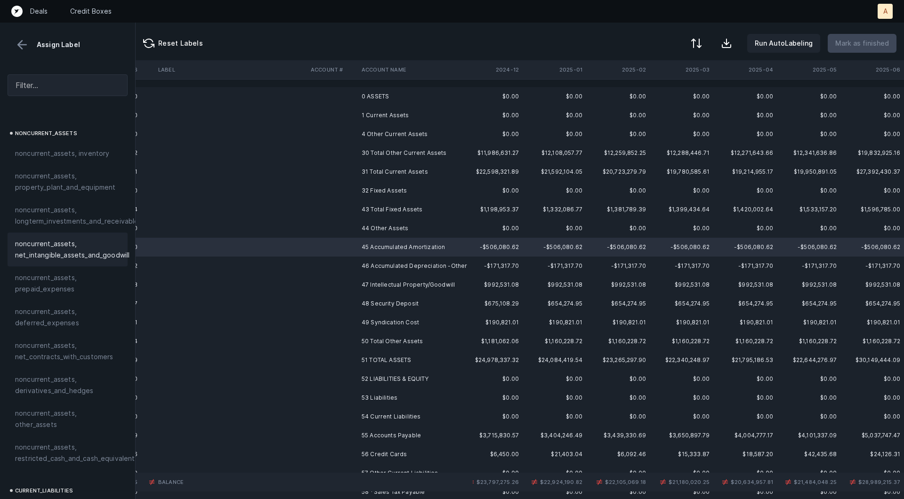
click at [92, 249] on span "noncurrent_assets, net_intangible_assets_and_goodwill" at bounding box center [72, 249] width 114 height 23
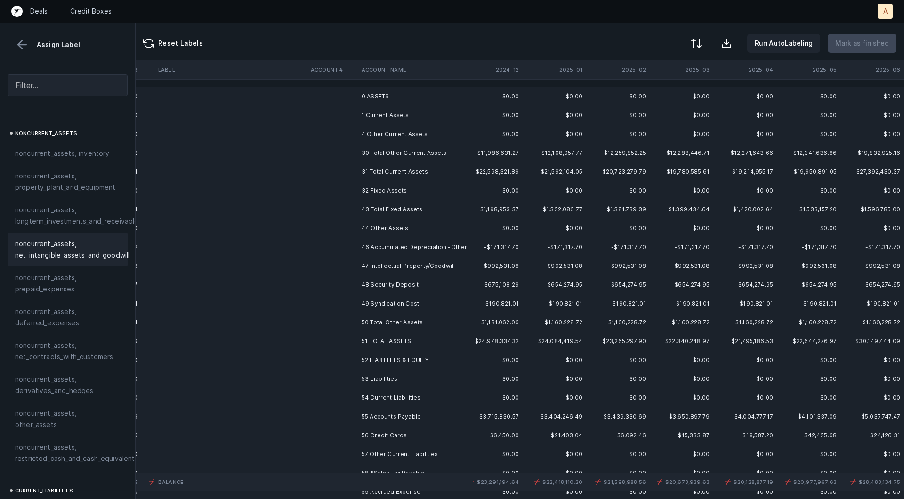
click at [417, 243] on td "46 Accumulated Depreciation -Other" at bounding box center [415, 247] width 115 height 19
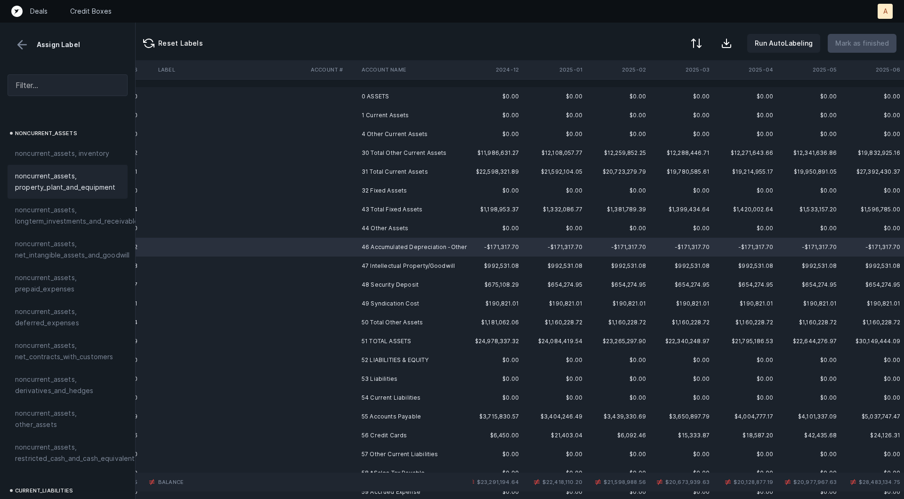
click at [95, 186] on span "noncurrent_assets, property_plant_and_equipment" at bounding box center [67, 181] width 105 height 23
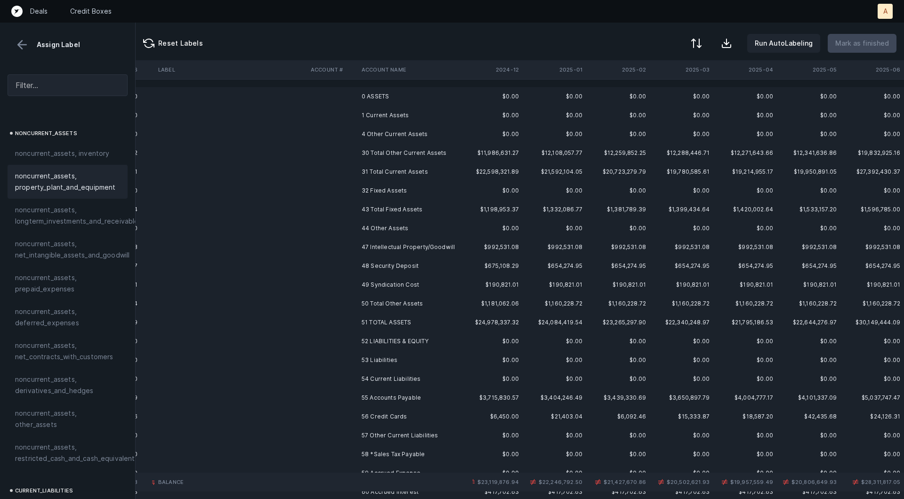
click at [369, 245] on td "47 Intellectual Property/Goodwill" at bounding box center [415, 247] width 115 height 19
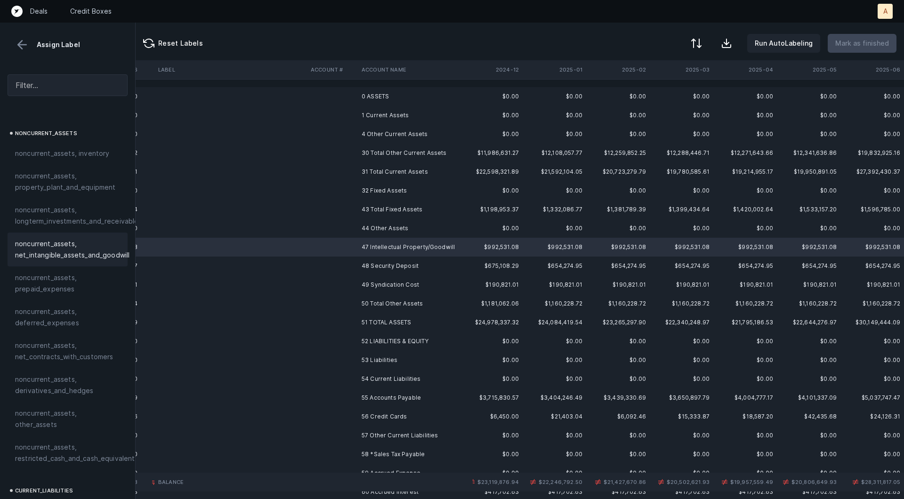
click at [102, 246] on span "noncurrent_assets, net_intangible_assets_and_goodwill" at bounding box center [72, 249] width 114 height 23
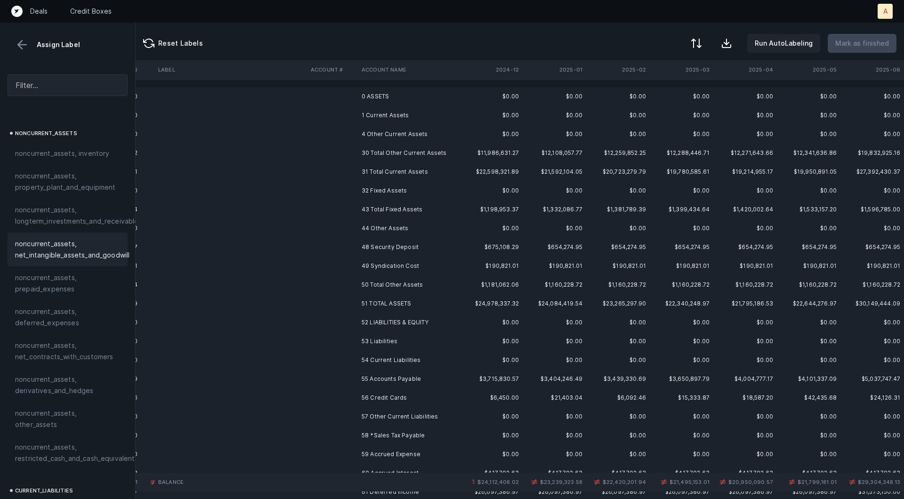
click at [412, 246] on td "48 Security Deposit" at bounding box center [415, 247] width 115 height 19
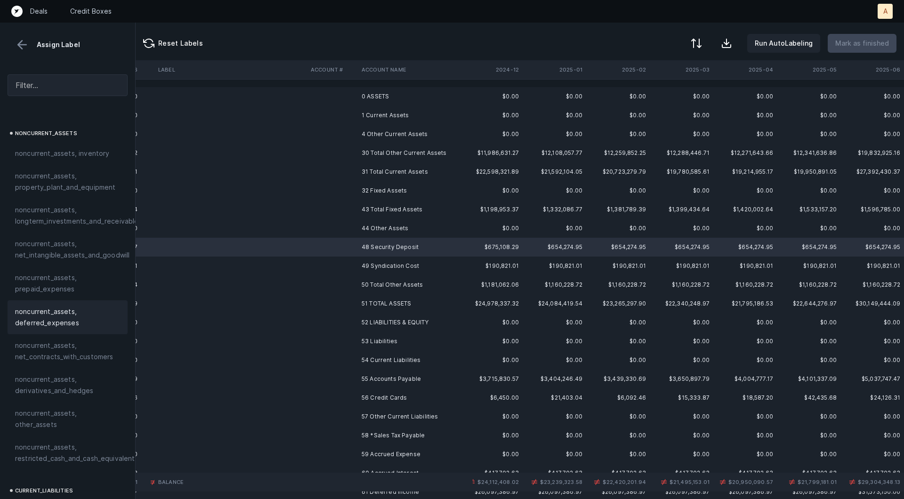
scroll to position [279, 0]
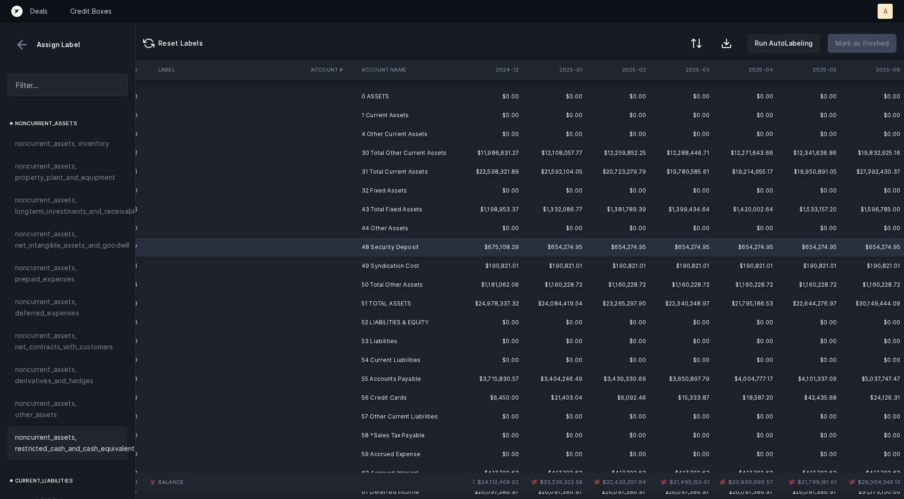
click at [28, 432] on span "noncurrent_assets, restricted_cash_and_cash_equivalents" at bounding box center [76, 443] width 123 height 23
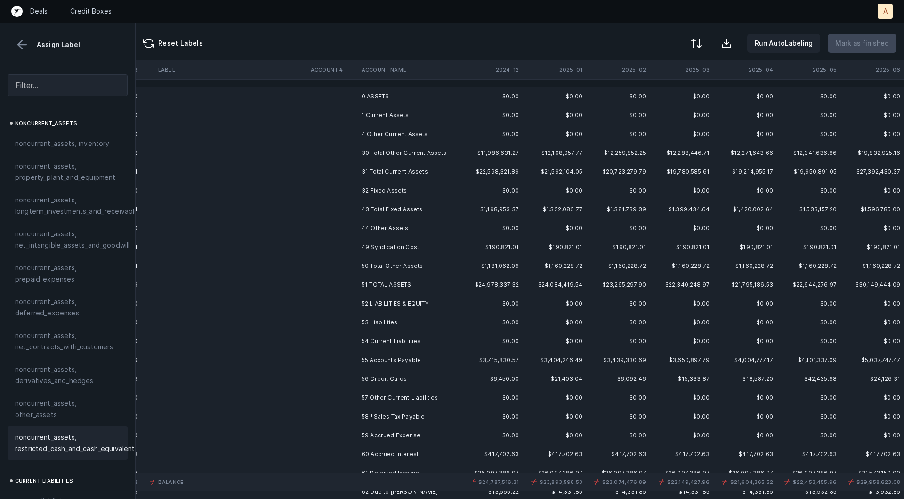
click at [404, 236] on td "44 Other Assets" at bounding box center [415, 228] width 115 height 19
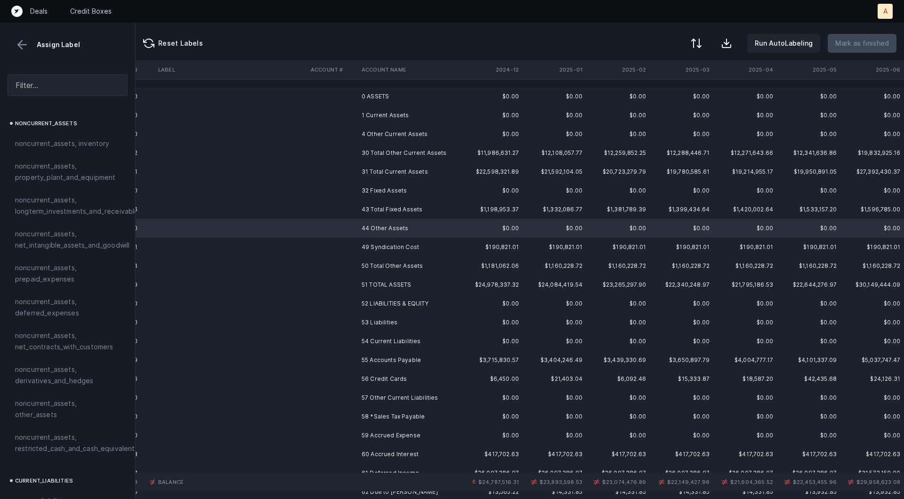
click at [388, 250] on td "49 Syndication Cost" at bounding box center [415, 247] width 115 height 19
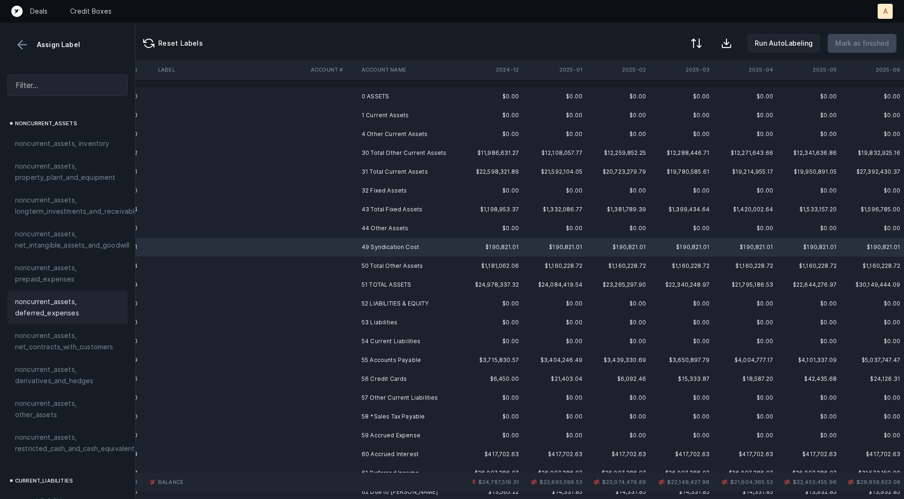
click at [19, 306] on span "noncurrent_assets, deferred_expenses" at bounding box center [67, 307] width 105 height 23
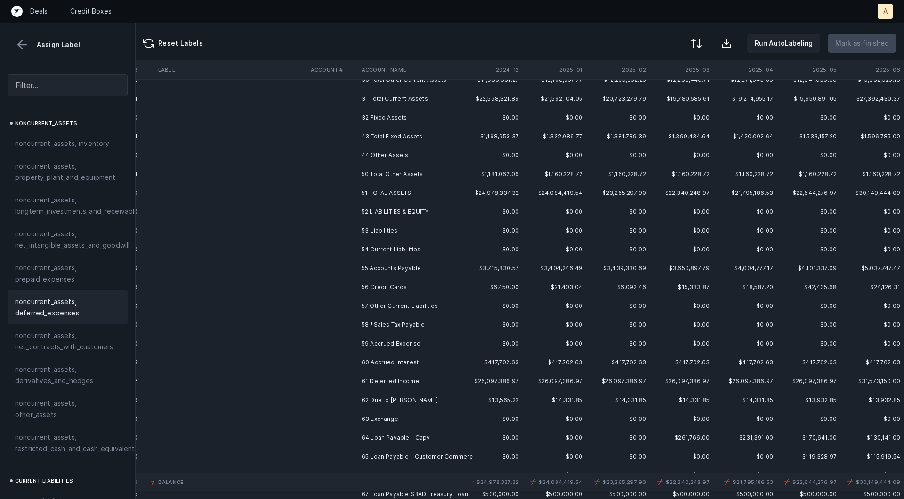
scroll to position [107, 1860]
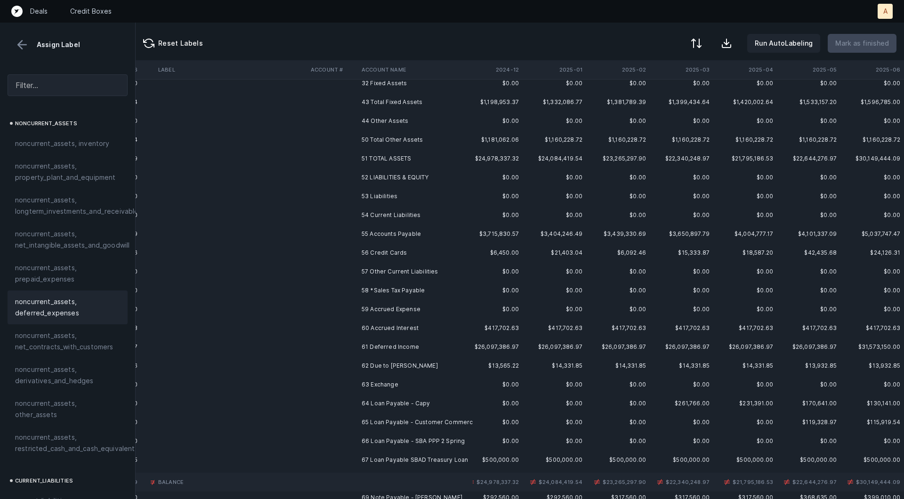
click at [400, 229] on td "55 Accounts Payable" at bounding box center [415, 234] width 115 height 19
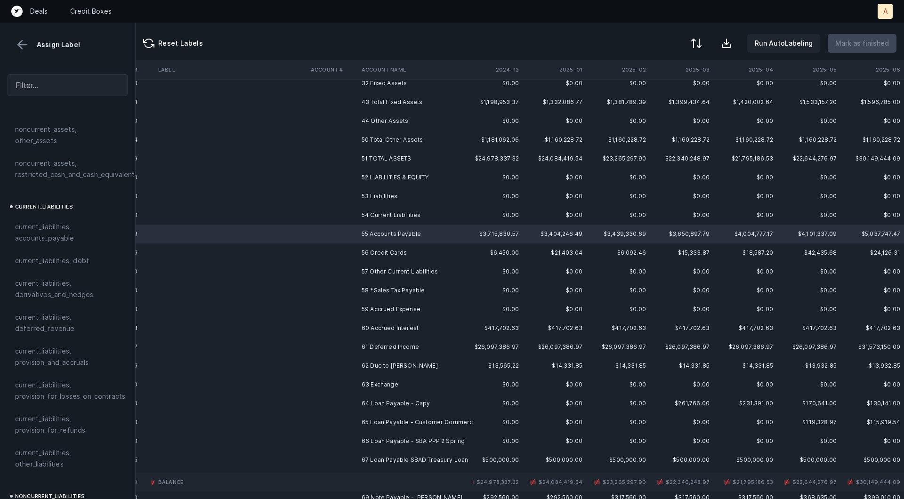
scroll to position [598, 0]
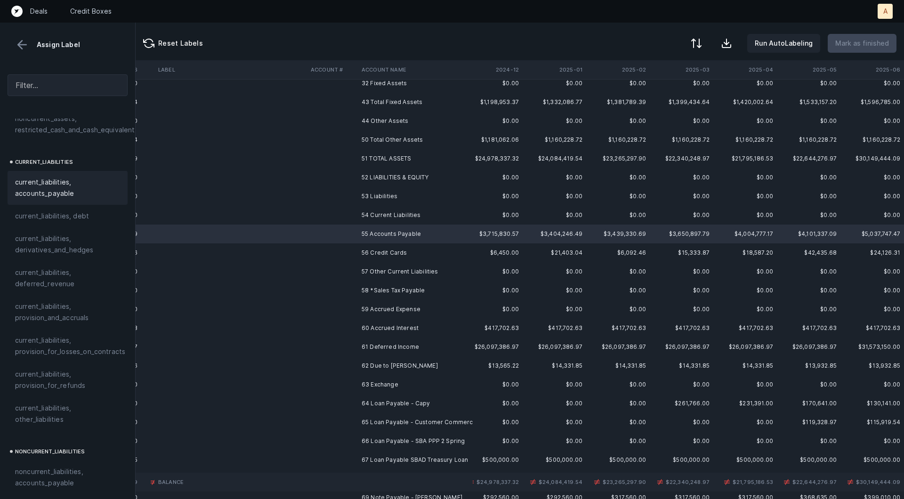
click at [73, 177] on span "current_liabilities, accounts_payable" at bounding box center [67, 188] width 105 height 23
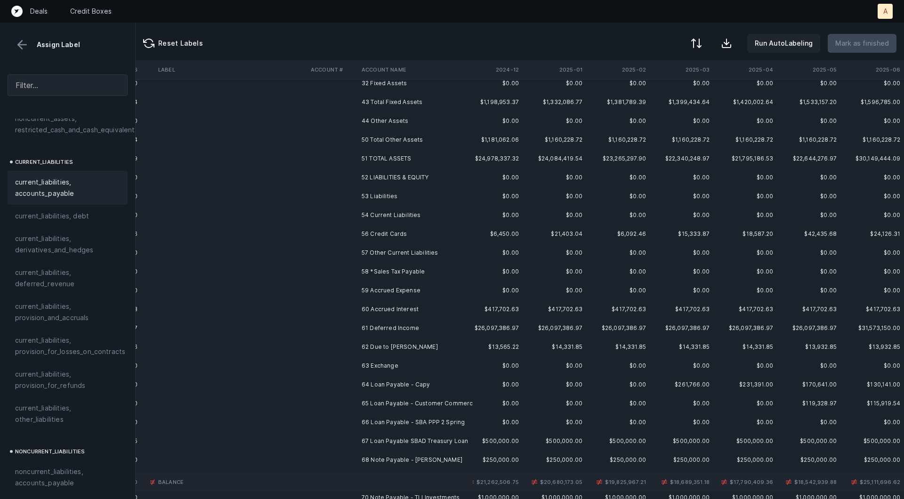
click at [376, 239] on td "56 Credit Cards" at bounding box center [415, 234] width 115 height 19
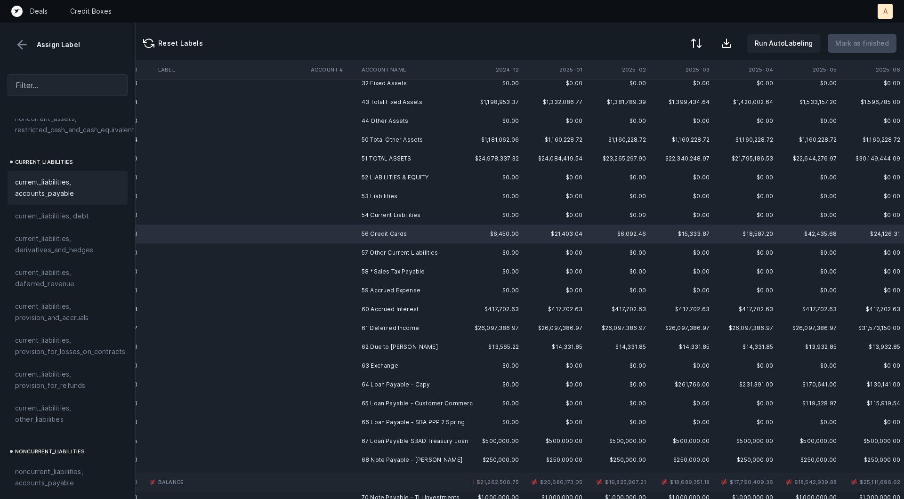
click at [90, 171] on div "current_liabilities, accounts_payable" at bounding box center [68, 188] width 120 height 34
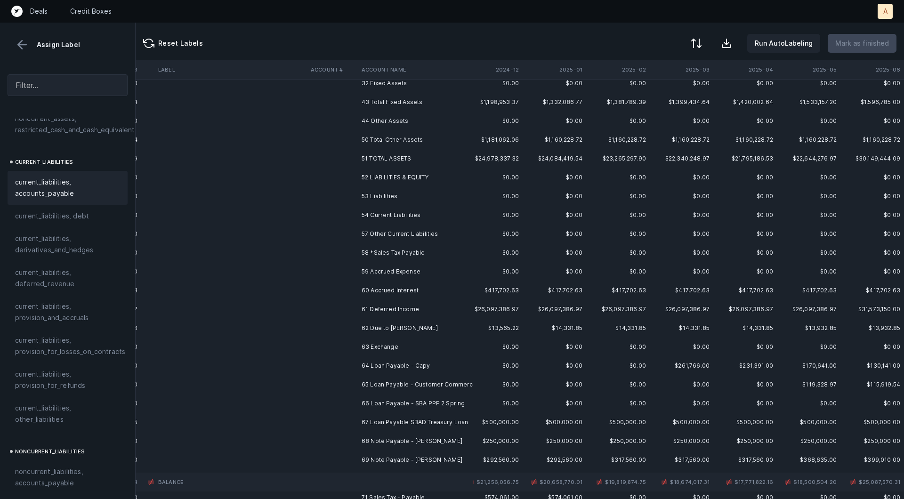
click at [415, 253] on td "58 *Sales Tax Payable" at bounding box center [415, 252] width 115 height 19
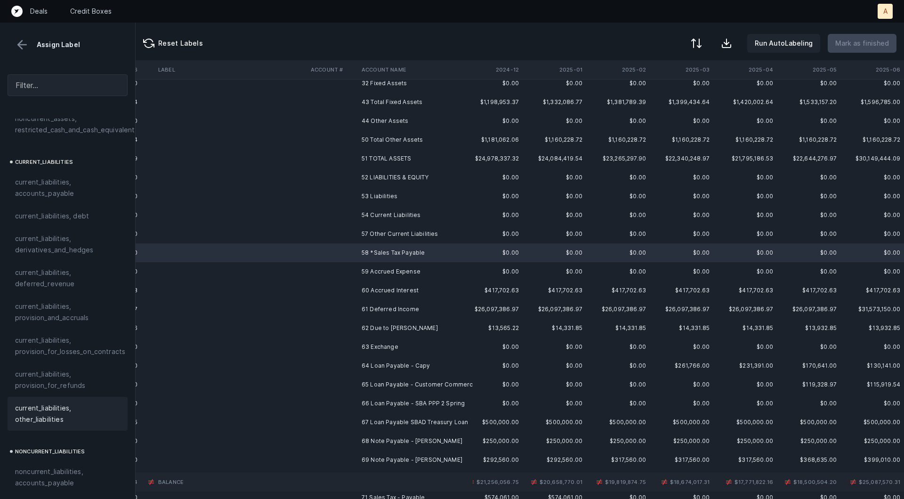
drag, startPoint x: 28, startPoint y: 410, endPoint x: 40, endPoint y: 403, distance: 13.3
click at [28, 410] on span "current_liabilities, other_liabilities" at bounding box center [67, 414] width 105 height 23
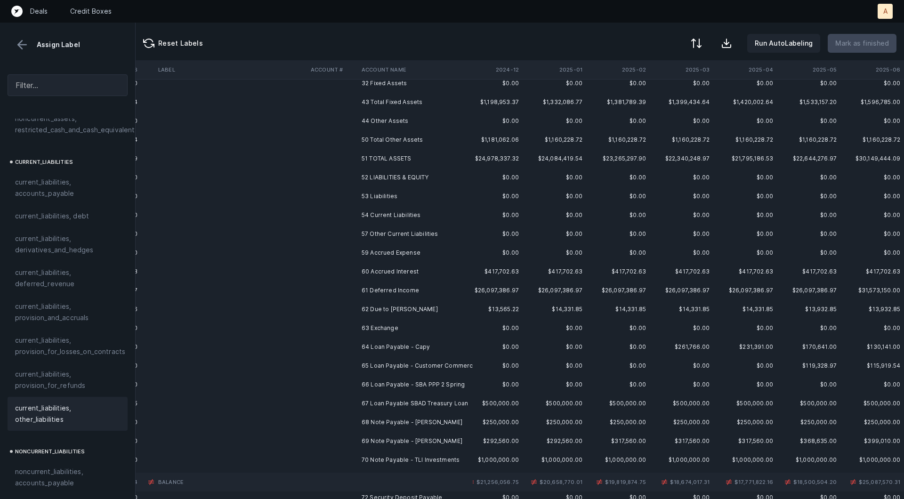
click at [363, 256] on td "59 Accrued Expense" at bounding box center [415, 252] width 115 height 19
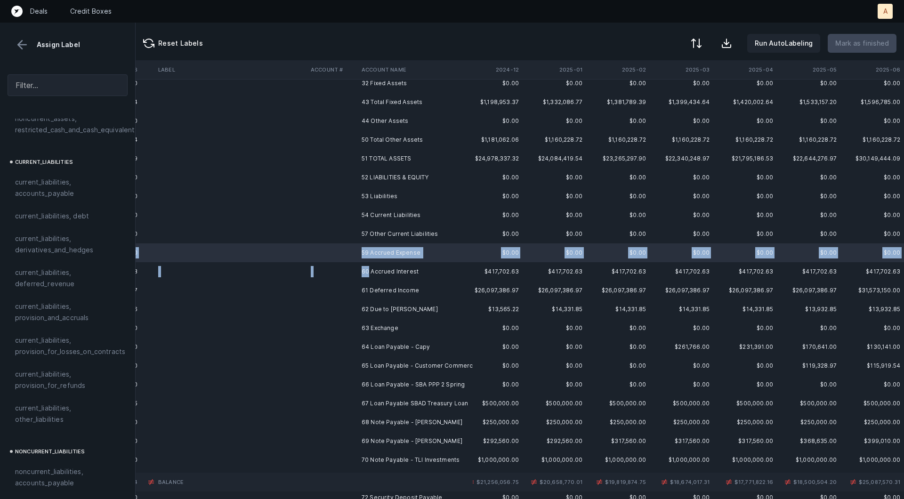
click at [367, 275] on td "60 Accrued Interest" at bounding box center [415, 271] width 115 height 19
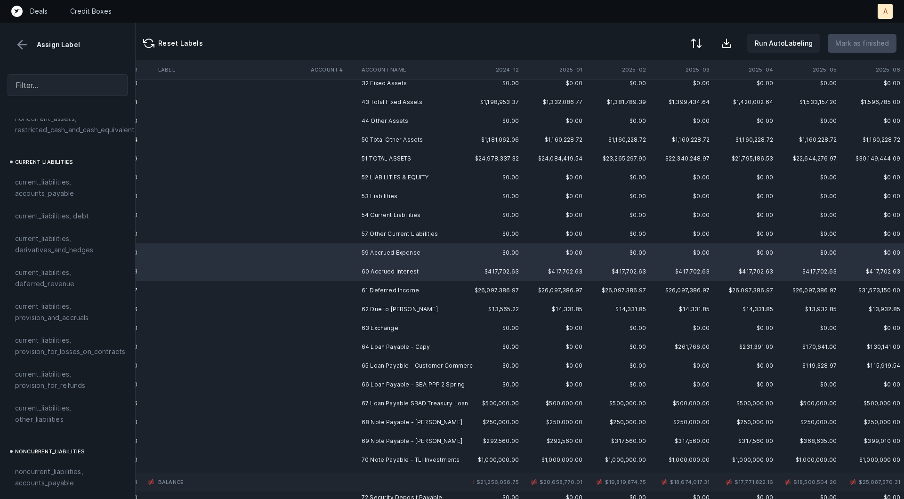
click at [370, 260] on td "59 Accrued Expense" at bounding box center [415, 252] width 115 height 19
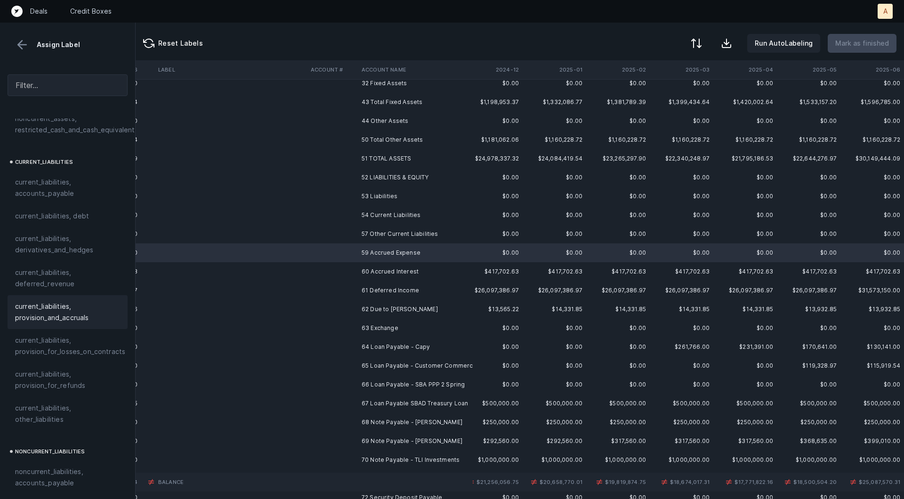
click at [47, 301] on span "current_liabilities, provision_and_accruals" at bounding box center [67, 312] width 105 height 23
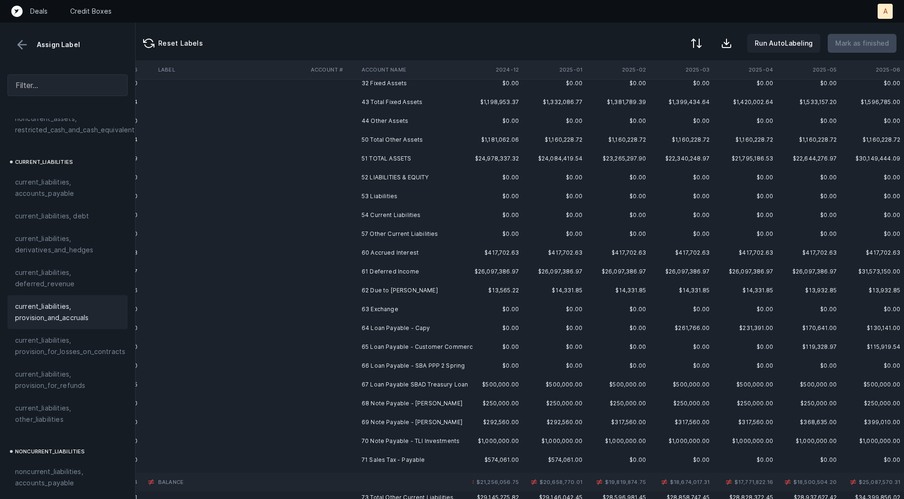
click at [391, 259] on td "60 Accrued Interest" at bounding box center [415, 252] width 115 height 19
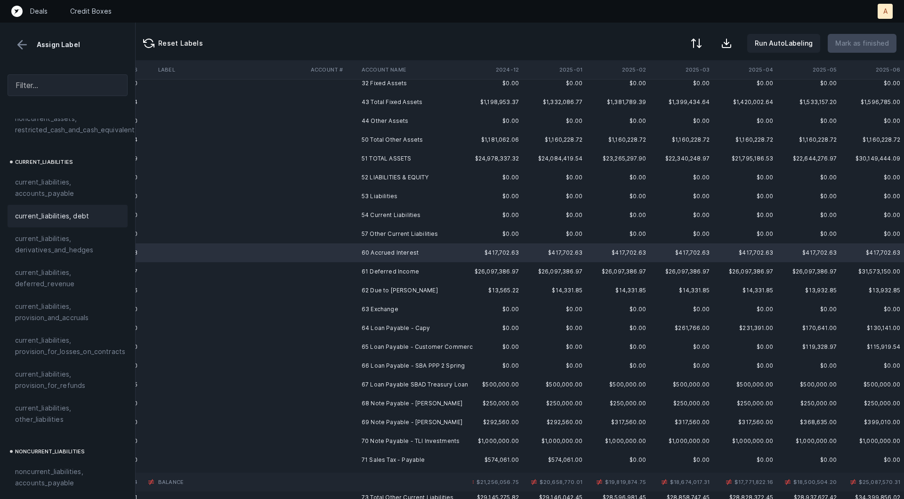
click at [85, 210] on span "current_liabilities, debt" at bounding box center [52, 215] width 74 height 11
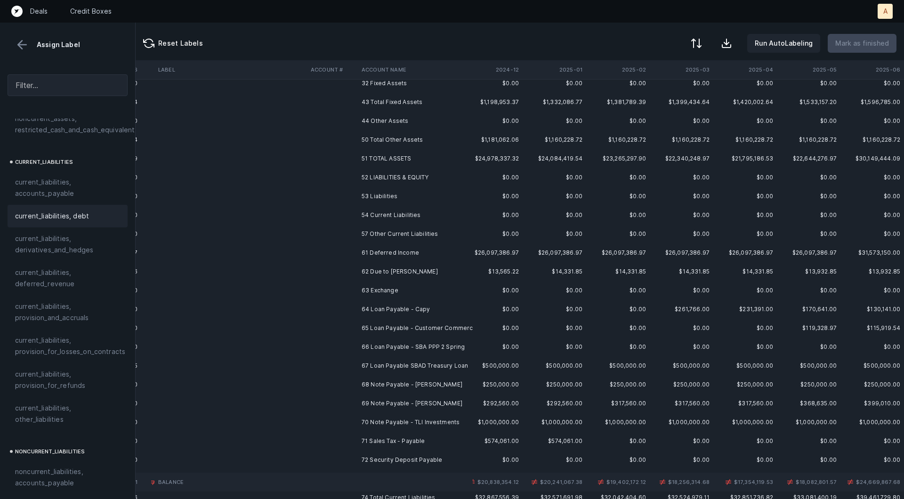
click at [350, 255] on td at bounding box center [332, 252] width 51 height 19
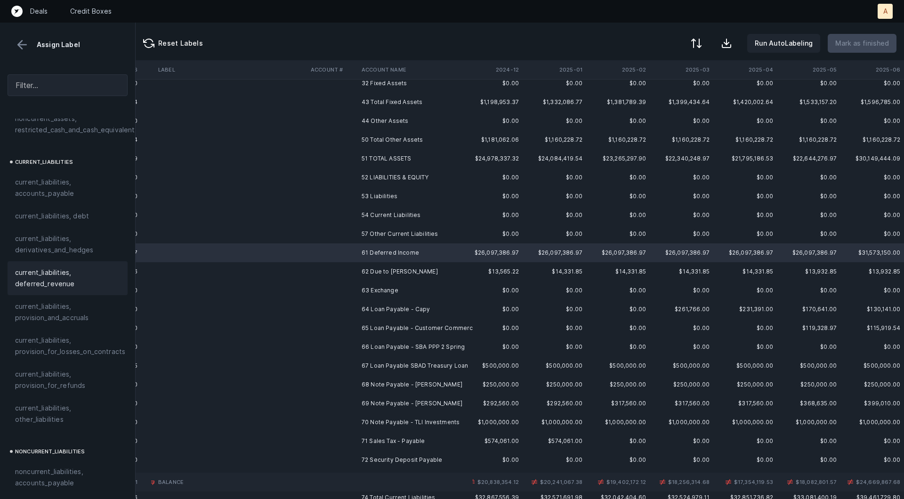
click at [95, 267] on span "current_liabilities, deferred_revenue" at bounding box center [67, 278] width 105 height 23
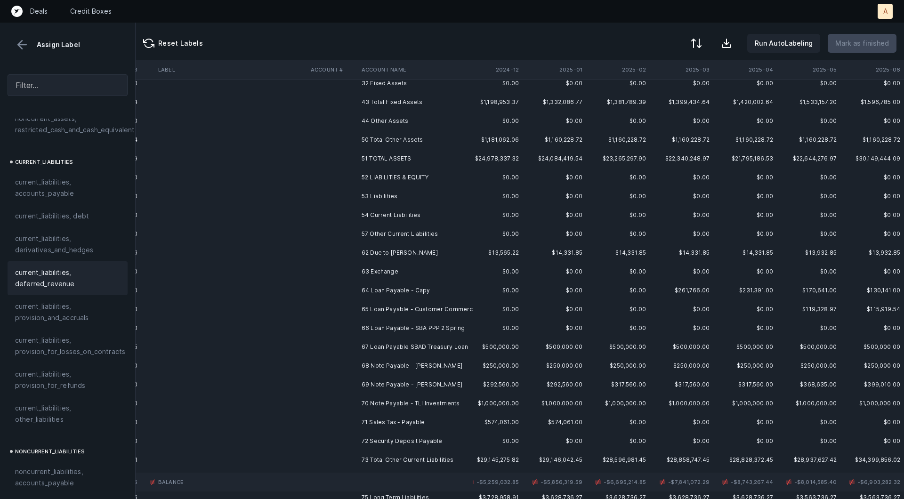
click at [359, 254] on td "62 Due to Roger Krulak" at bounding box center [415, 252] width 115 height 19
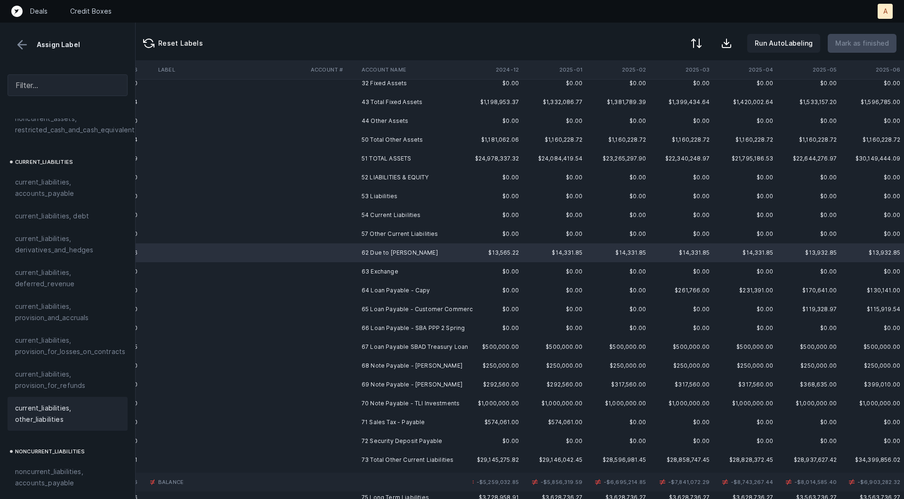
click at [56, 403] on span "current_liabilities, other_liabilities" at bounding box center [67, 414] width 105 height 23
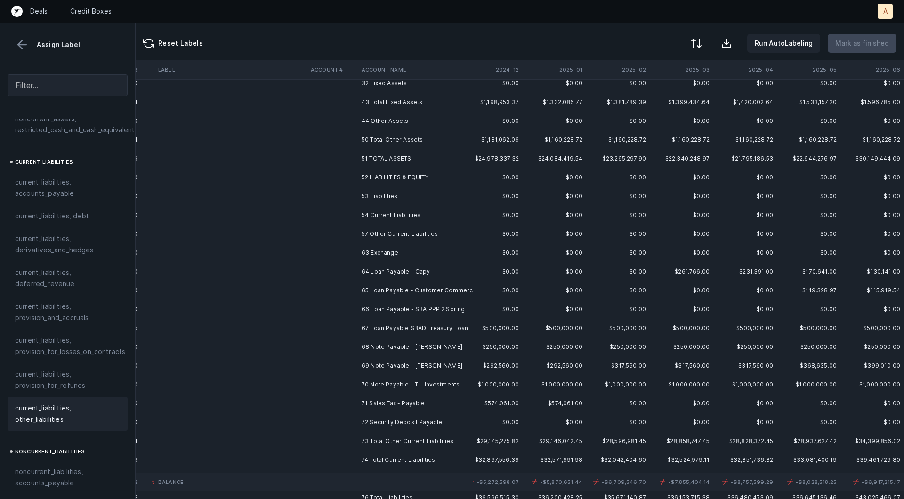
click at [357, 251] on td at bounding box center [332, 252] width 51 height 19
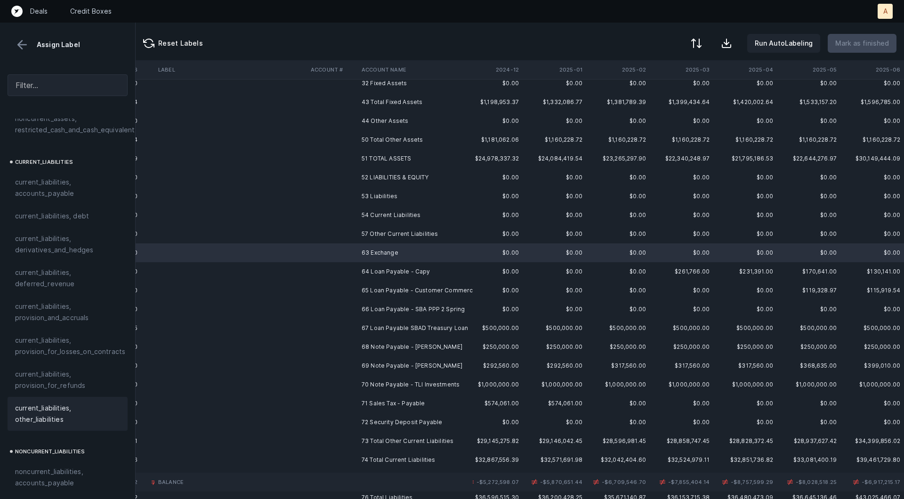
click at [42, 407] on span "current_liabilities, other_liabilities" at bounding box center [67, 414] width 105 height 23
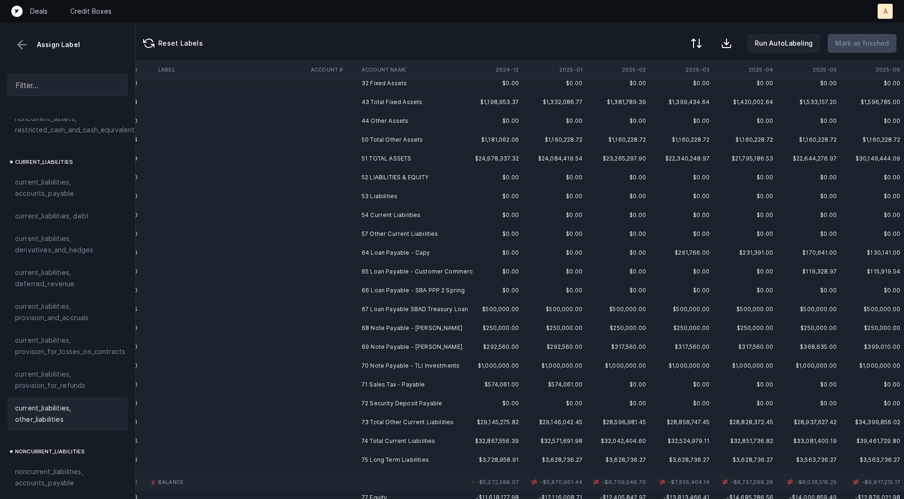
click at [387, 259] on td "64 Loan Payable - Capy" at bounding box center [415, 252] width 115 height 19
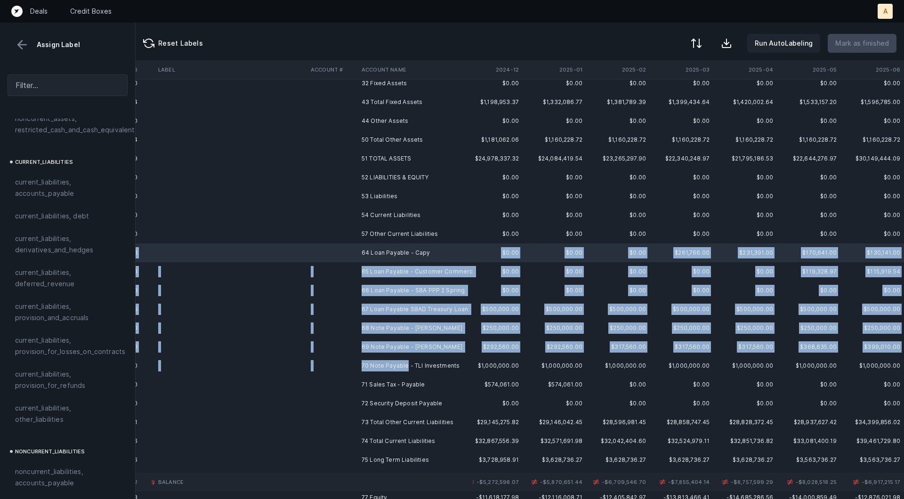
click at [407, 364] on td "70 Note Payable - TLI Investments" at bounding box center [415, 365] width 115 height 19
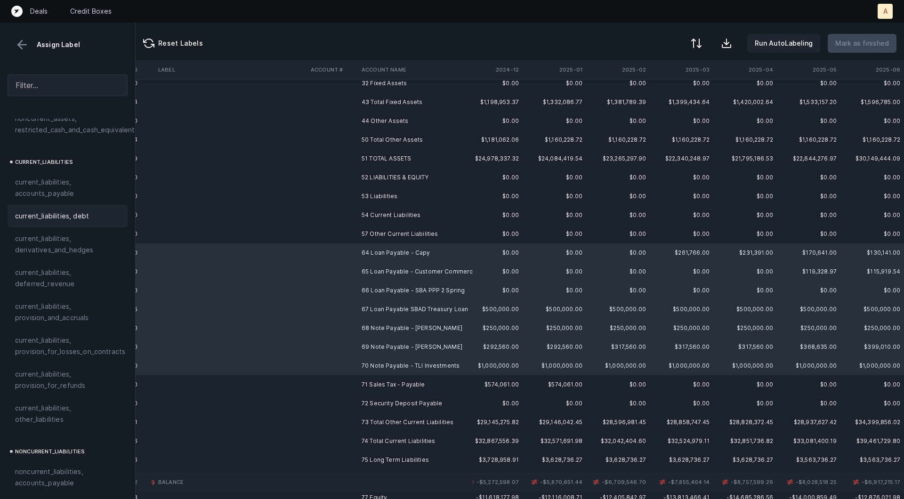
click at [86, 210] on span "current_liabilities, debt" at bounding box center [52, 215] width 74 height 11
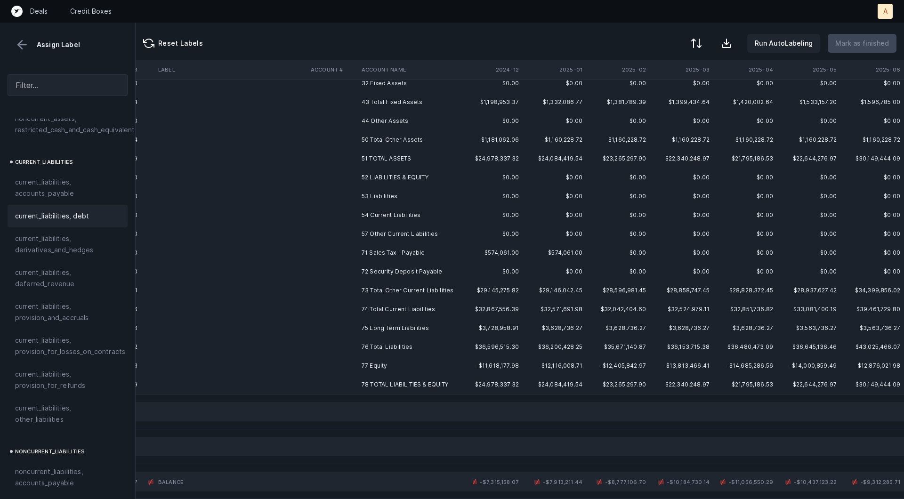
click at [409, 253] on td "71 Sales Tax - Payable" at bounding box center [415, 252] width 115 height 19
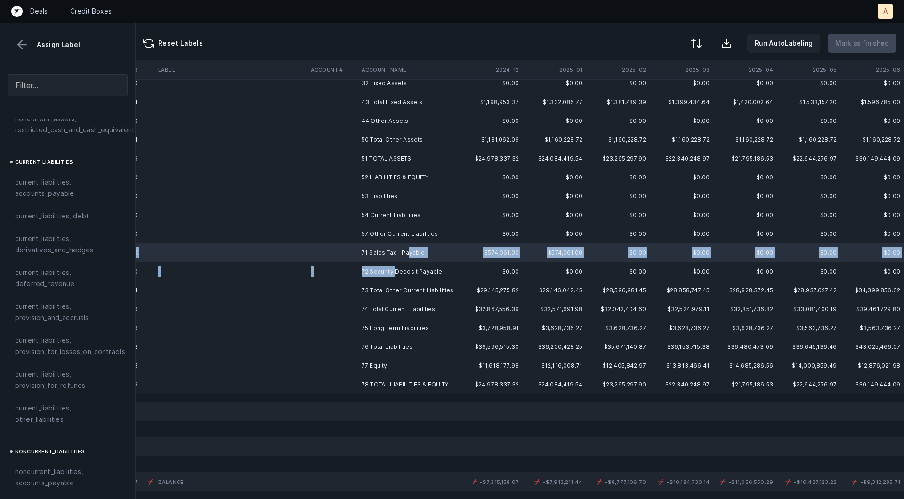
click at [395, 267] on td "72 Security Deposit Payable" at bounding box center [415, 271] width 115 height 19
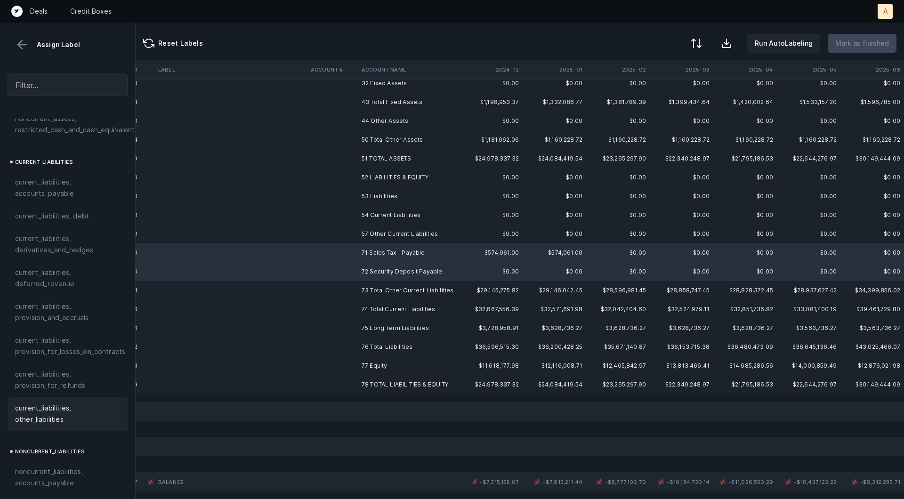
click at [57, 403] on span "current_liabilities, other_liabilities" at bounding box center [67, 414] width 105 height 23
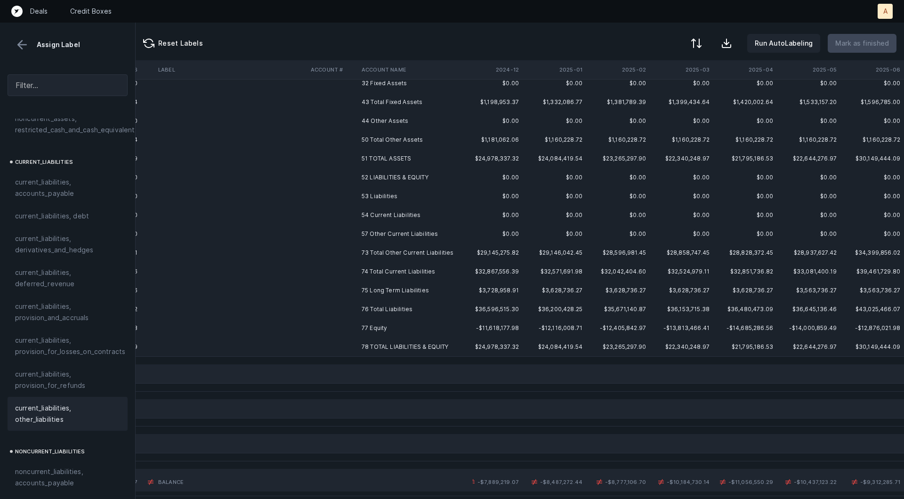
click at [389, 328] on td "77 Equity" at bounding box center [415, 328] width 115 height 19
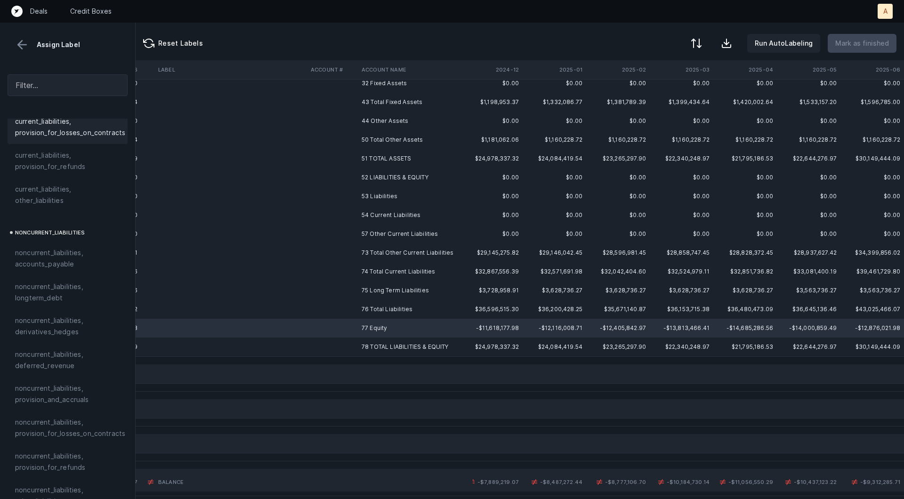
scroll to position [1021, 0]
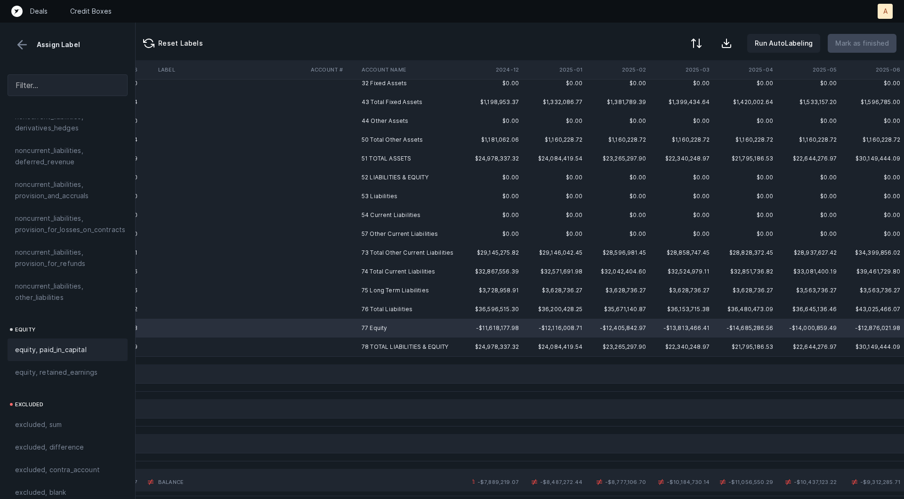
click at [35, 344] on span "equity, paid_in_capital" at bounding box center [51, 349] width 72 height 11
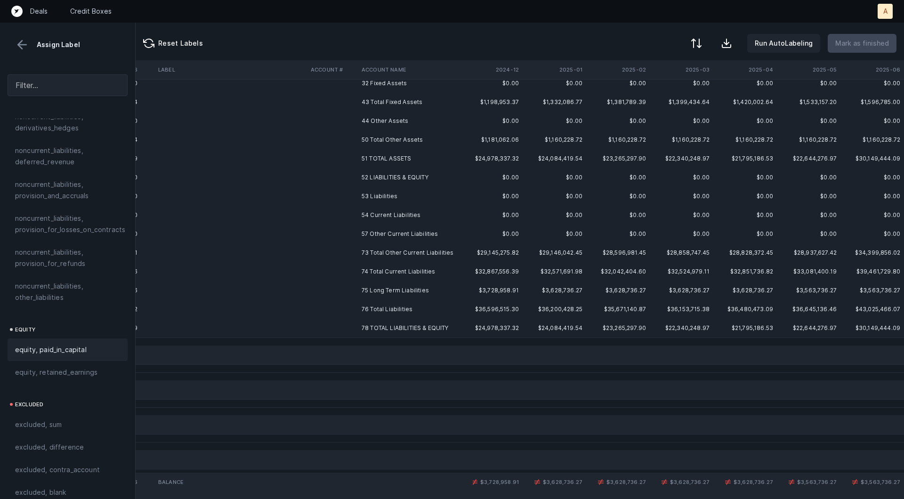
click at [421, 285] on td "75 Long Term Liabilities" at bounding box center [415, 290] width 115 height 19
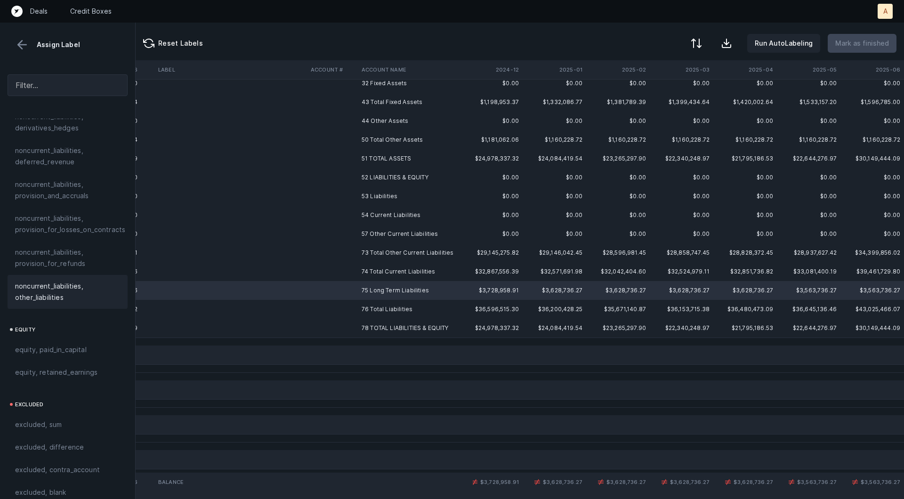
click at [93, 281] on span "noncurrent_liabilities, other_liabilities" at bounding box center [67, 292] width 105 height 23
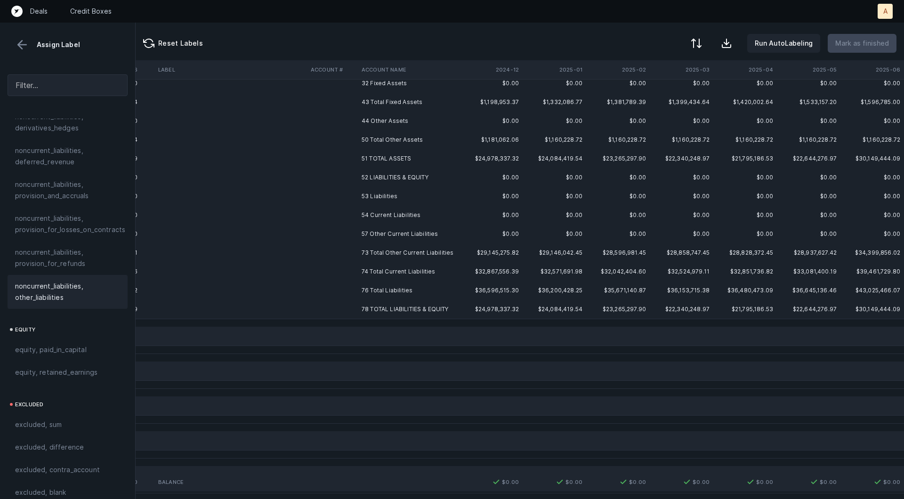
scroll to position [0, 1860]
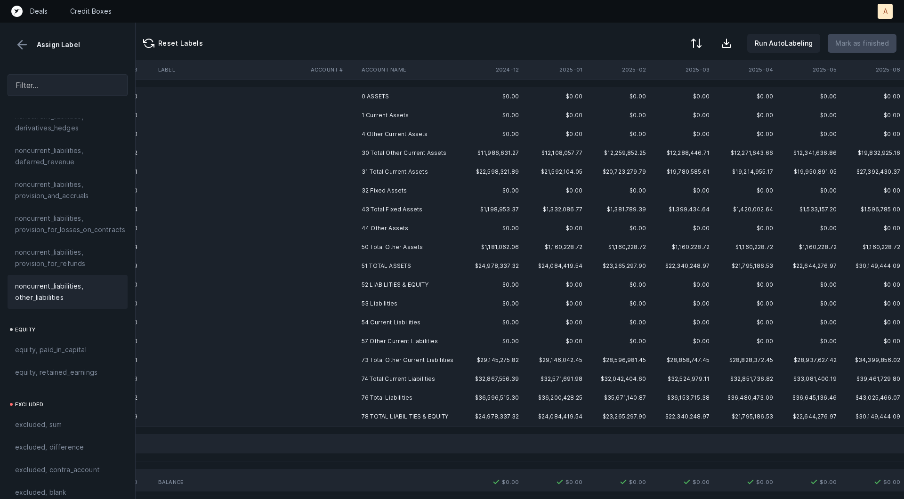
click at [386, 90] on td "0 ASSETS" at bounding box center [415, 96] width 115 height 19
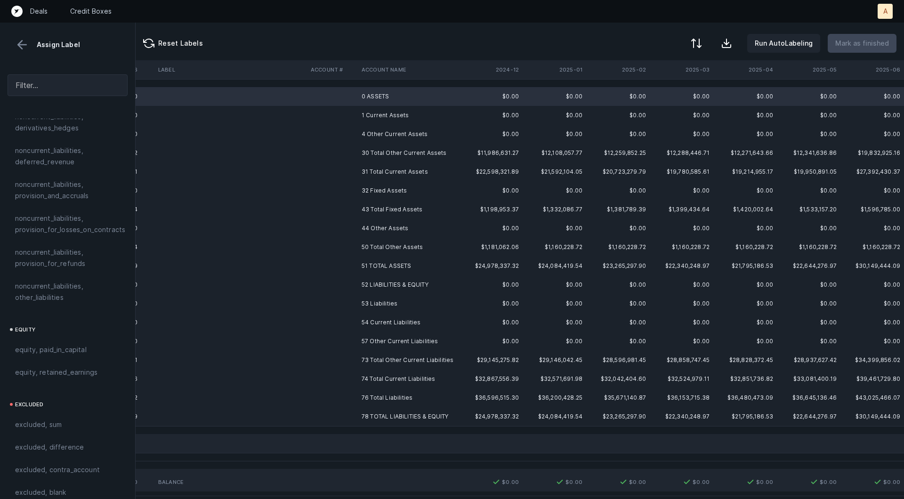
click at [374, 107] on td "1 Current Assets" at bounding box center [415, 115] width 115 height 19
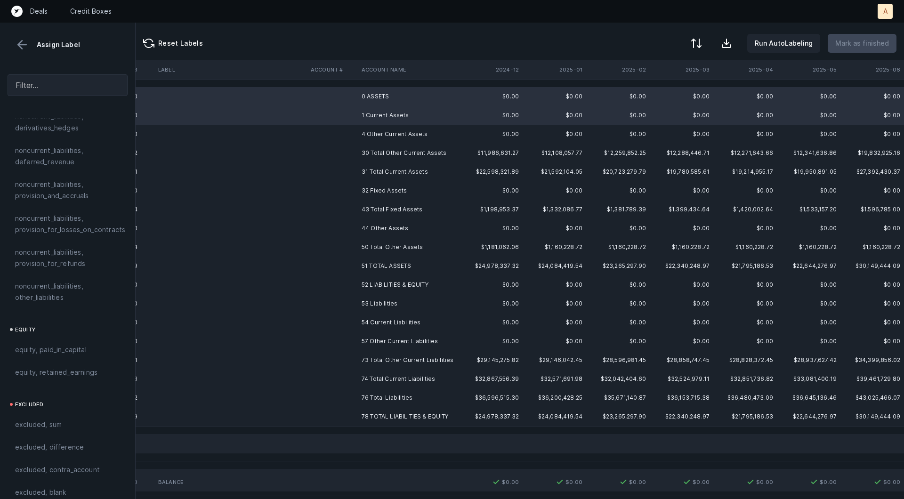
click at [364, 130] on td "4 Other Current Assets" at bounding box center [415, 134] width 115 height 19
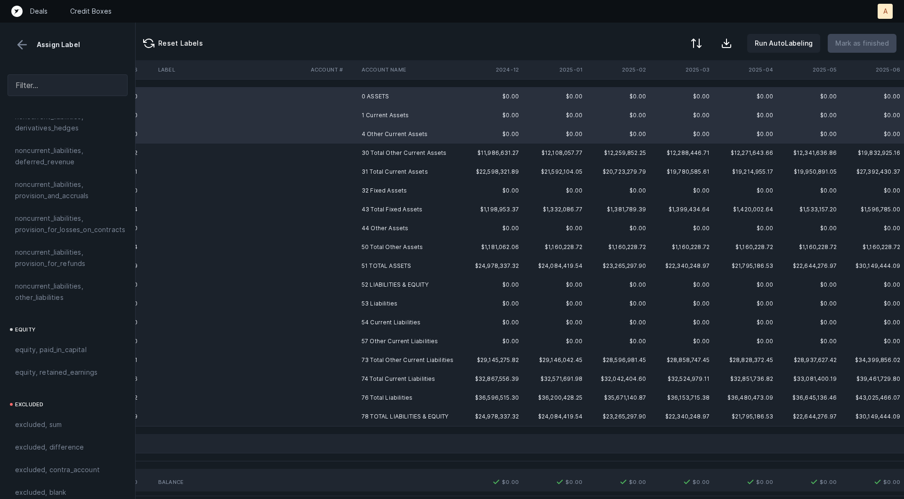
click at [365, 192] on td "32 Fixed Assets" at bounding box center [415, 190] width 115 height 19
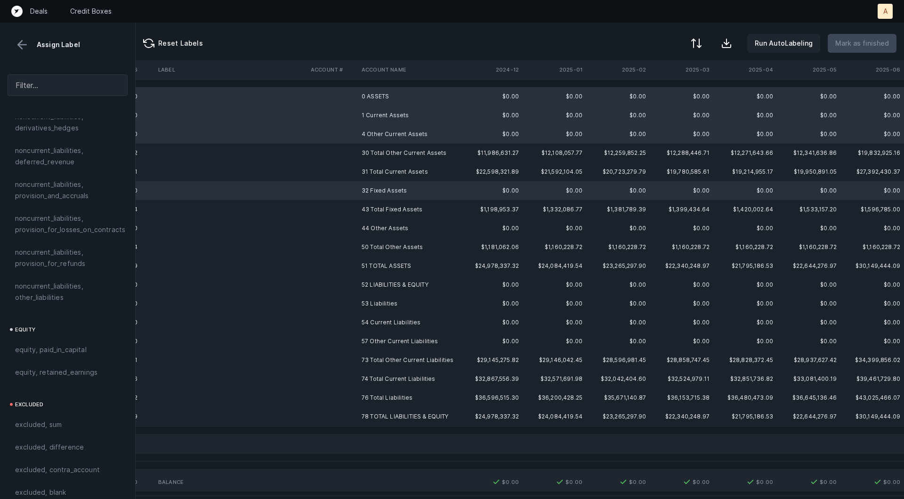
click at [368, 229] on td "44 Other Assets" at bounding box center [415, 228] width 115 height 19
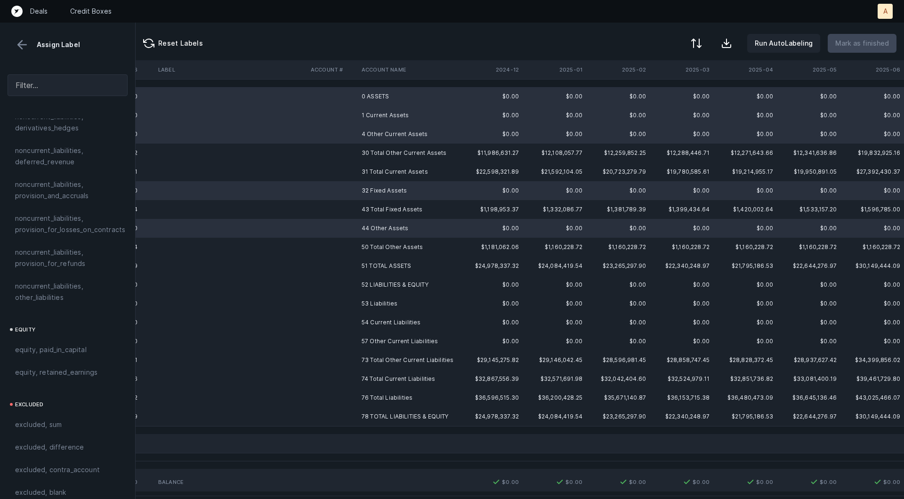
click at [370, 287] on td "52 LIABILITIES & EQUITY" at bounding box center [415, 284] width 115 height 19
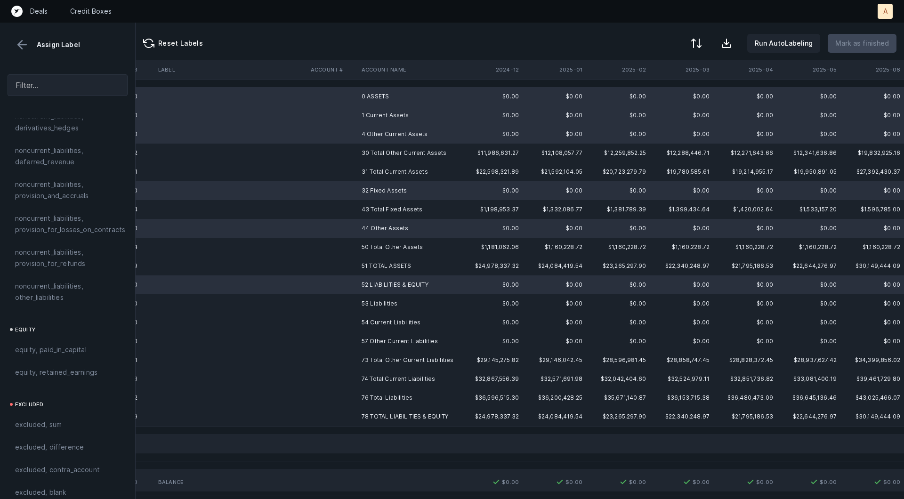
click at [369, 312] on td "53 Liabilities" at bounding box center [415, 303] width 115 height 19
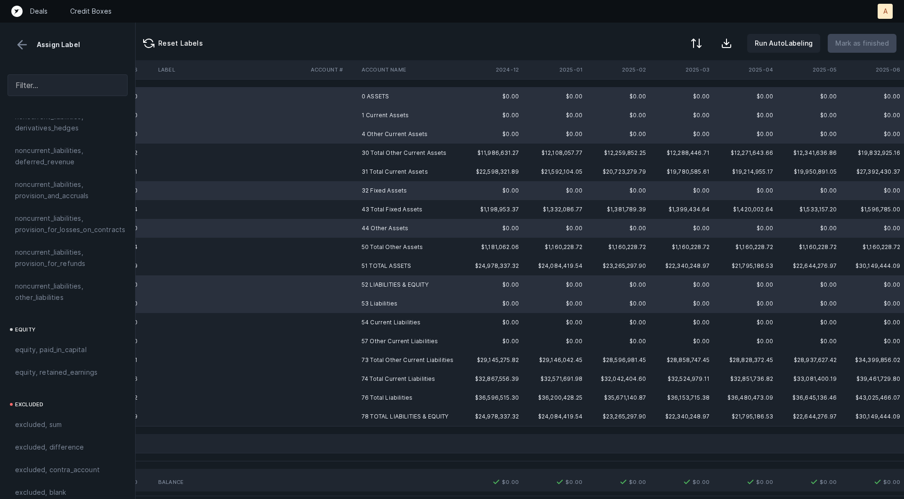
click at [367, 323] on td "54 Current Liabilities" at bounding box center [415, 322] width 115 height 19
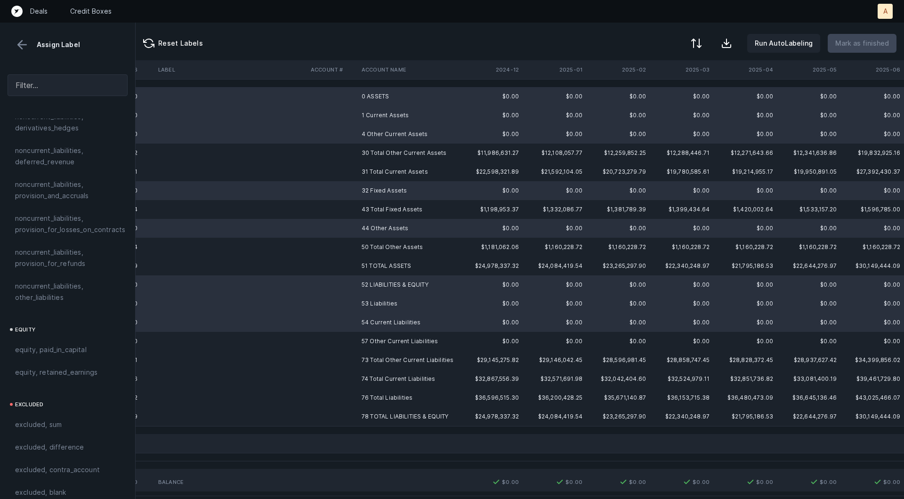
click at [350, 344] on td at bounding box center [332, 341] width 51 height 19
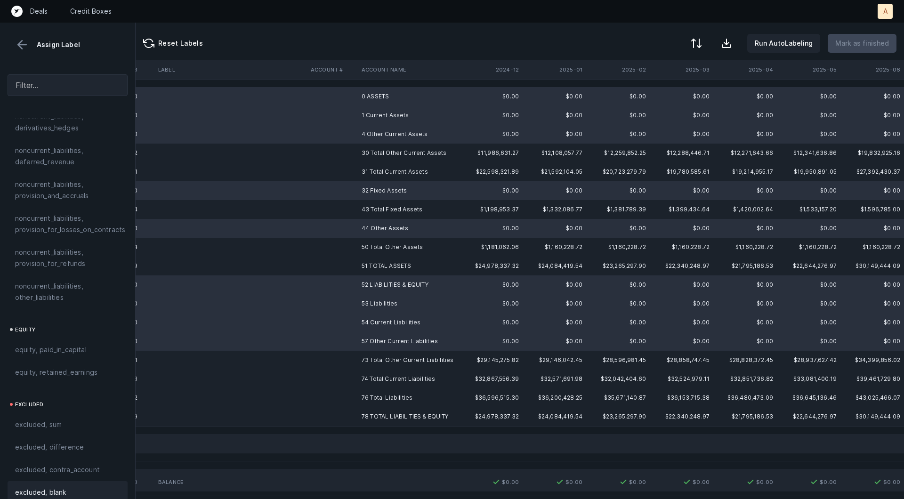
click at [37, 487] on span "excluded, blank" at bounding box center [40, 492] width 51 height 11
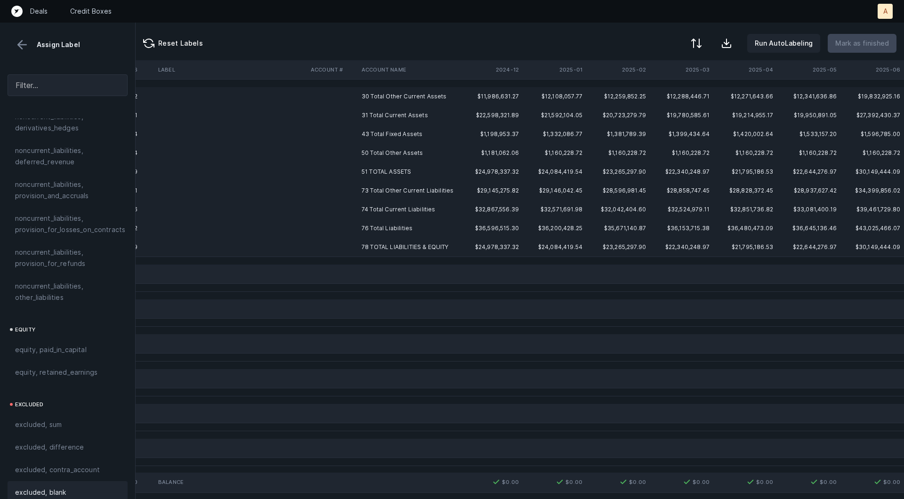
click at [399, 90] on td "30 Total Other Current Assets" at bounding box center [415, 96] width 115 height 19
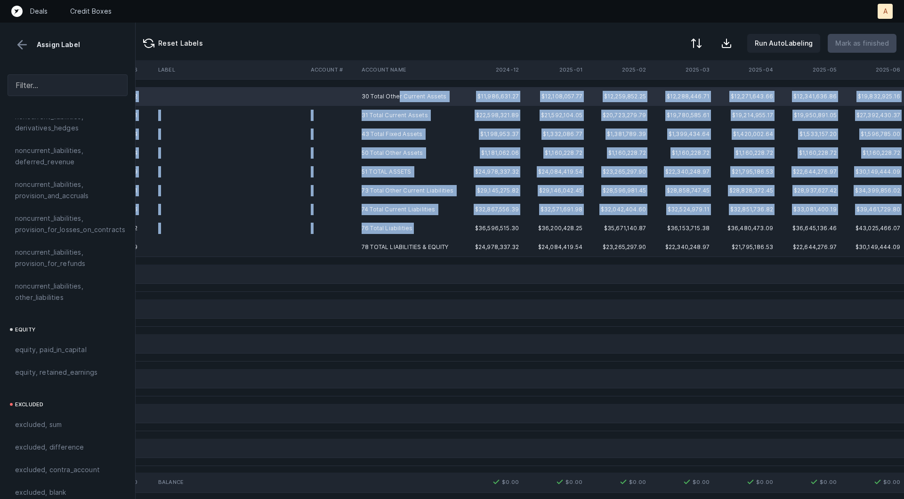
click at [379, 236] on td "76 Total Liabilities" at bounding box center [415, 228] width 115 height 19
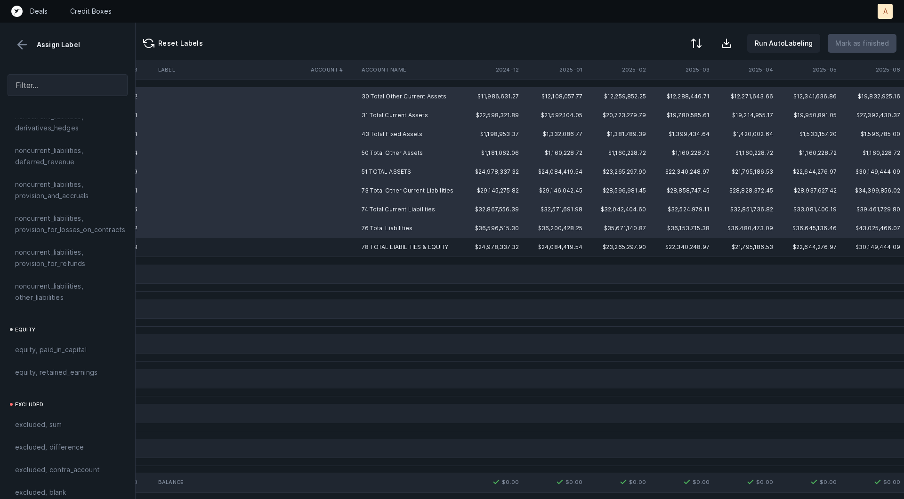
click at [364, 250] on td "78 TOTAL LIABILITIES & EQUITY" at bounding box center [415, 247] width 115 height 19
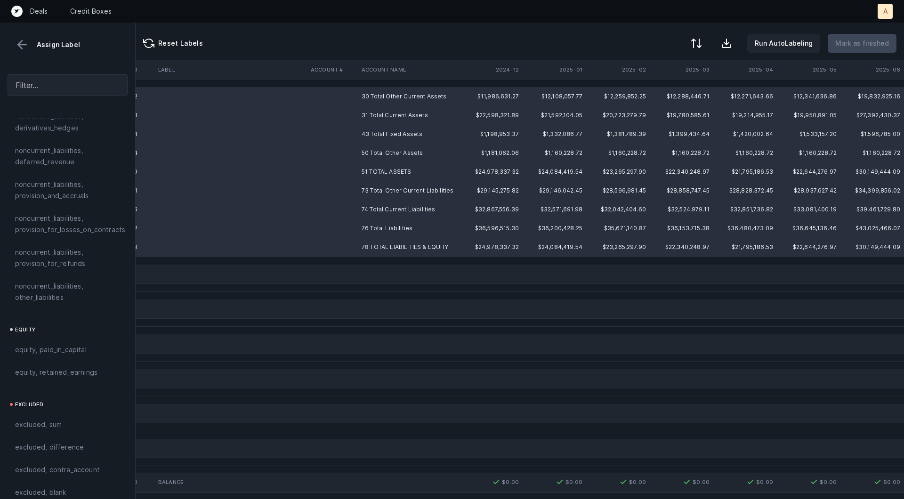
drag, startPoint x: 50, startPoint y: 406, endPoint x: 638, endPoint y: 99, distance: 662.6
click at [50, 419] on span "excluded, sum" at bounding box center [38, 424] width 47 height 11
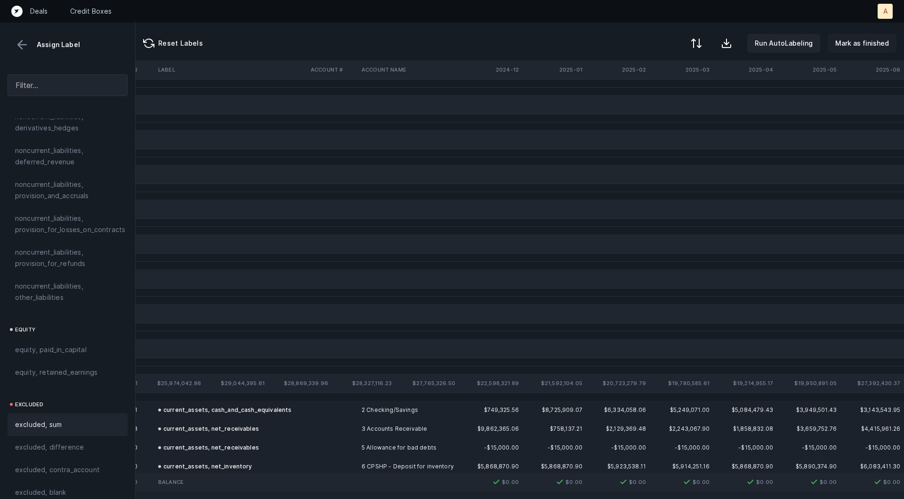
click at [869, 39] on p "Mark as finished" at bounding box center [862, 43] width 54 height 11
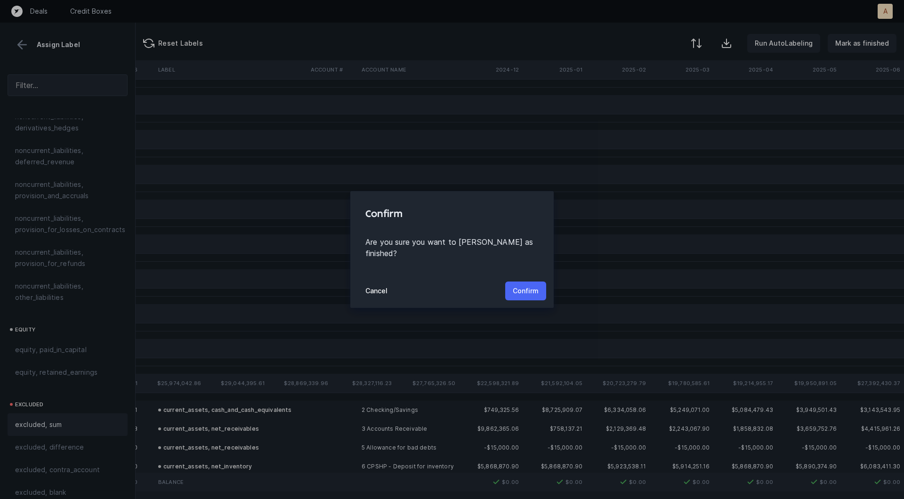
click at [522, 285] on p "Confirm" at bounding box center [526, 290] width 26 height 11
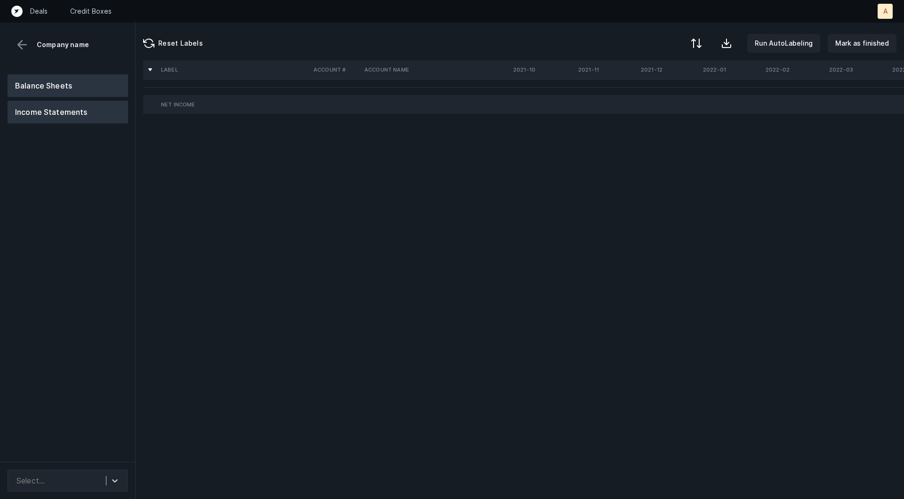
click at [109, 92] on button "Balance Sheets" at bounding box center [68, 85] width 121 height 23
click at [76, 485] on div "Select..." at bounding box center [59, 480] width 94 height 17
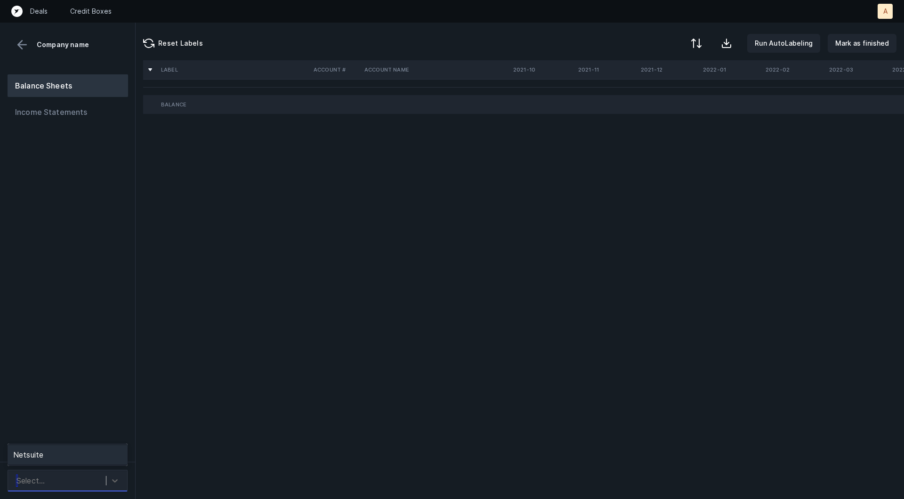
click at [86, 453] on div "Netsuite" at bounding box center [68, 454] width 120 height 19
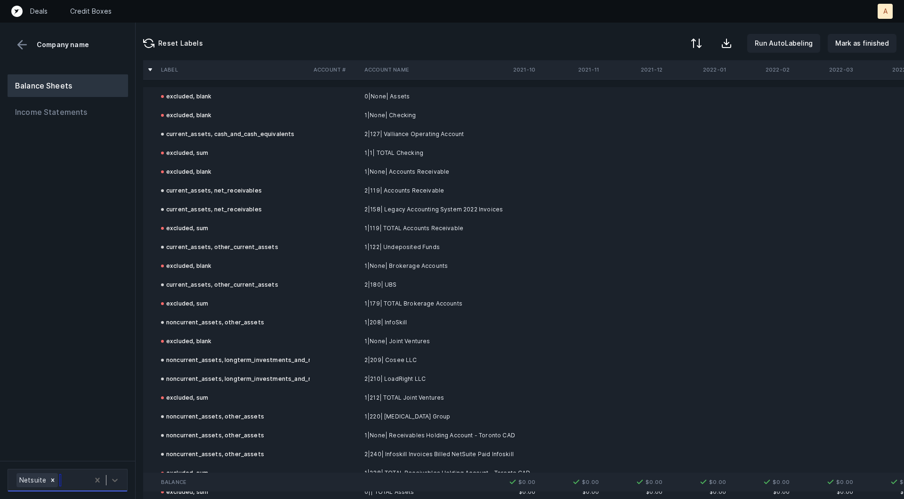
scroll to position [658, 0]
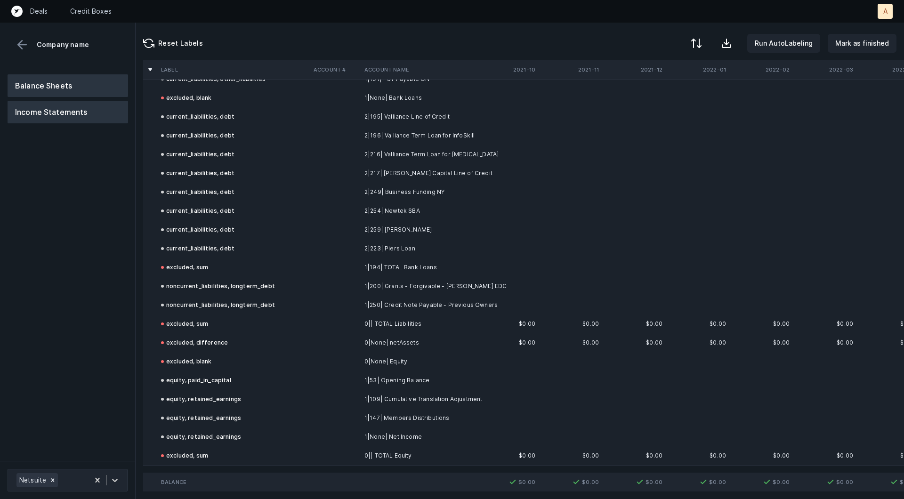
click at [91, 109] on button "Income Statements" at bounding box center [68, 112] width 121 height 23
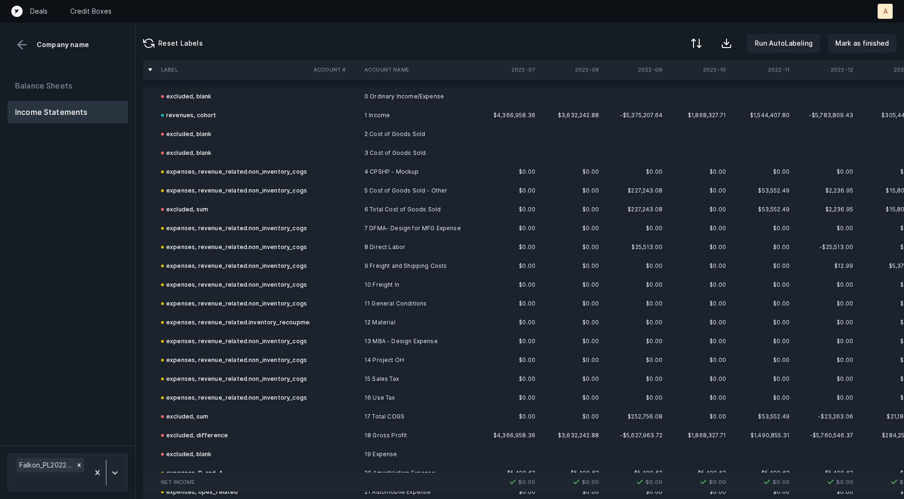
click at [660, 159] on td at bounding box center [635, 153] width 64 height 19
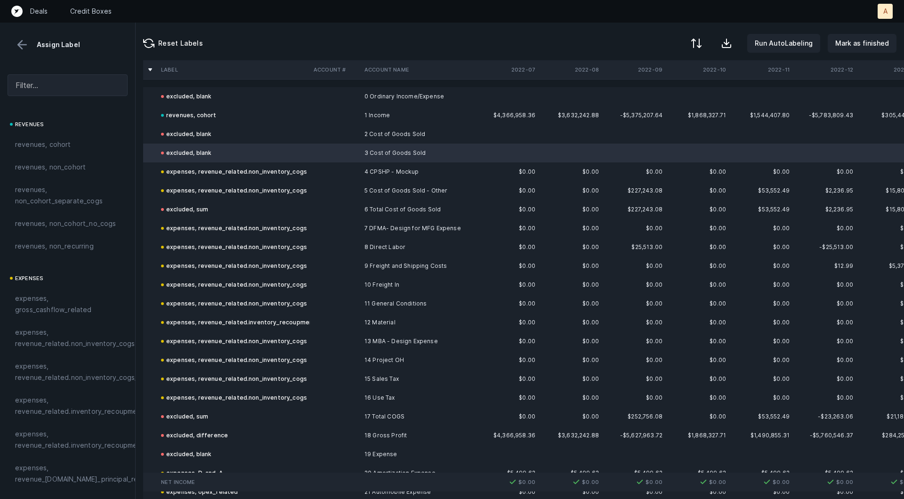
click at [660, 115] on td "-$5,375,207.64" at bounding box center [635, 115] width 64 height 19
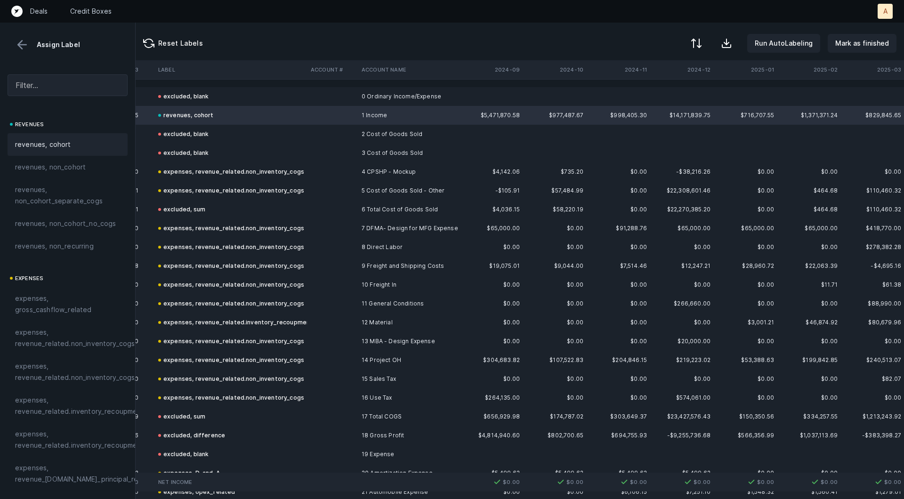
scroll to position [0, 1860]
